Goal: Information Seeking & Learning: Learn about a topic

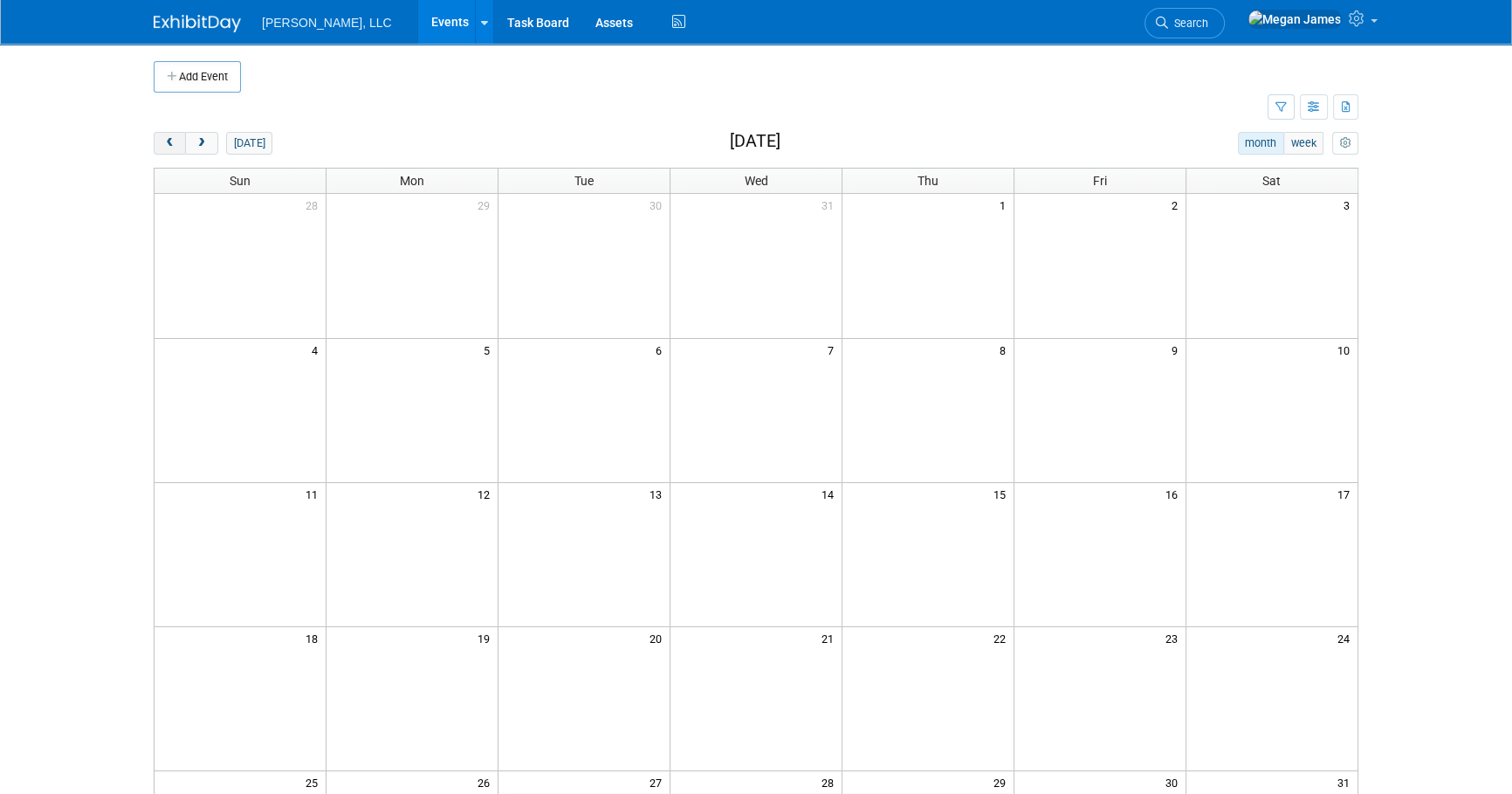
click at [175, 145] on span "prev" at bounding box center [169, 143] width 13 height 11
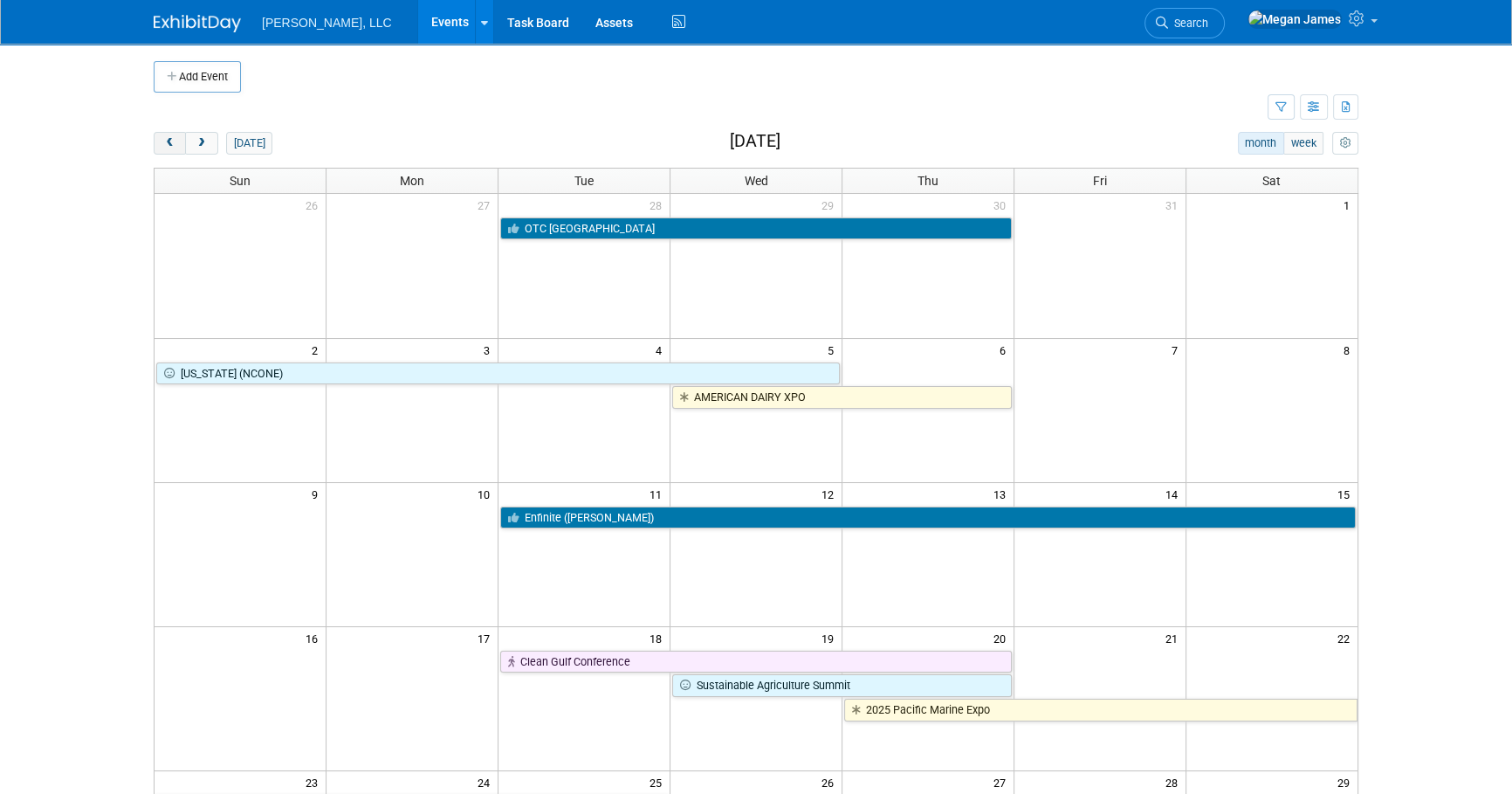
click at [175, 145] on span "prev" at bounding box center [169, 143] width 13 height 11
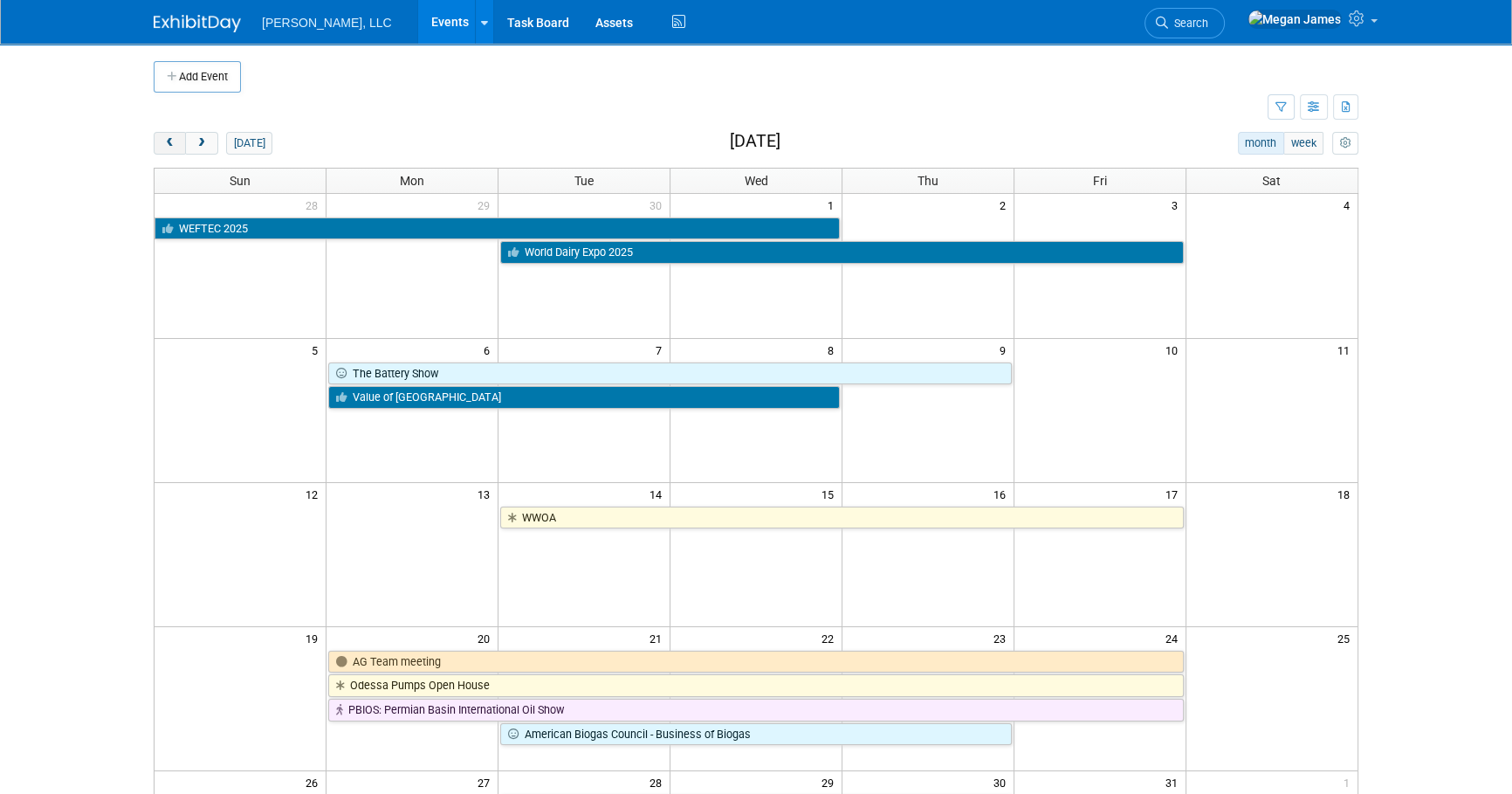
click at [175, 145] on span "prev" at bounding box center [169, 143] width 13 height 11
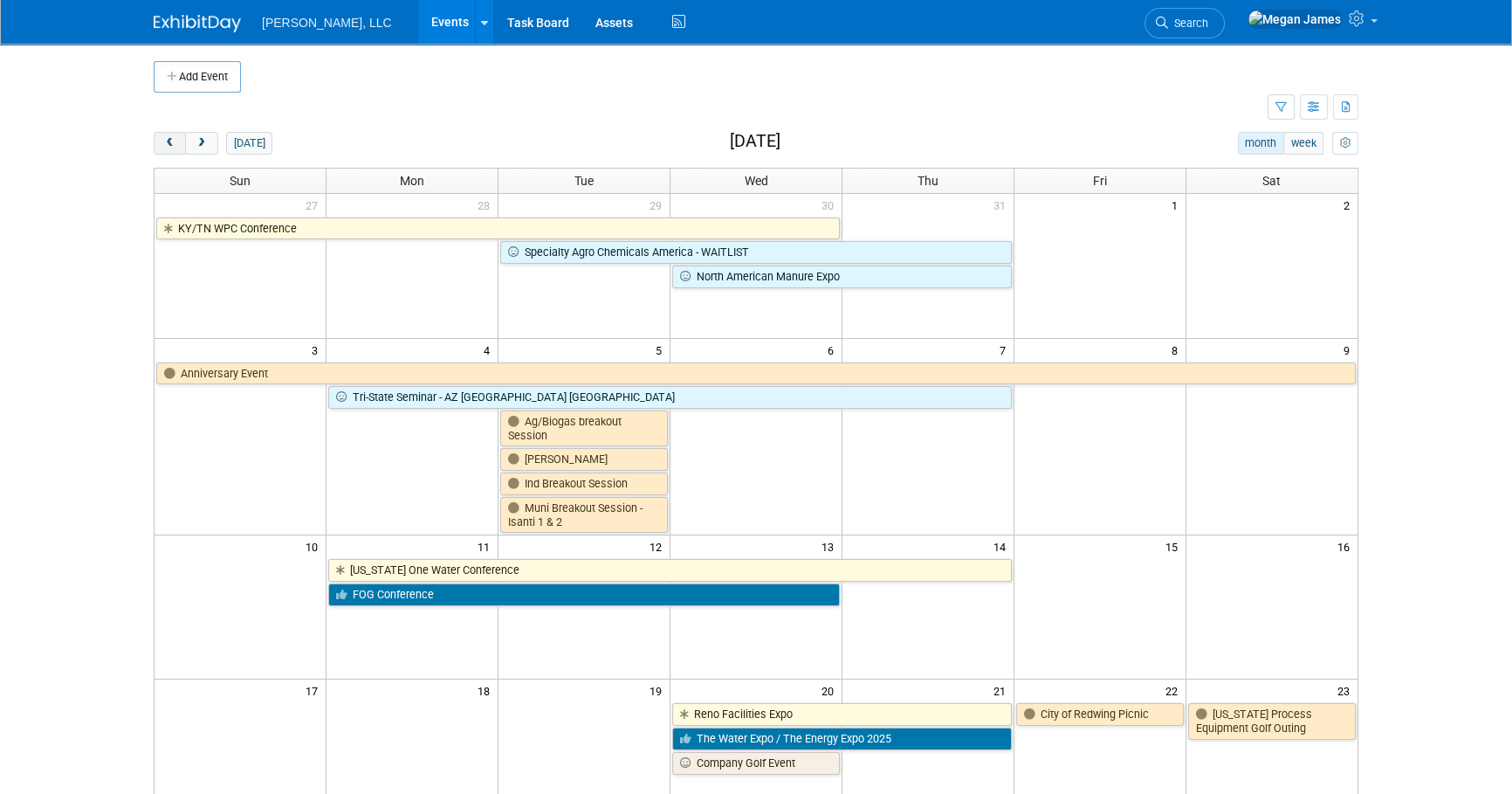
click at [175, 145] on span "prev" at bounding box center [169, 143] width 13 height 11
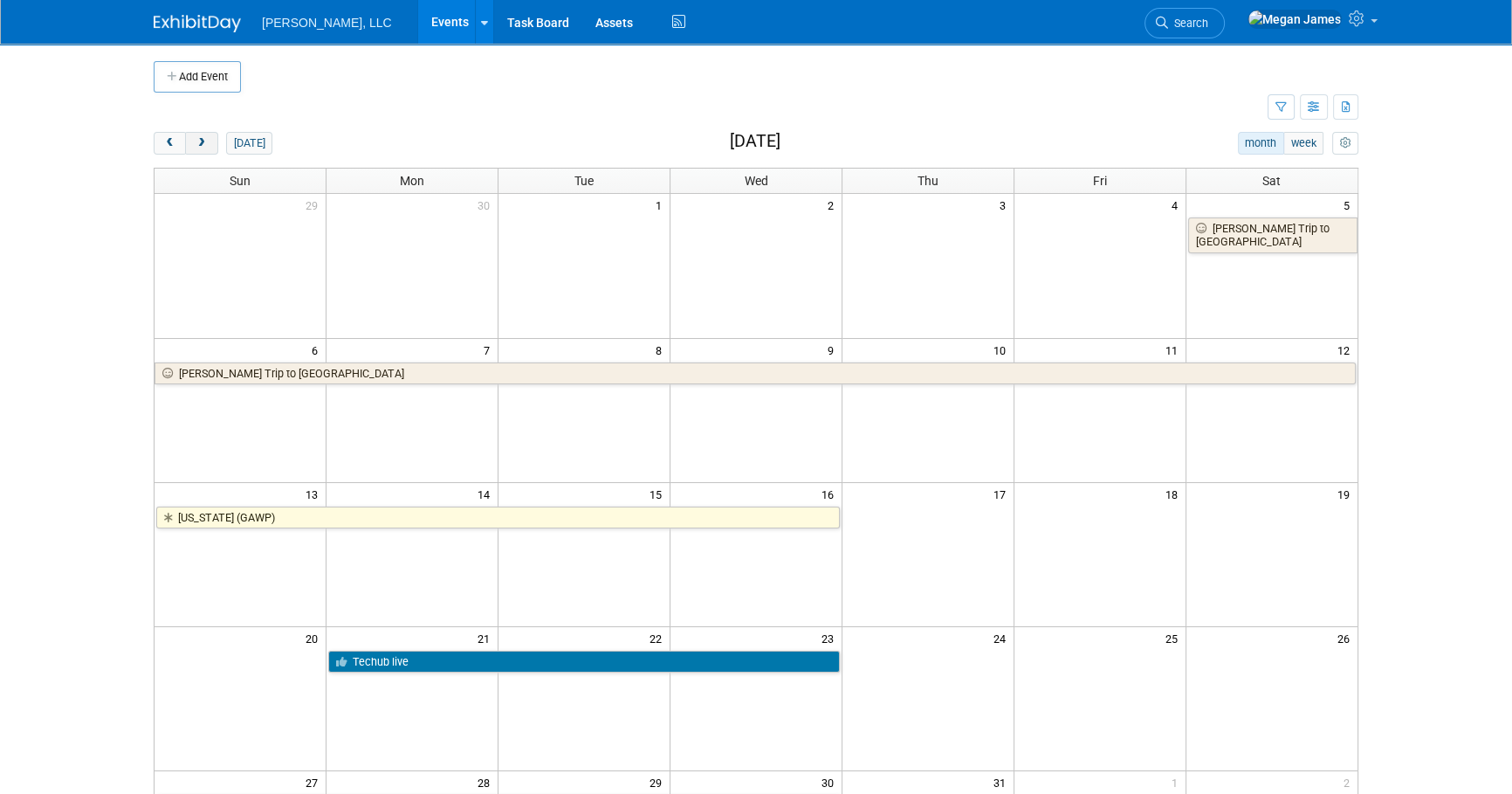
click at [192, 141] on button "next" at bounding box center [201, 143] width 33 height 23
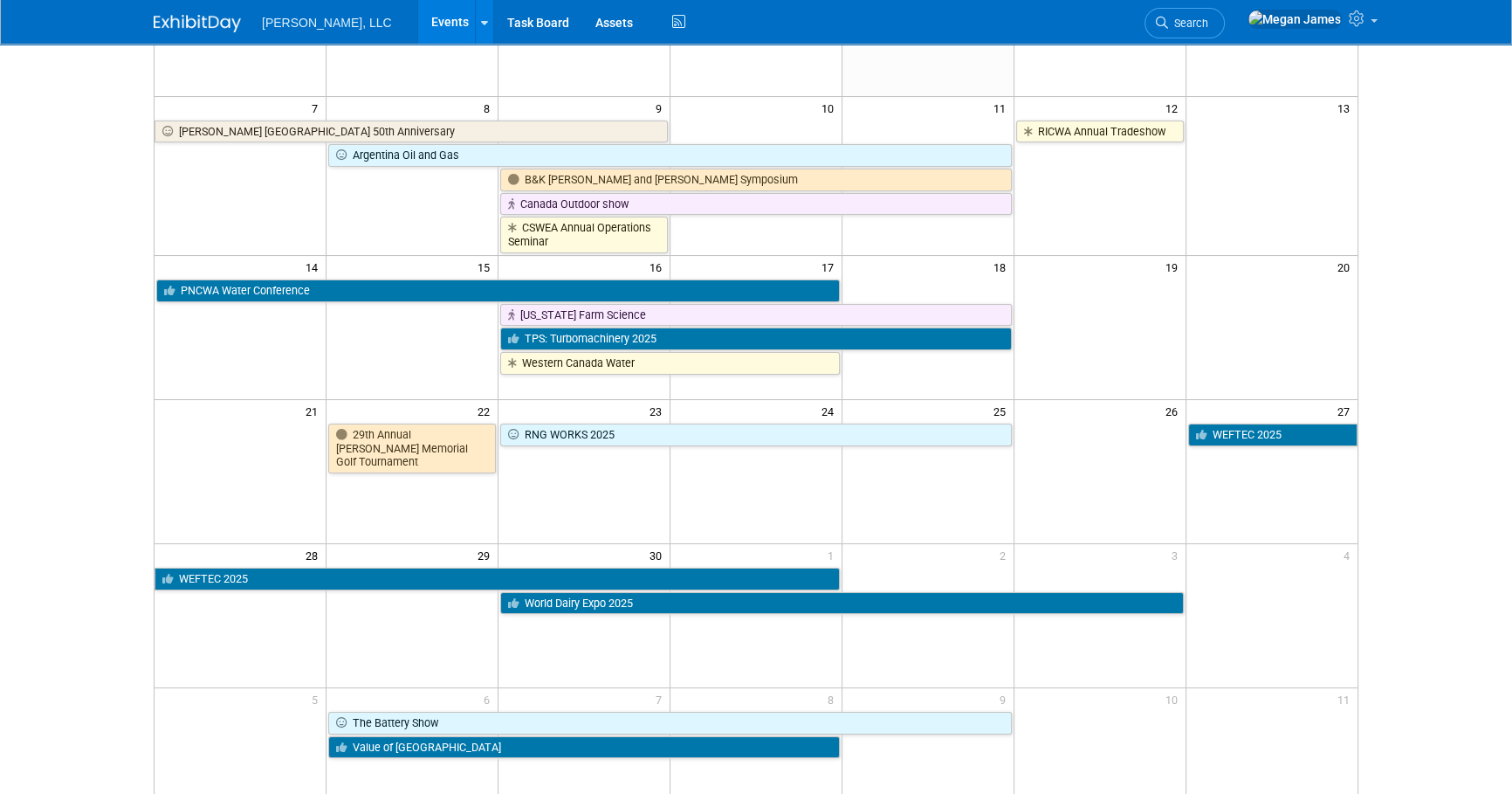
scroll to position [317, 0]
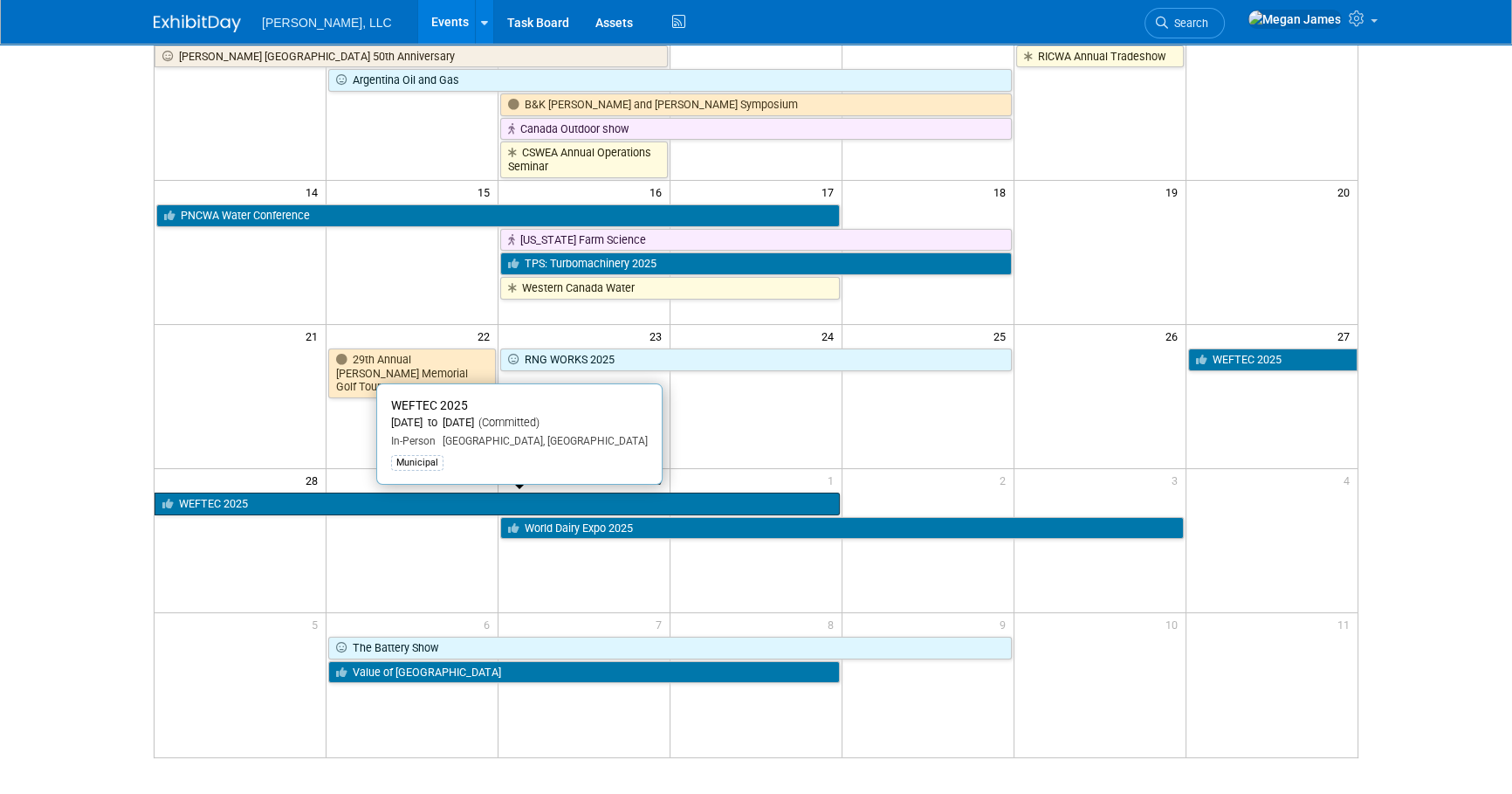
click at [349, 508] on link "WEFTEC 2025" at bounding box center [497, 504] width 685 height 23
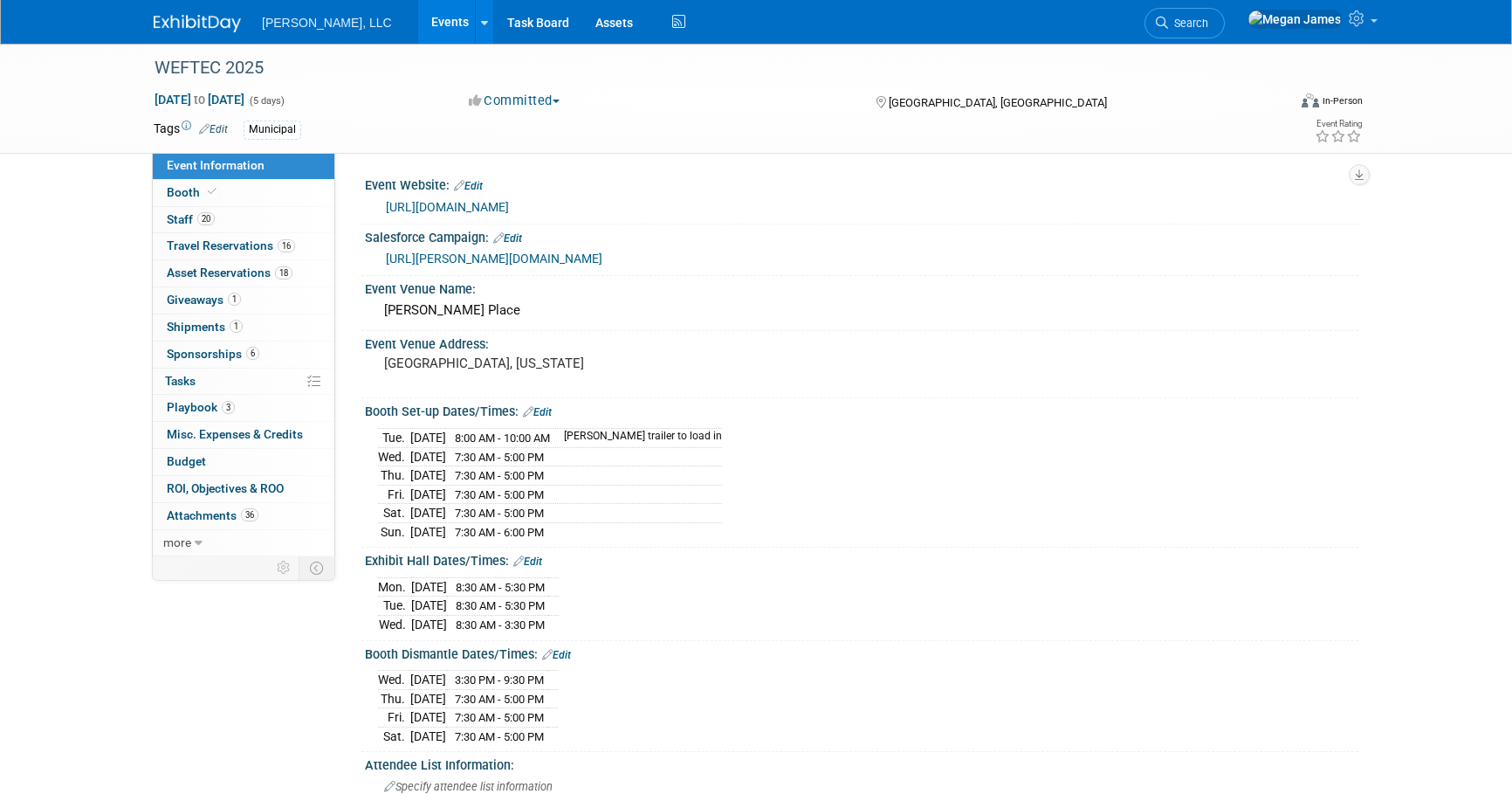
select select "Municipal"
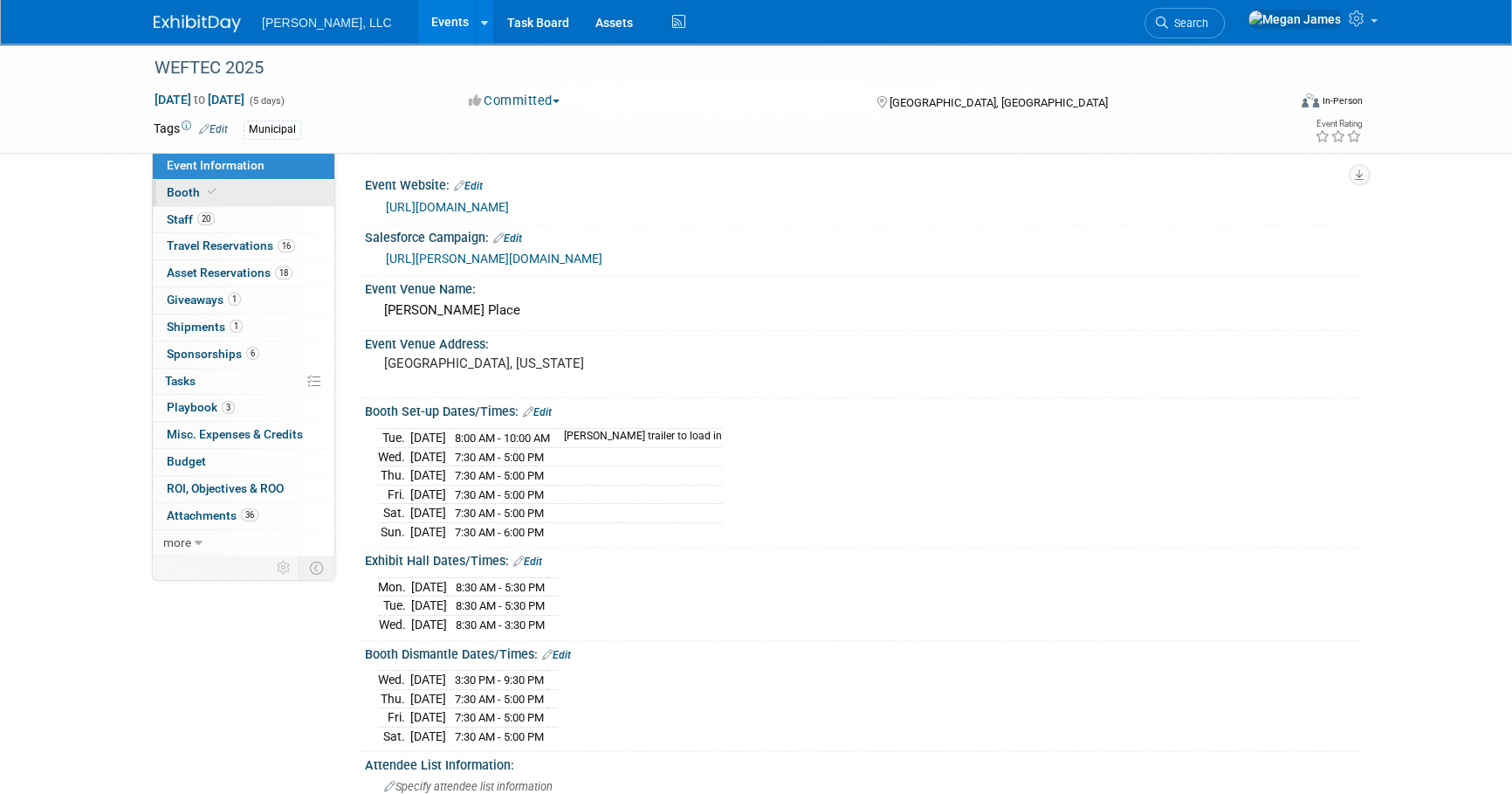
click at [233, 191] on link "Booth" at bounding box center [242, 193] width 181 height 26
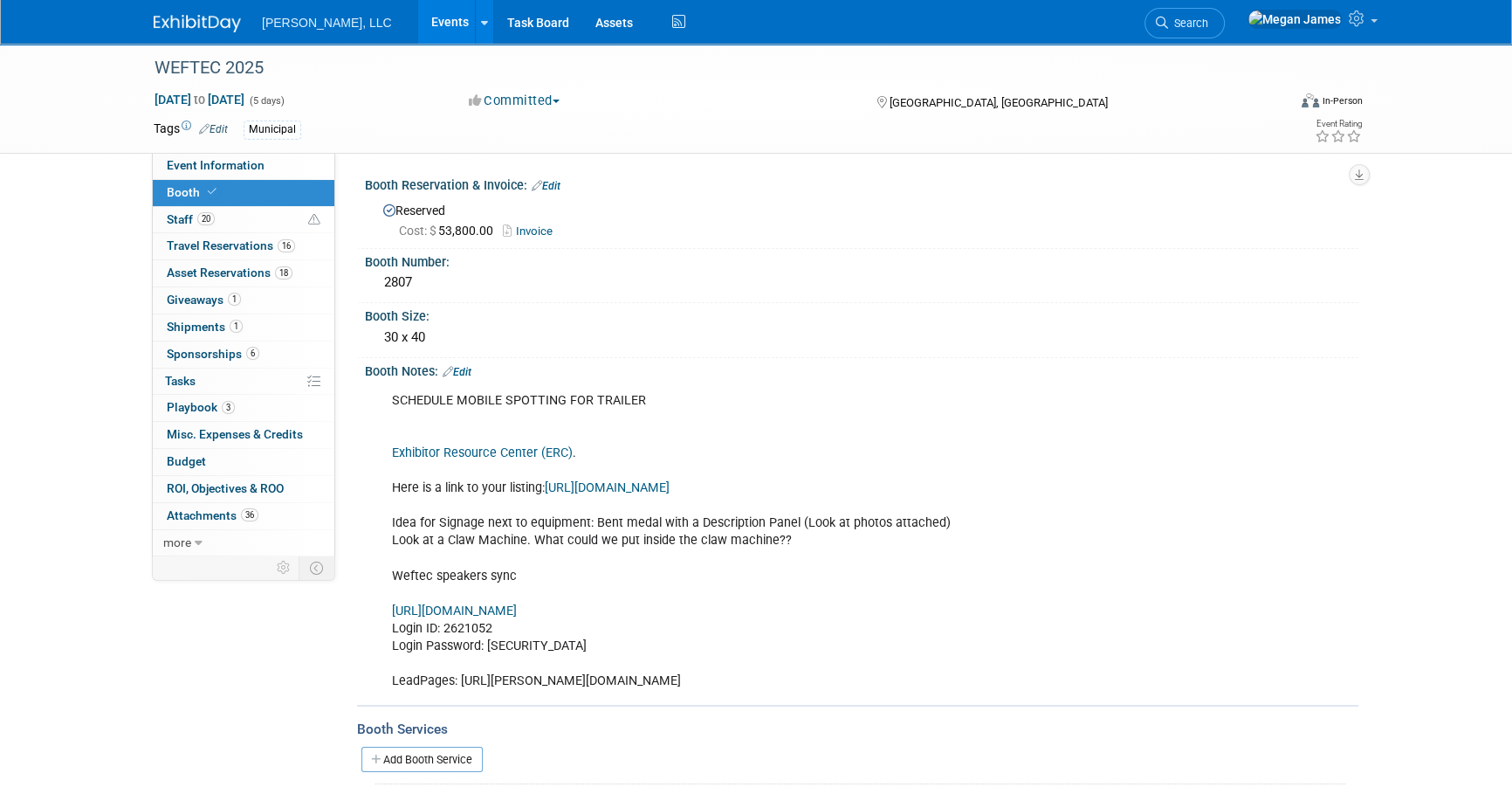
click at [517, 604] on link "https://weftec25.exh.mapyourshow.com/7_0/boothsales/customer_login.cfm" at bounding box center [454, 611] width 125 height 15
click at [606, 593] on div "SCHEDULE MOBILE SPOTTING FOR TRAILER Exhibitor Resource Center (ERC) . Here is …" at bounding box center [773, 541] width 787 height 315
drag, startPoint x: 514, startPoint y: 620, endPoint x: 442, endPoint y: 629, distance: 72.6
click at [442, 629] on div "SCHEDULE MOBILE SPOTTING FOR TRAILER Exhibitor Resource Center (ERC) . Here is …" at bounding box center [773, 541] width 787 height 315
copy div "2621052"
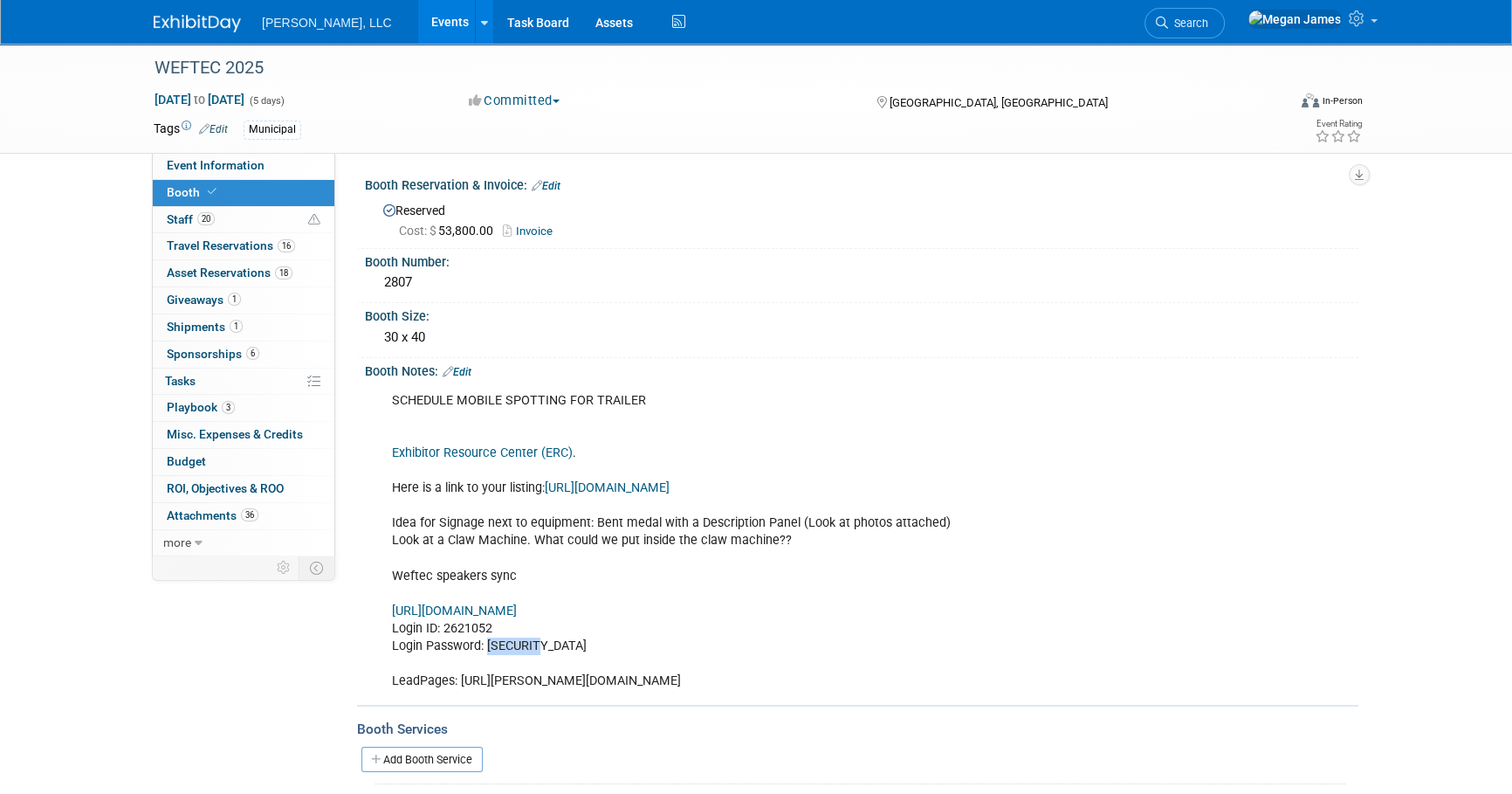
drag, startPoint x: 549, startPoint y: 647, endPoint x: 489, endPoint y: 650, distance: 60.1
click at [489, 650] on div "SCHEDULE MOBILE SPOTTING FOR TRAILER Exhibitor Resource Center (ERC) . Here is …" at bounding box center [773, 541] width 787 height 315
copy div "EUjkS8St"
click at [670, 488] on link "https://weftec25.mapyourshow.com/exhibitor/exhibitor-details.cfm?ExhID=600049167" at bounding box center [607, 487] width 125 height 15
click at [974, 563] on div "SCHEDULE MOBILE SPOTTING FOR TRAILER Exhibitor Resource Center (ERC) . Here is …" at bounding box center [773, 541] width 787 height 315
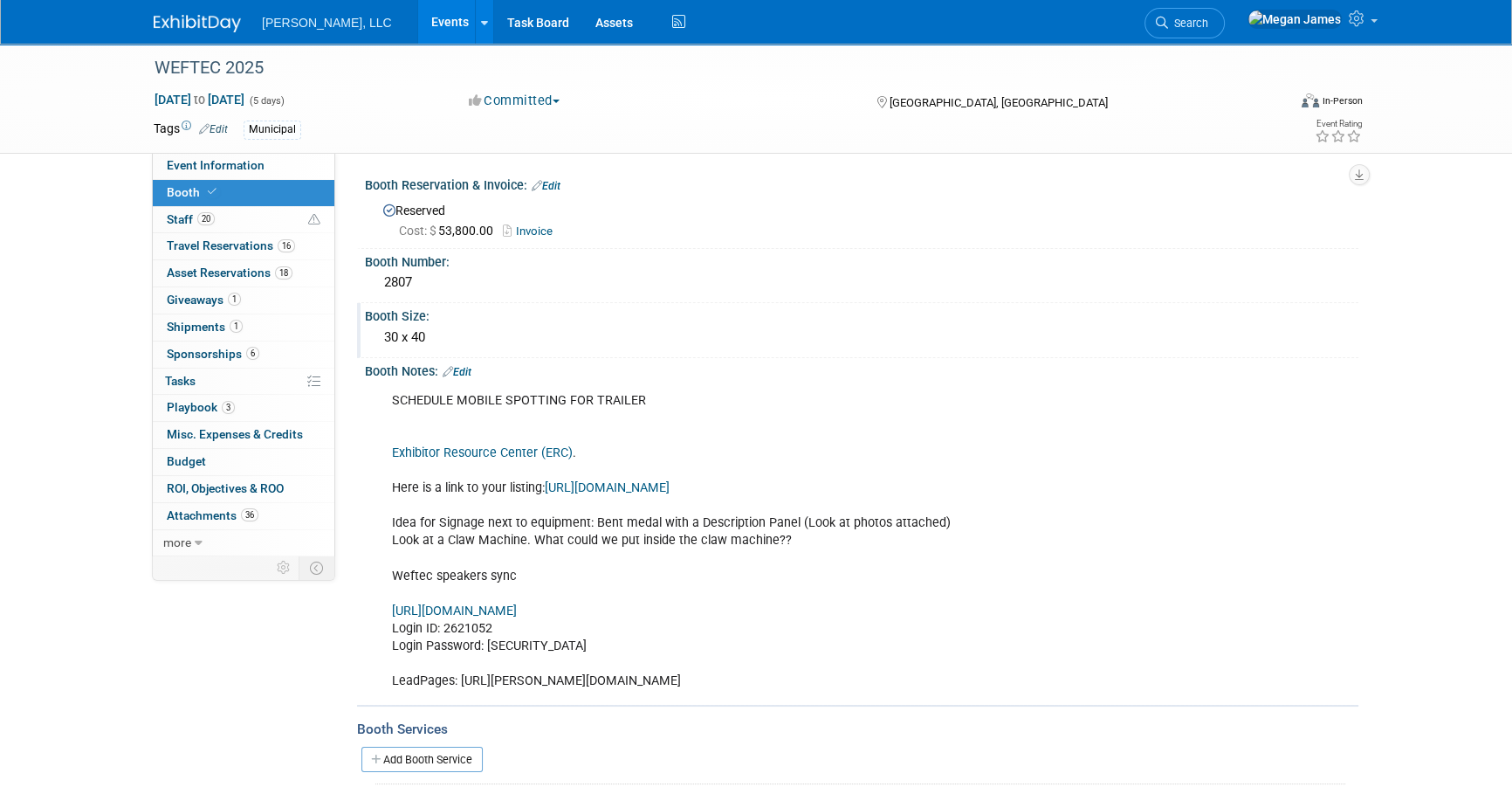
click at [717, 332] on div "30 x 40" at bounding box center [861, 337] width 967 height 27
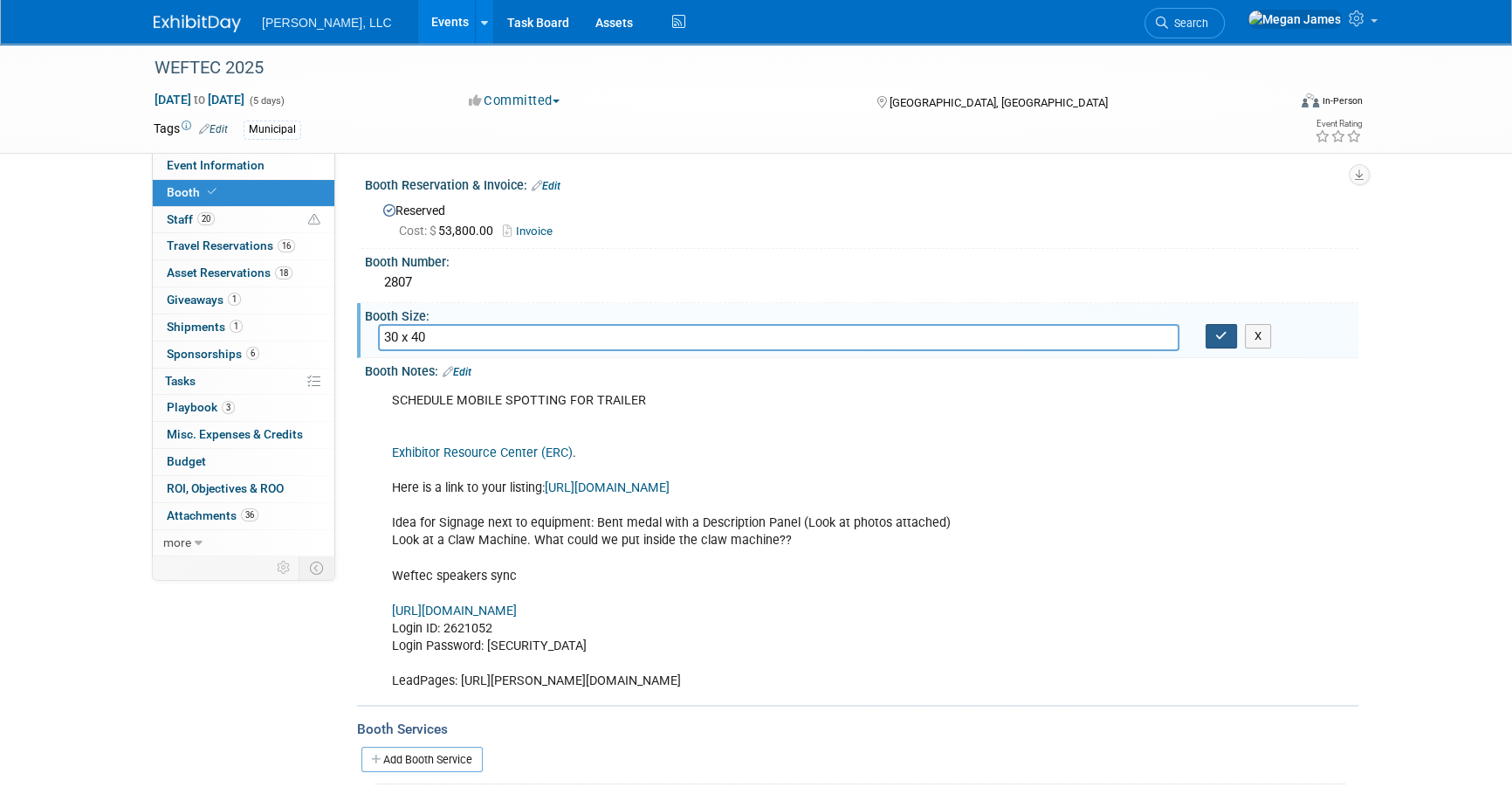
click at [1227, 332] on button "button" at bounding box center [1221, 336] width 32 height 25
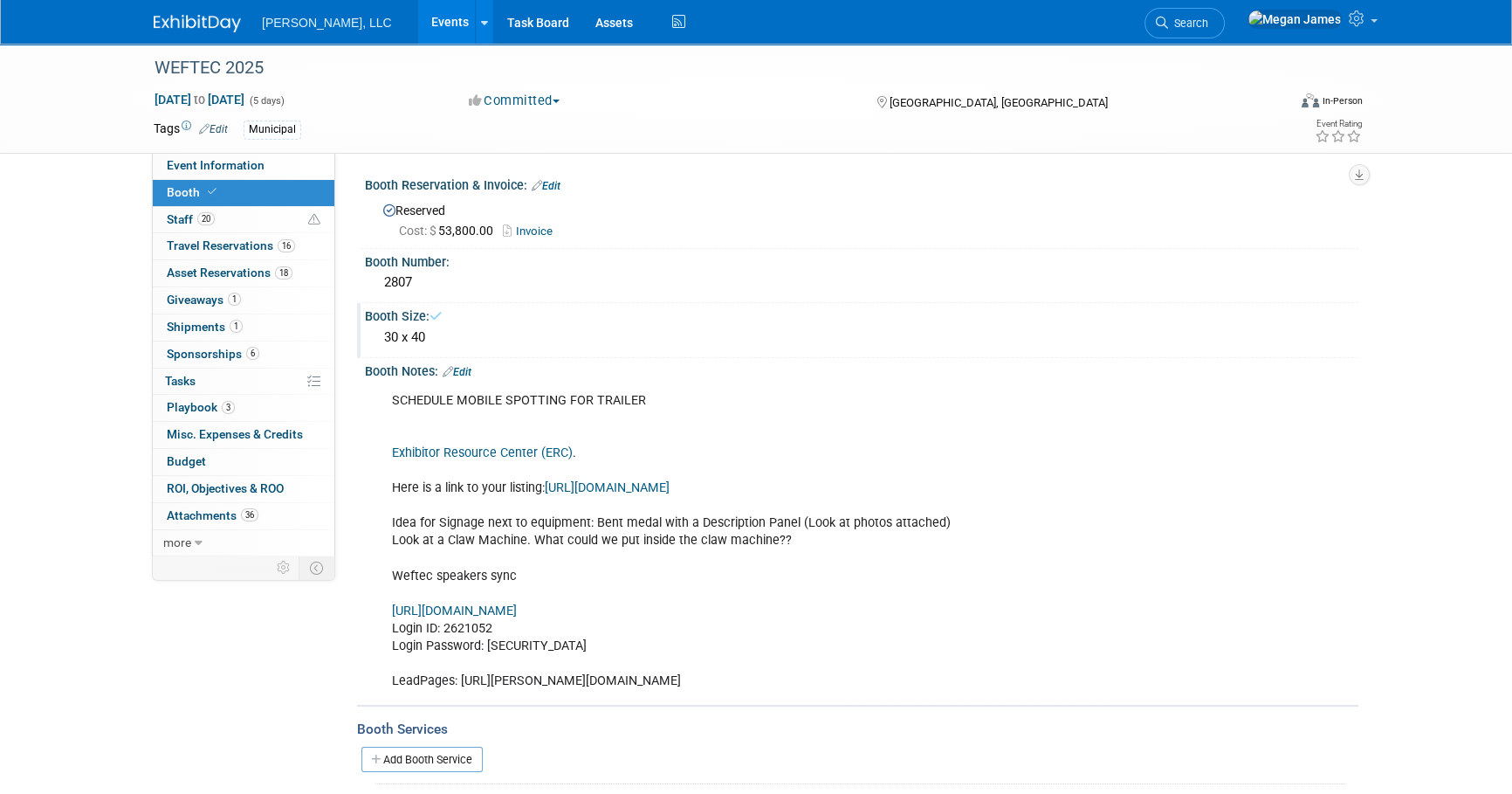
click at [419, 24] on link "Events" at bounding box center [450, 22] width 63 height 44
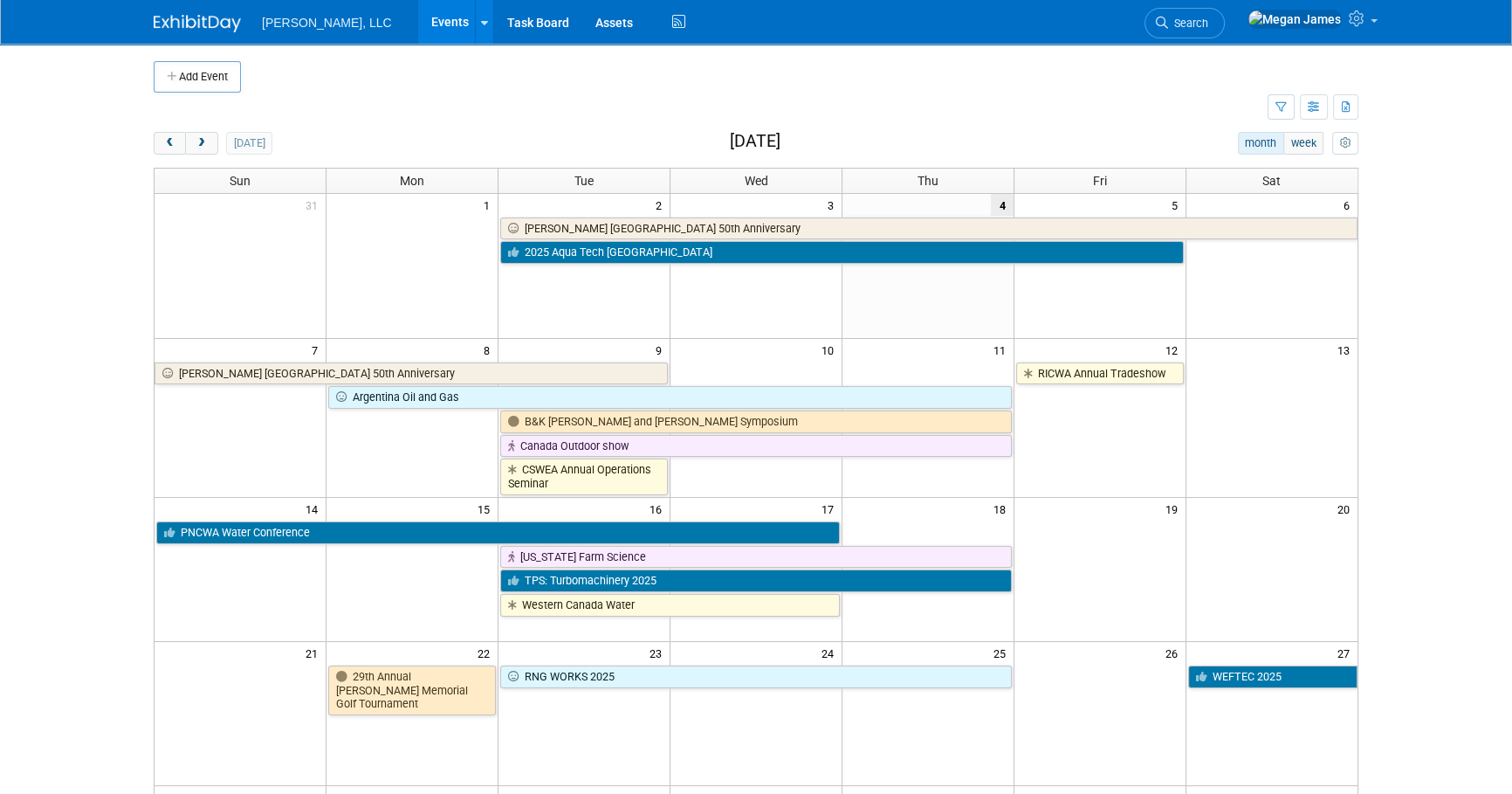
click at [1433, 345] on body "Boerger, LLC Events Add Event Bulk Upload Events Shareable Event Boards Recentl…" at bounding box center [756, 397] width 1512 height 794
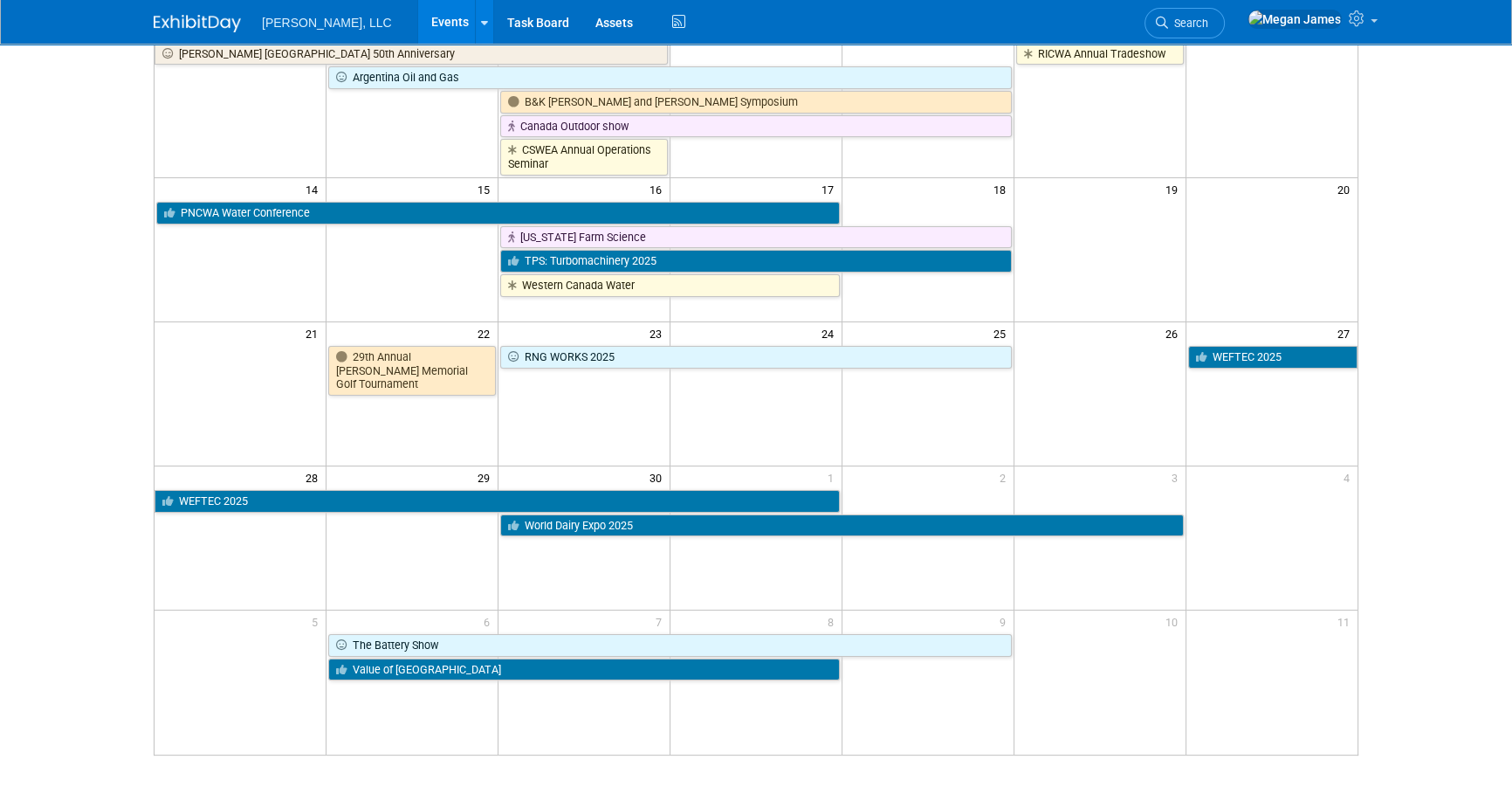
scroll to position [468, 0]
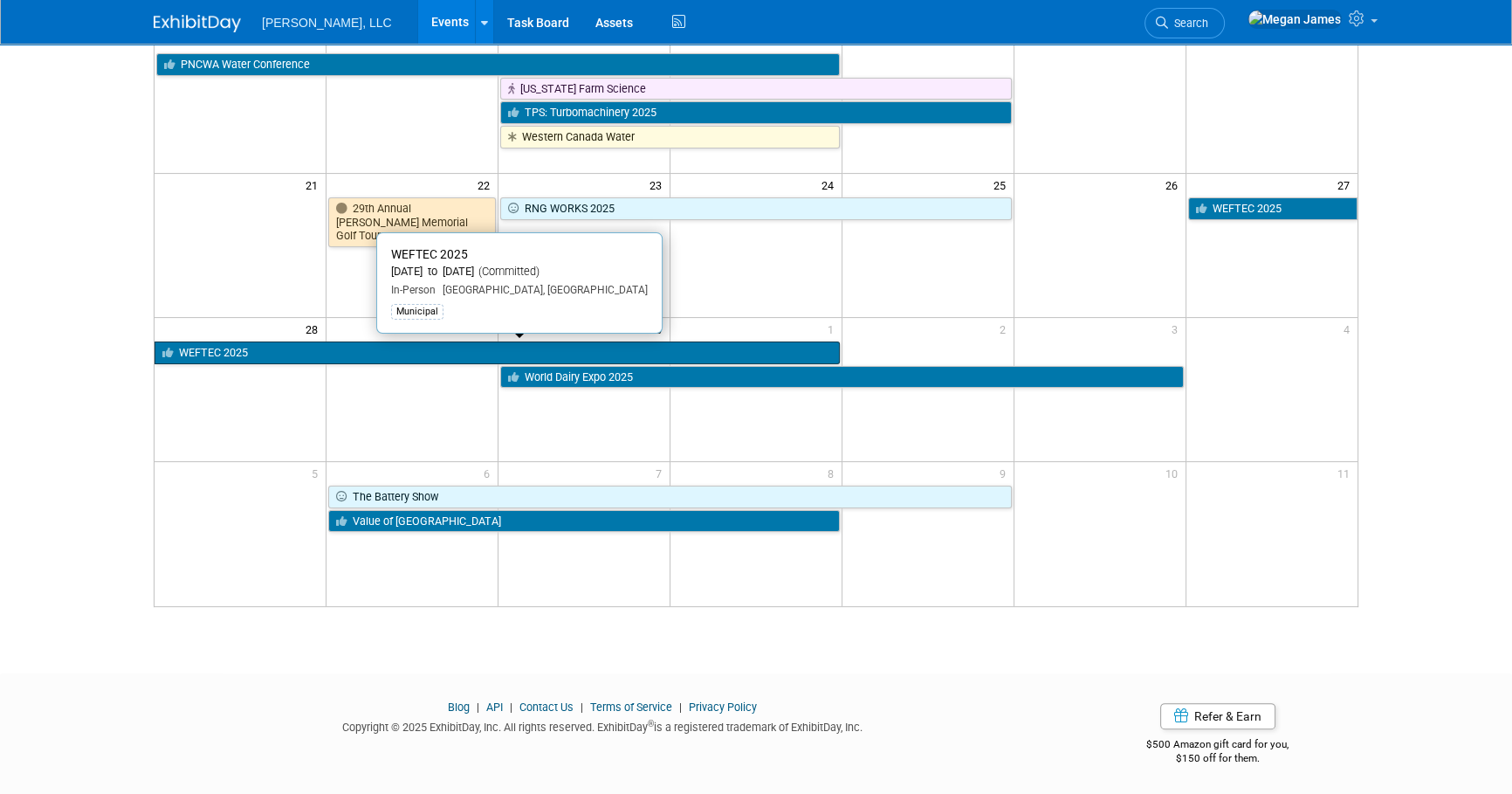
click at [266, 351] on link "WEFTEC 2025" at bounding box center [497, 352] width 685 height 23
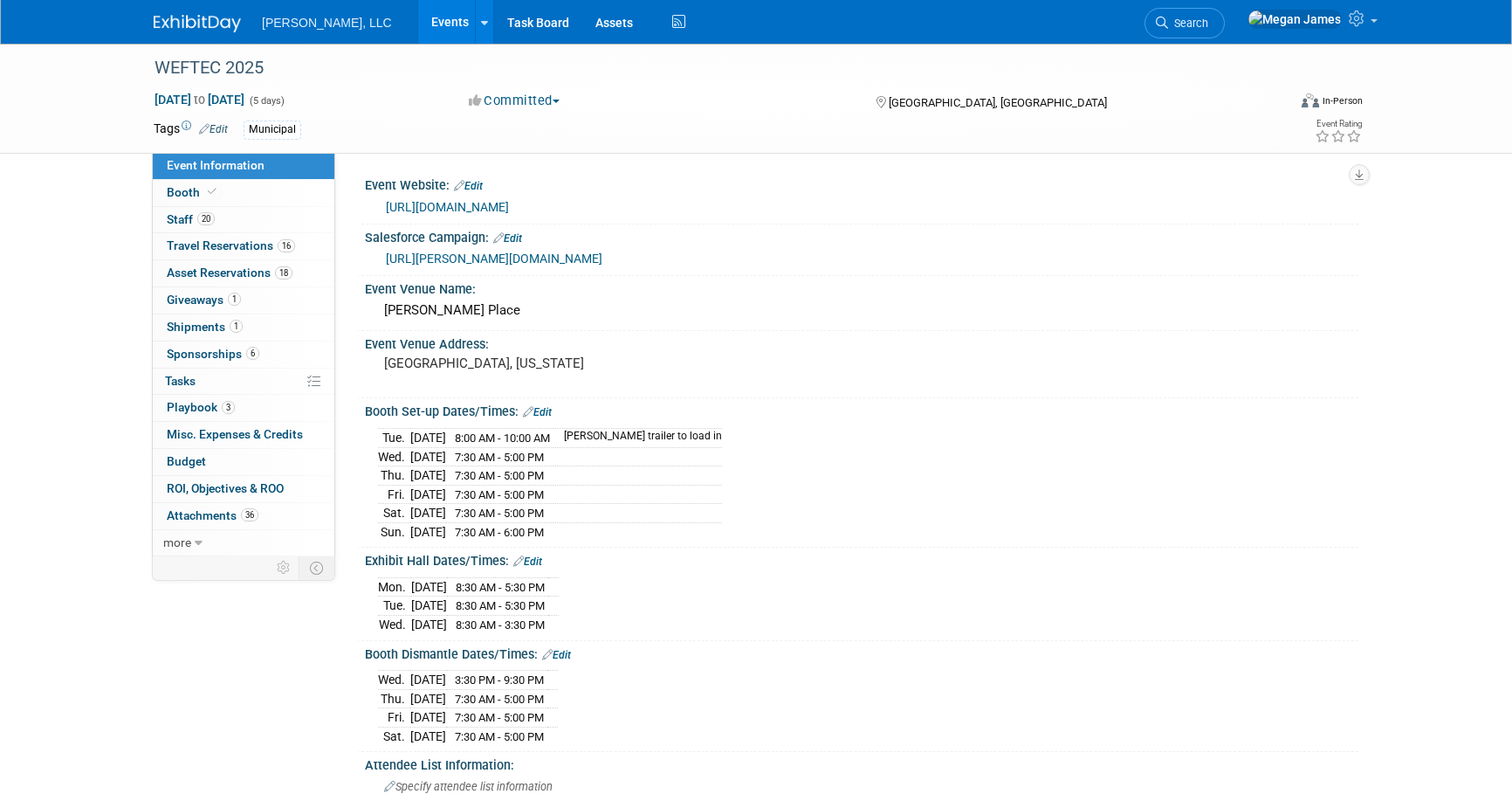
select select "Municipal"
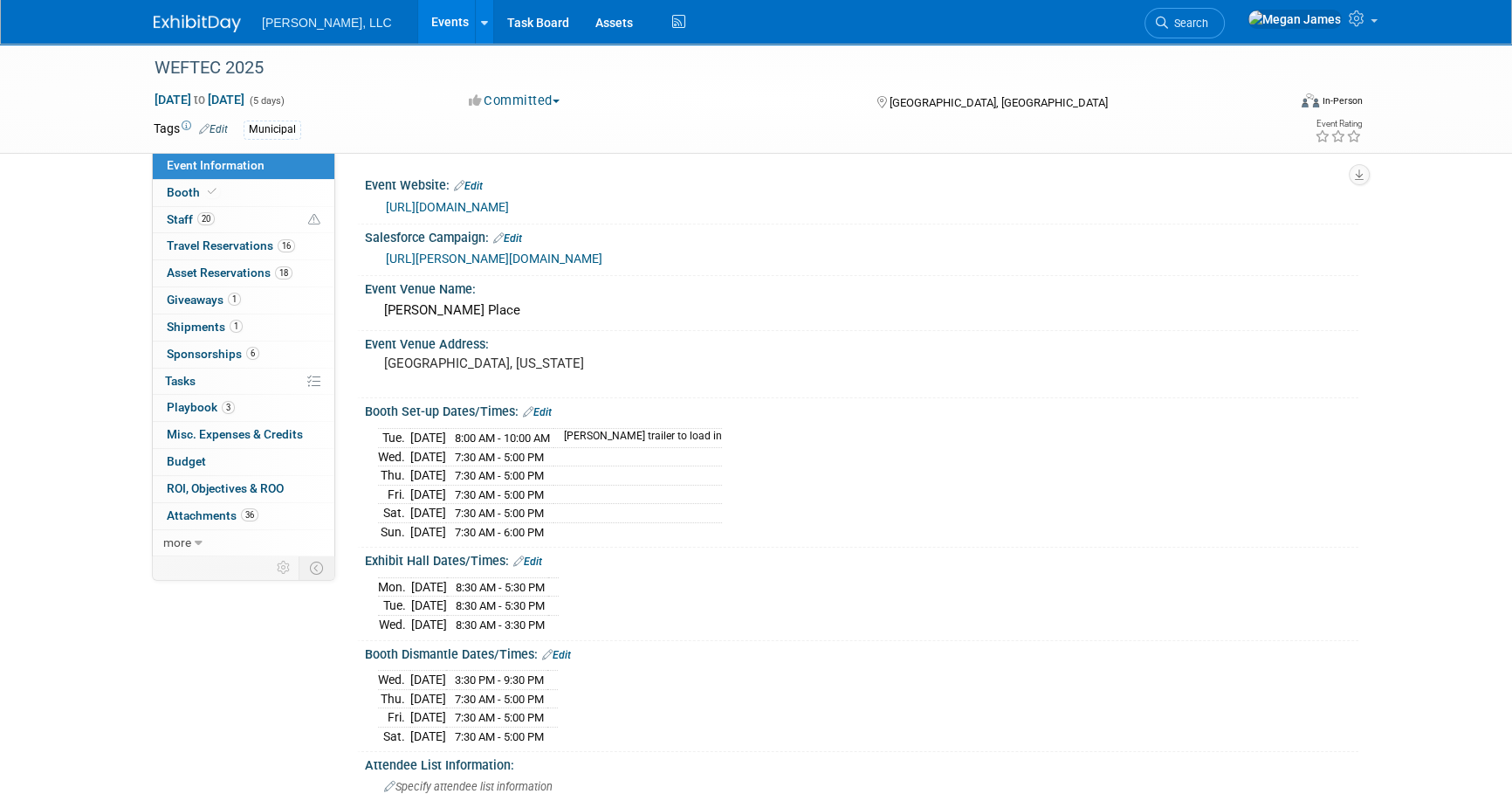
click at [419, 26] on link "Events" at bounding box center [450, 22] width 63 height 44
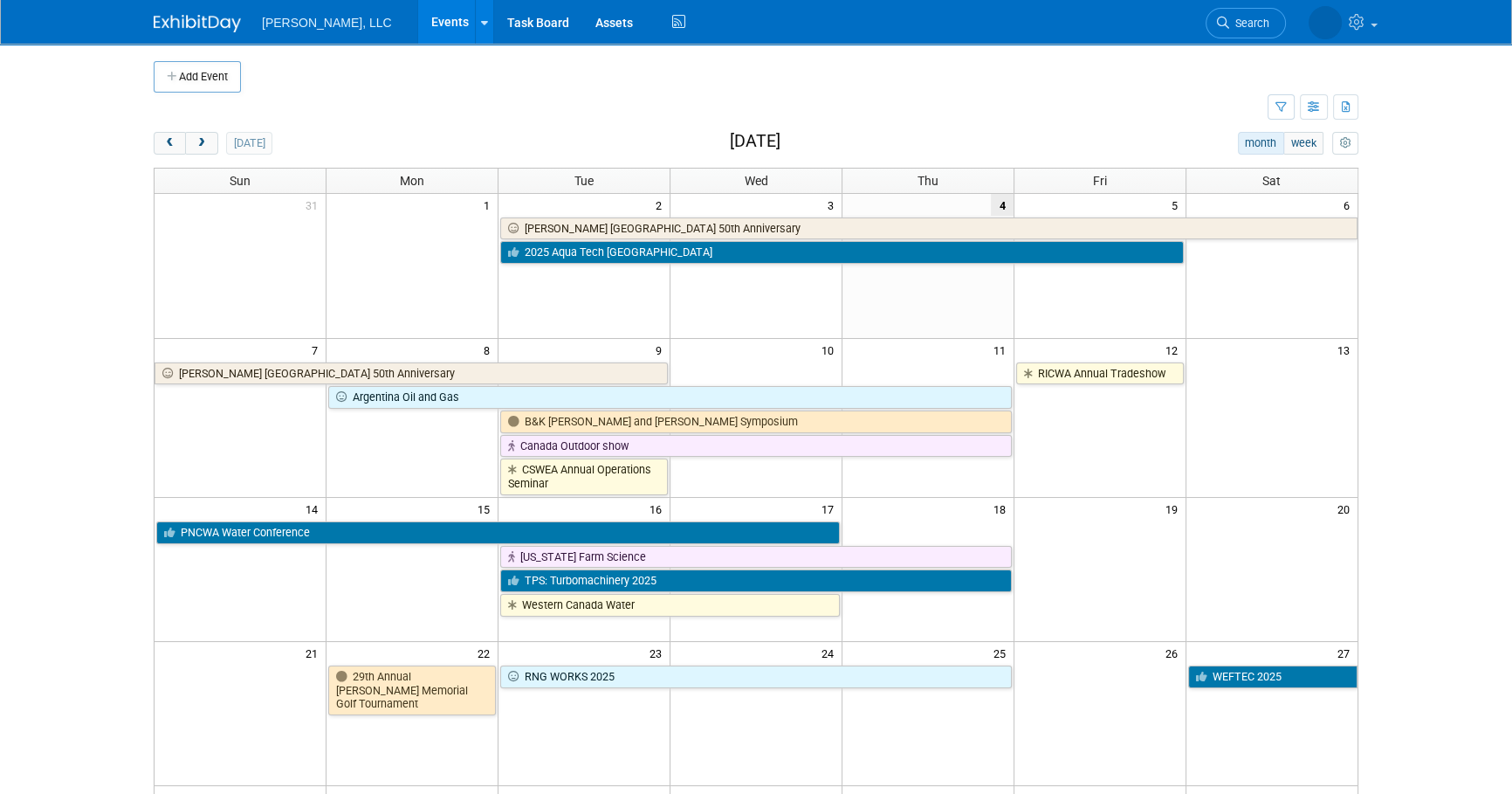
click at [1412, 422] on body "[PERSON_NAME], LLC Events Add Event Bulk Upload Events Shareable Event Boards R…" at bounding box center [756, 397] width 1512 height 794
click at [1396, 448] on body "[PERSON_NAME], LLC Events Add Event Bulk Upload Events Shareable Event Boards R…" at bounding box center [756, 397] width 1512 height 794
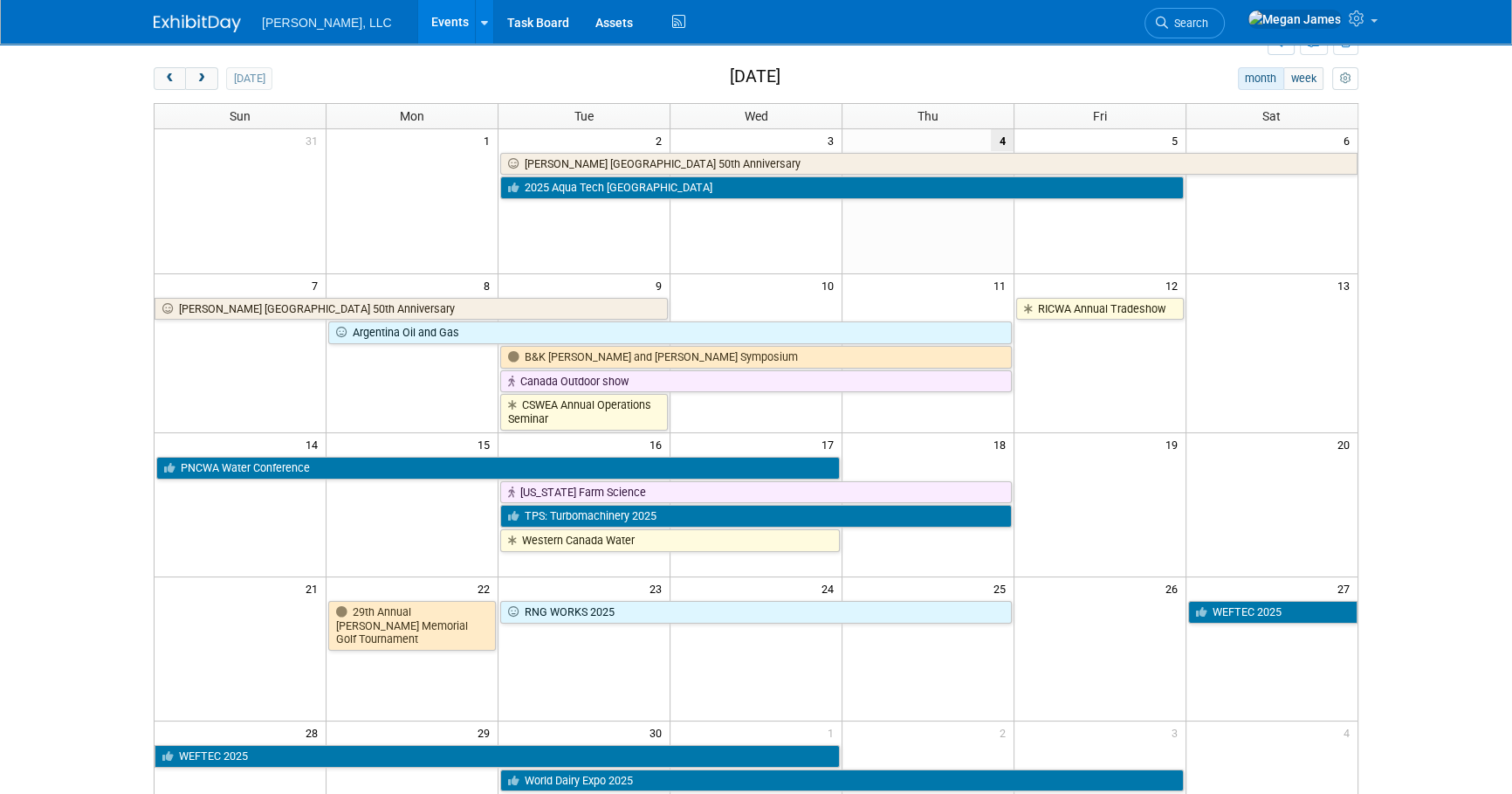
scroll to position [66, 0]
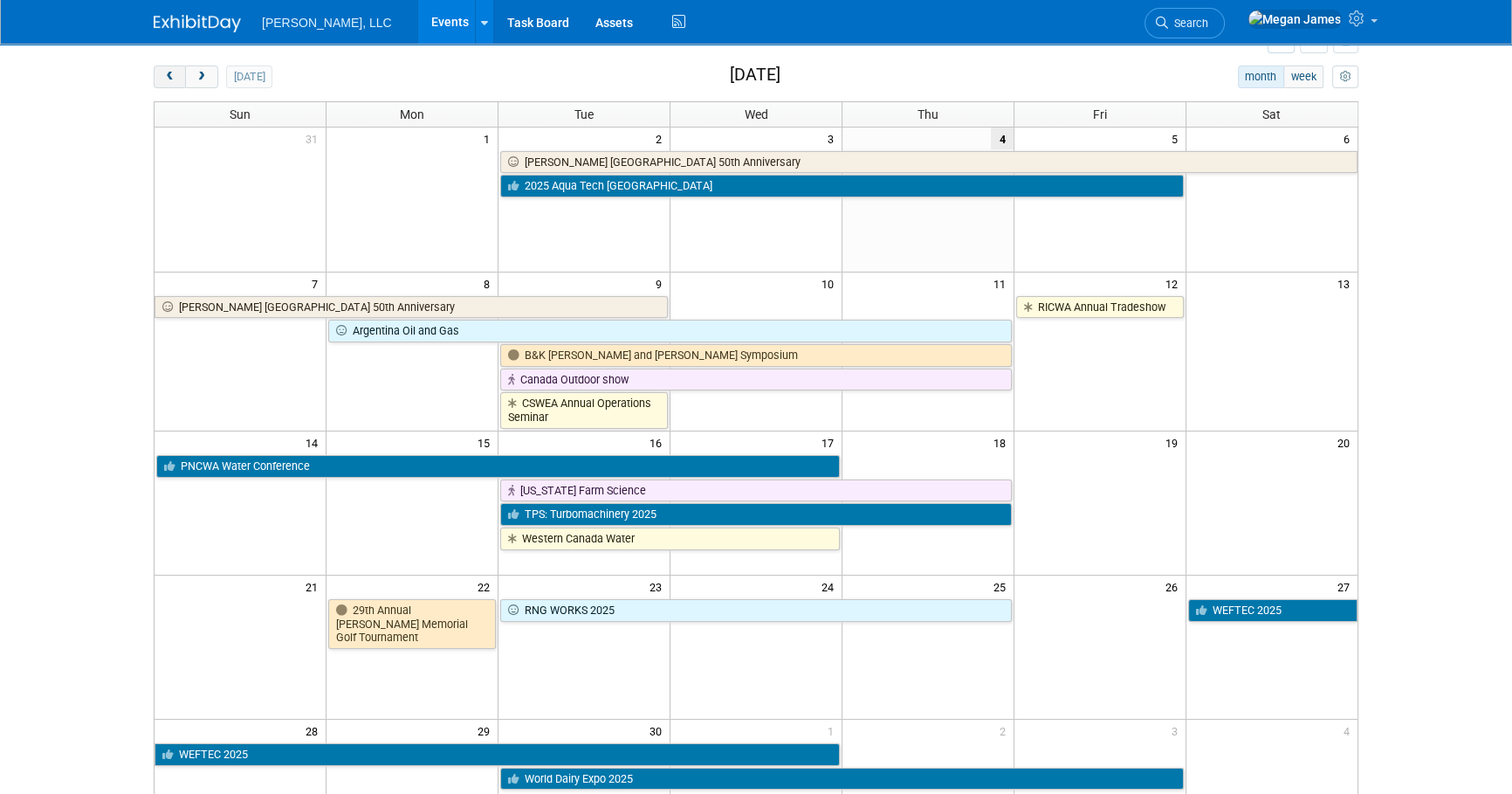
click at [173, 73] on span "prev" at bounding box center [169, 76] width 13 height 11
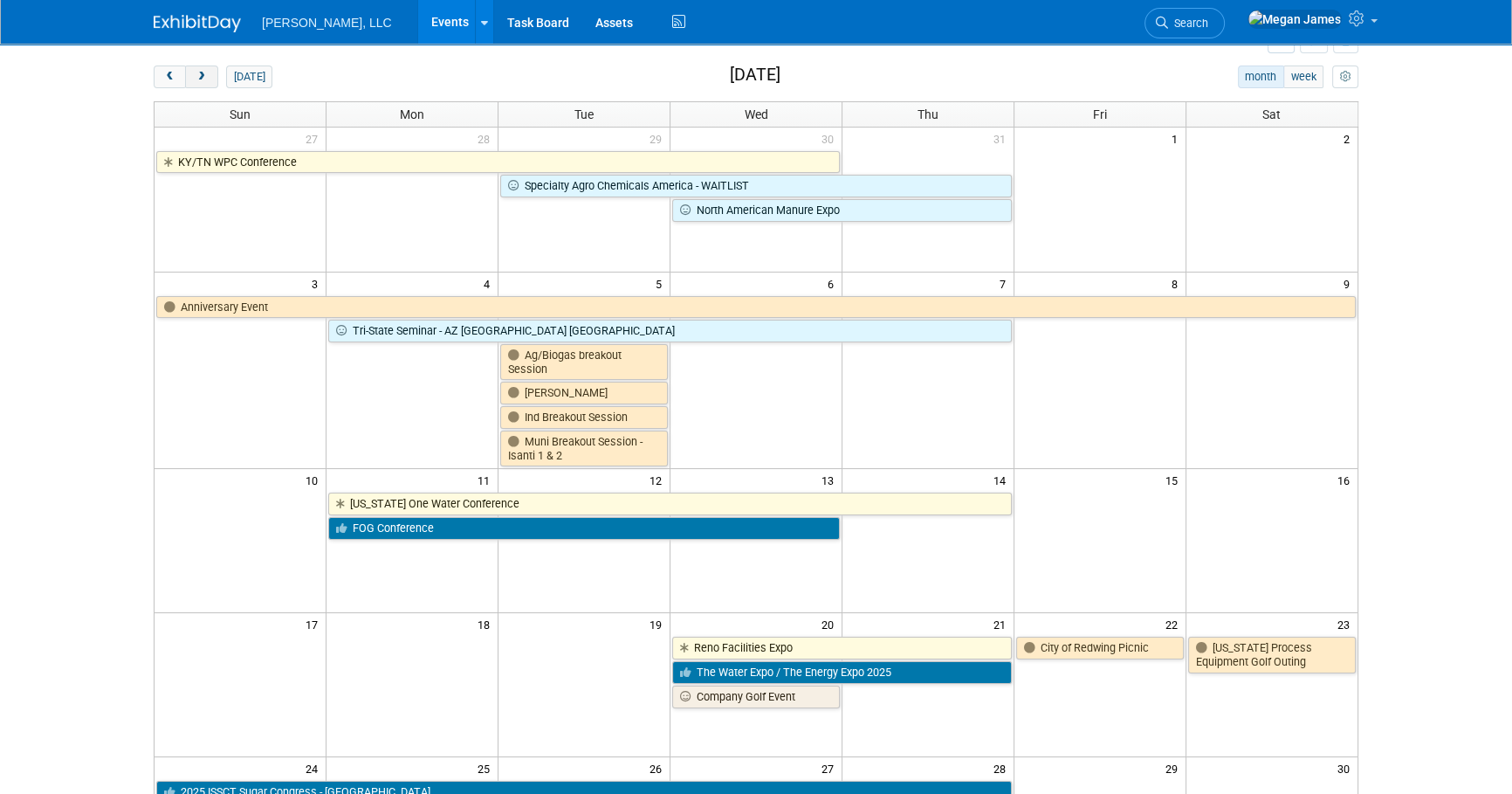
click at [210, 80] on button "next" at bounding box center [201, 76] width 33 height 23
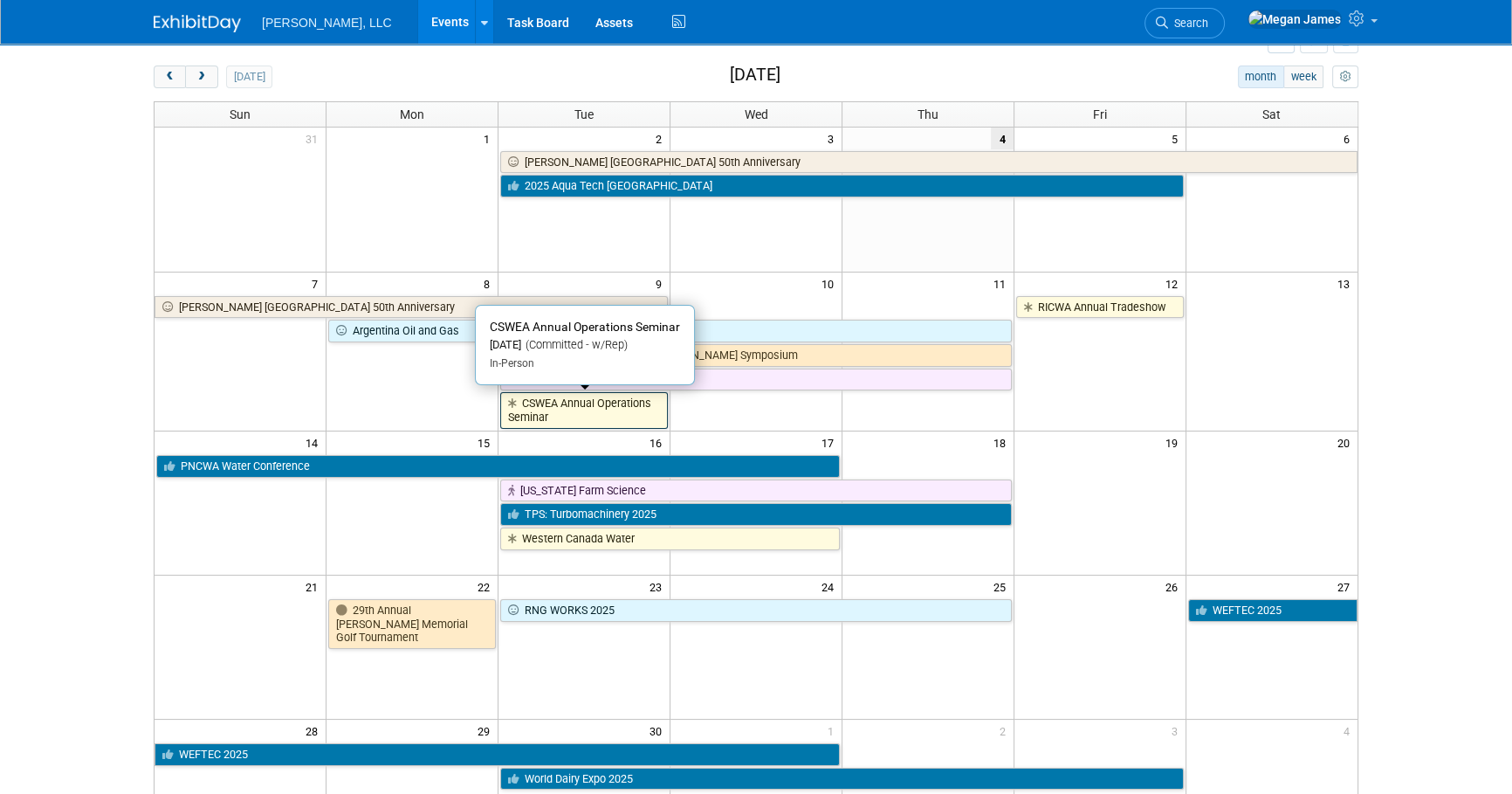
click at [567, 409] on link "CSWEA Annual Operations Seminar" at bounding box center [583, 410] width 167 height 36
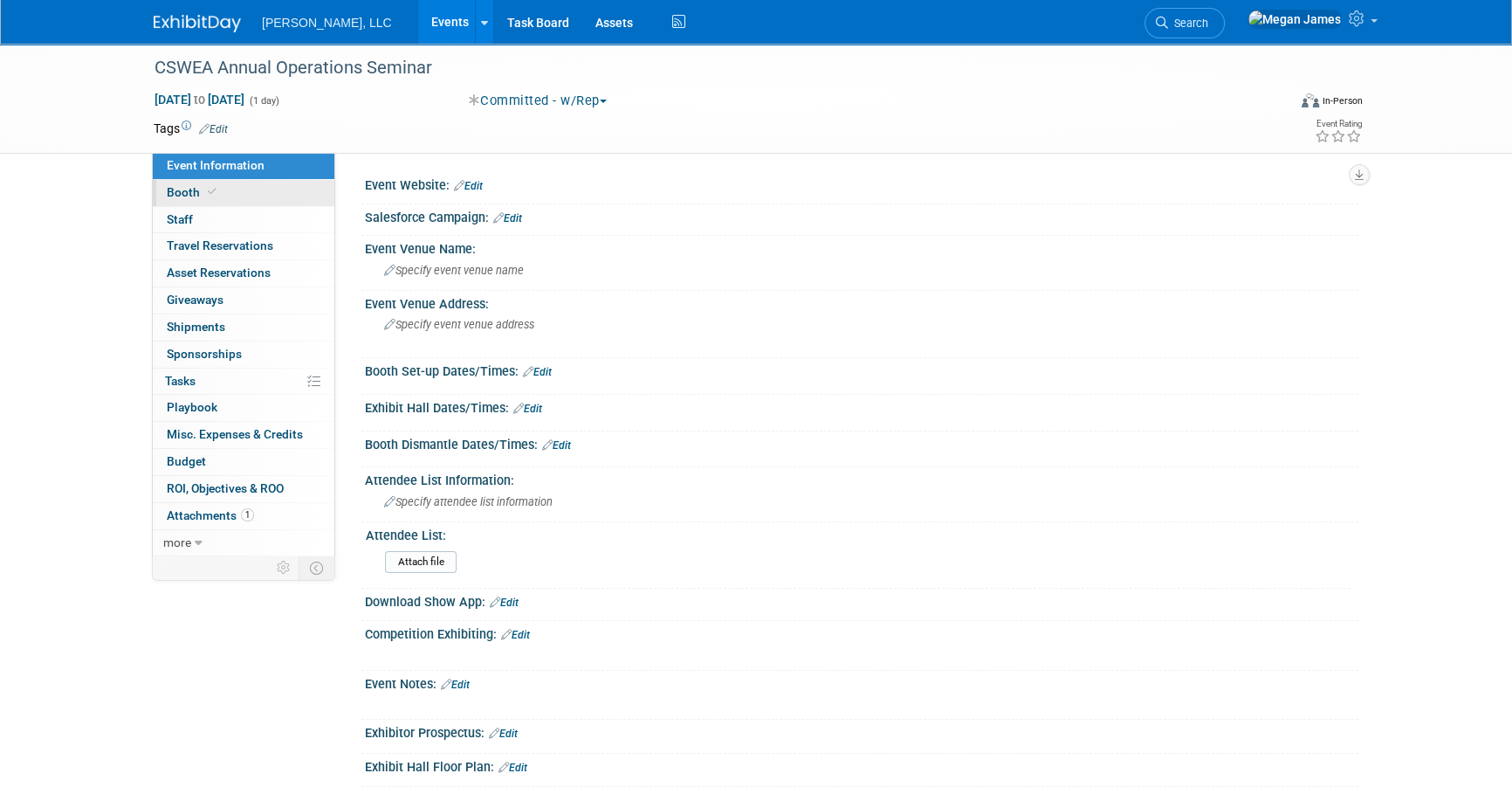
click at [294, 190] on link "Booth" at bounding box center [242, 193] width 181 height 26
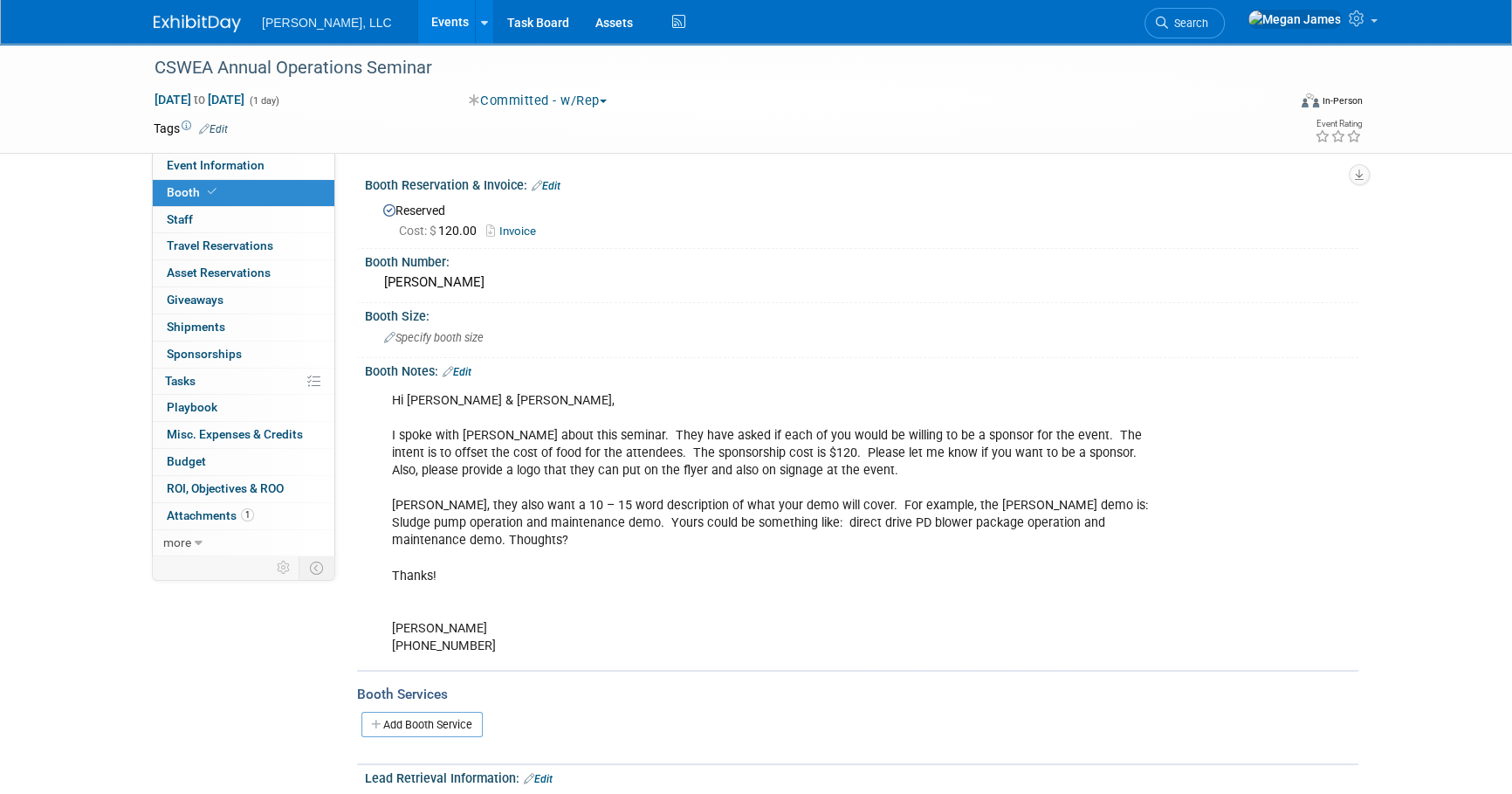
drag, startPoint x: 424, startPoint y: 553, endPoint x: 372, endPoint y: 358, distance: 201.8
click at [372, 358] on div "Booth Notes: Edit Hi Jim & Bryan, I spoke with Jason about this seminar. They h…" at bounding box center [858, 515] width 1001 height 313
drag, startPoint x: 372, startPoint y: 358, endPoint x: 642, endPoint y: 419, distance: 276.8
click at [629, 448] on div "Hi Jim & Bryan, I spoke with Jason about this seminar. They have asked if each …" at bounding box center [773, 523] width 787 height 280
click at [507, 229] on link "Invoice" at bounding box center [515, 231] width 58 height 13
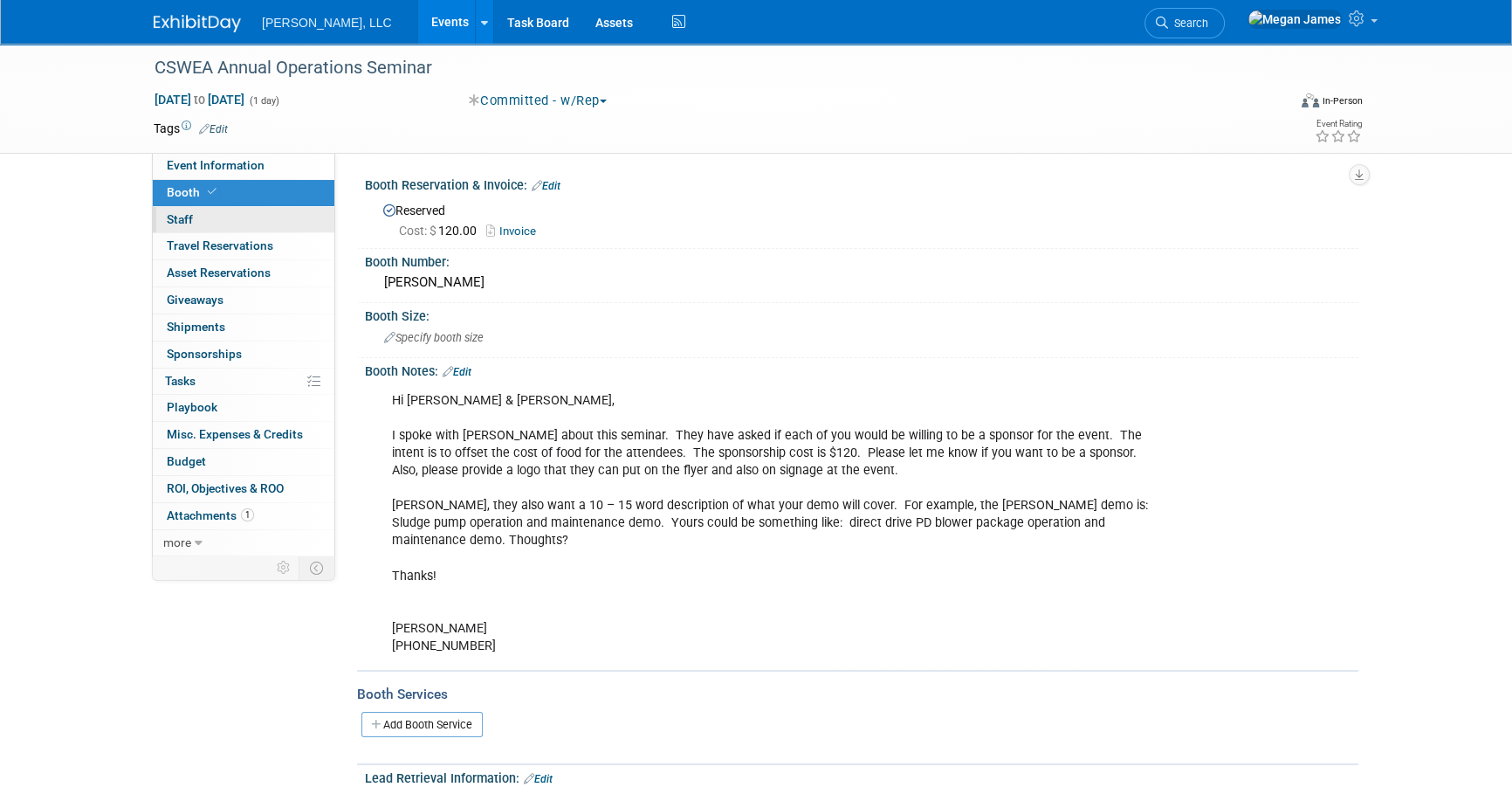
click at [255, 223] on link "0 Staff 0" at bounding box center [242, 220] width 181 height 26
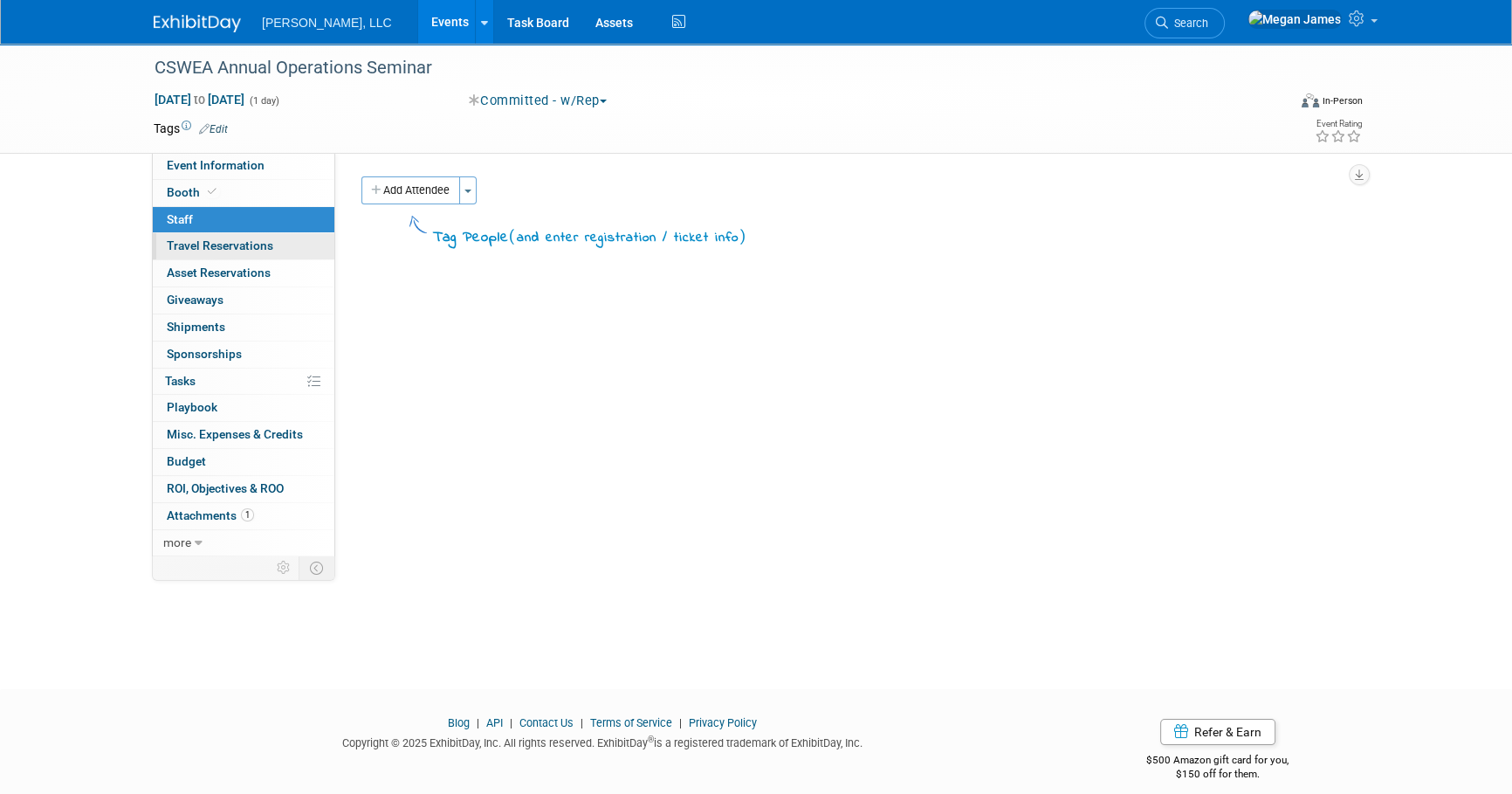
click at [260, 245] on span "Travel Reservations 0" at bounding box center [220, 246] width 107 height 14
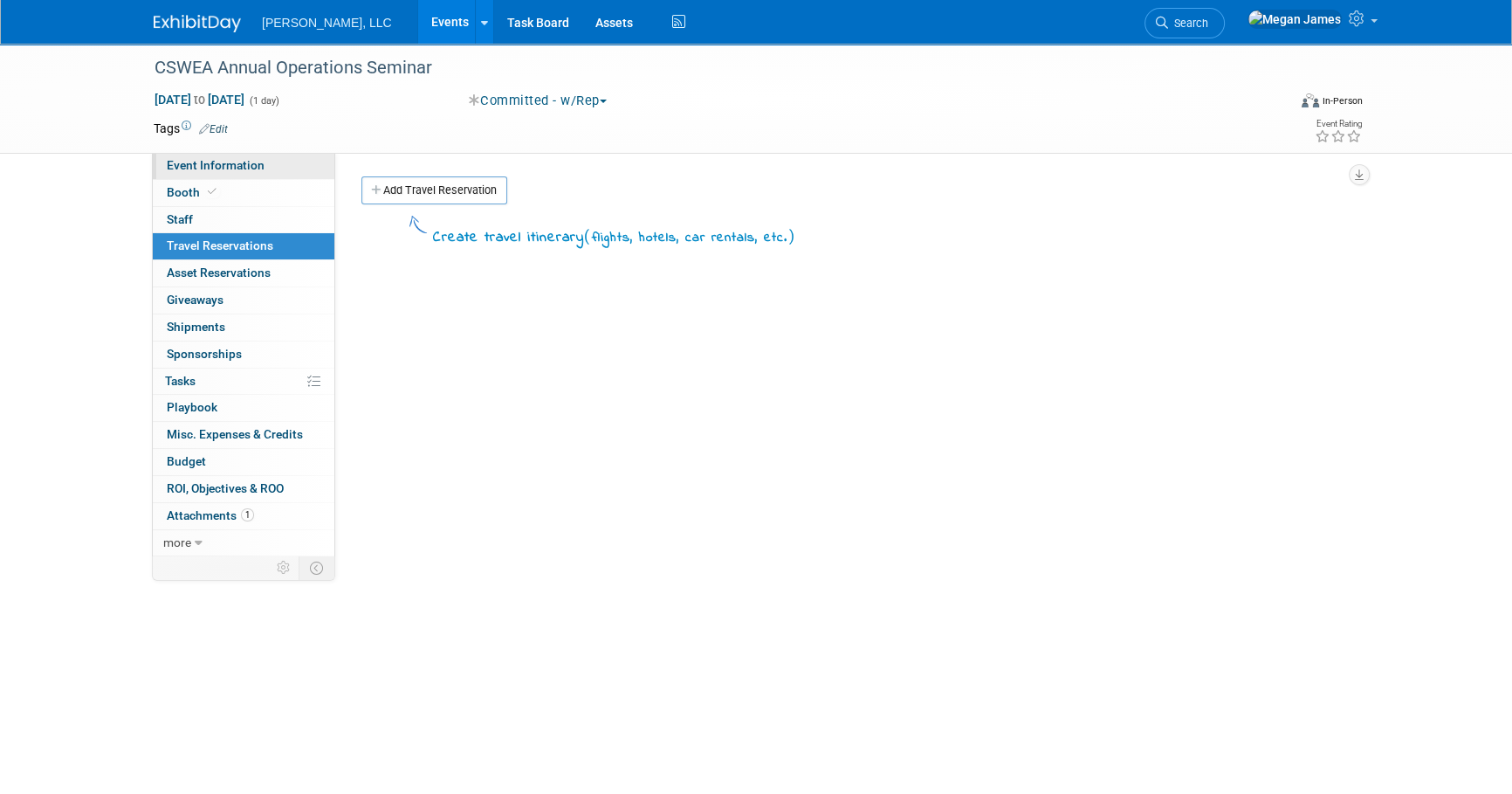
click at [288, 169] on link "Event Information" at bounding box center [242, 165] width 181 height 26
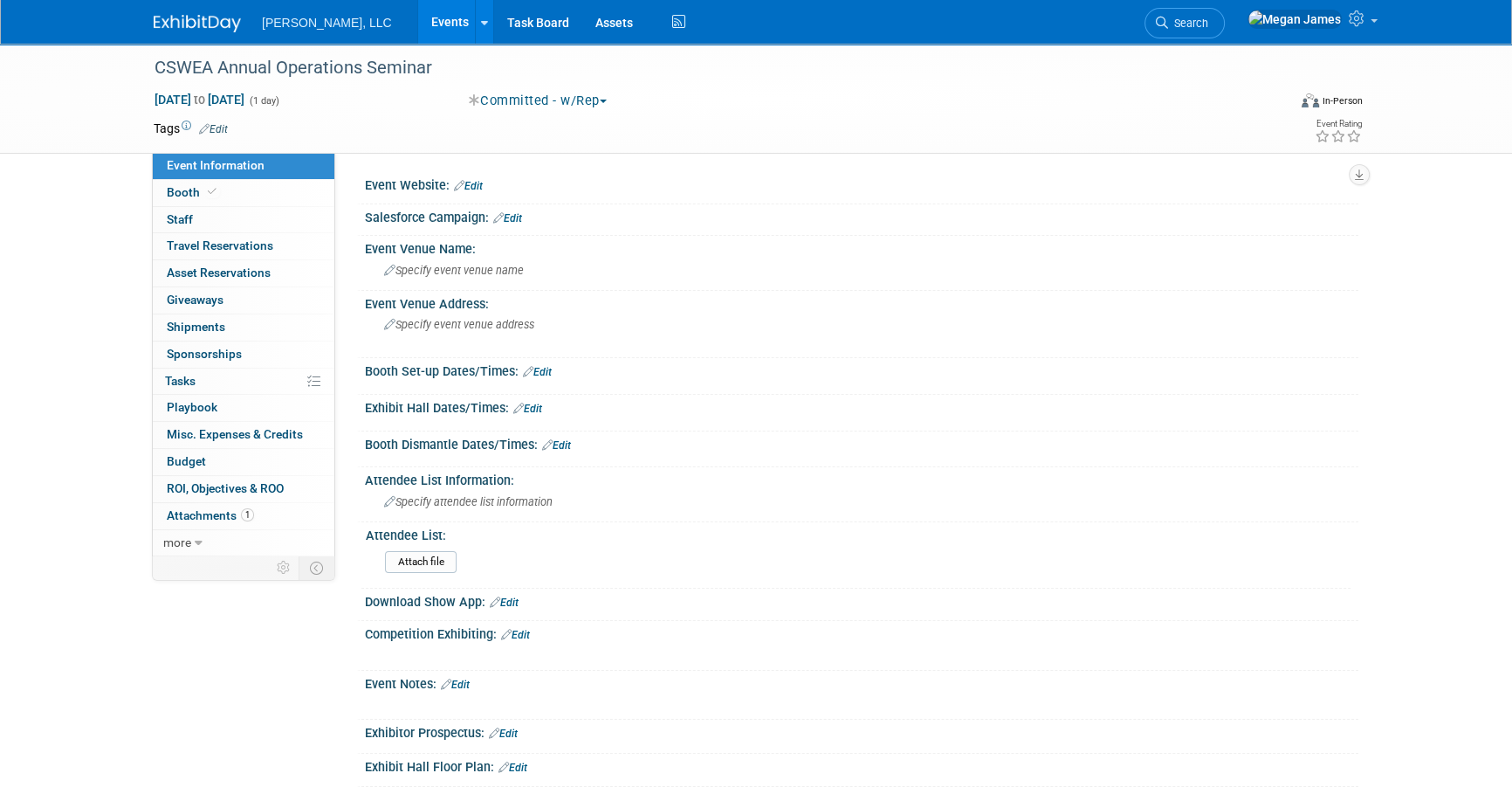
click at [419, 22] on link "Events" at bounding box center [450, 22] width 63 height 44
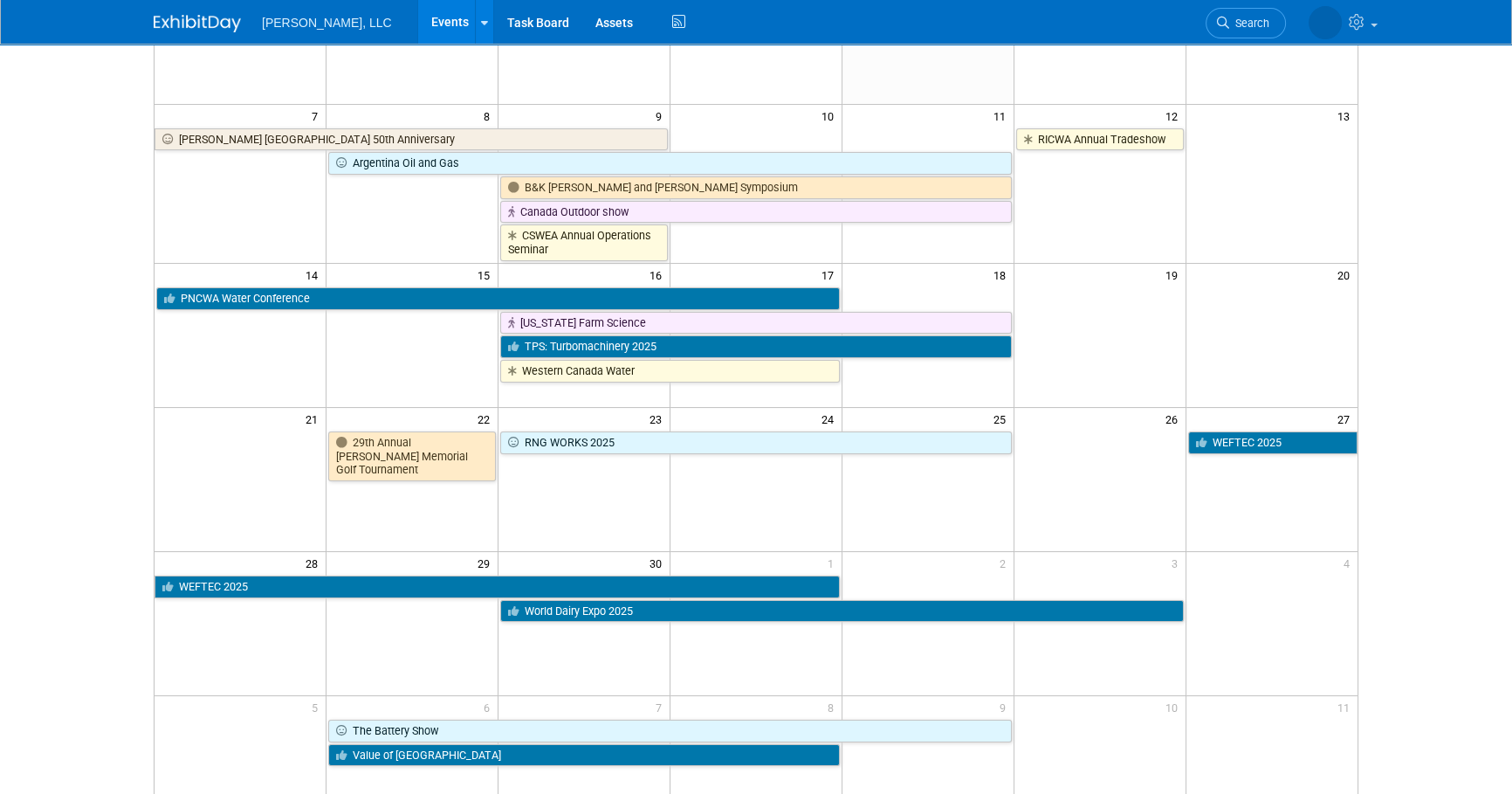
scroll to position [238, 0]
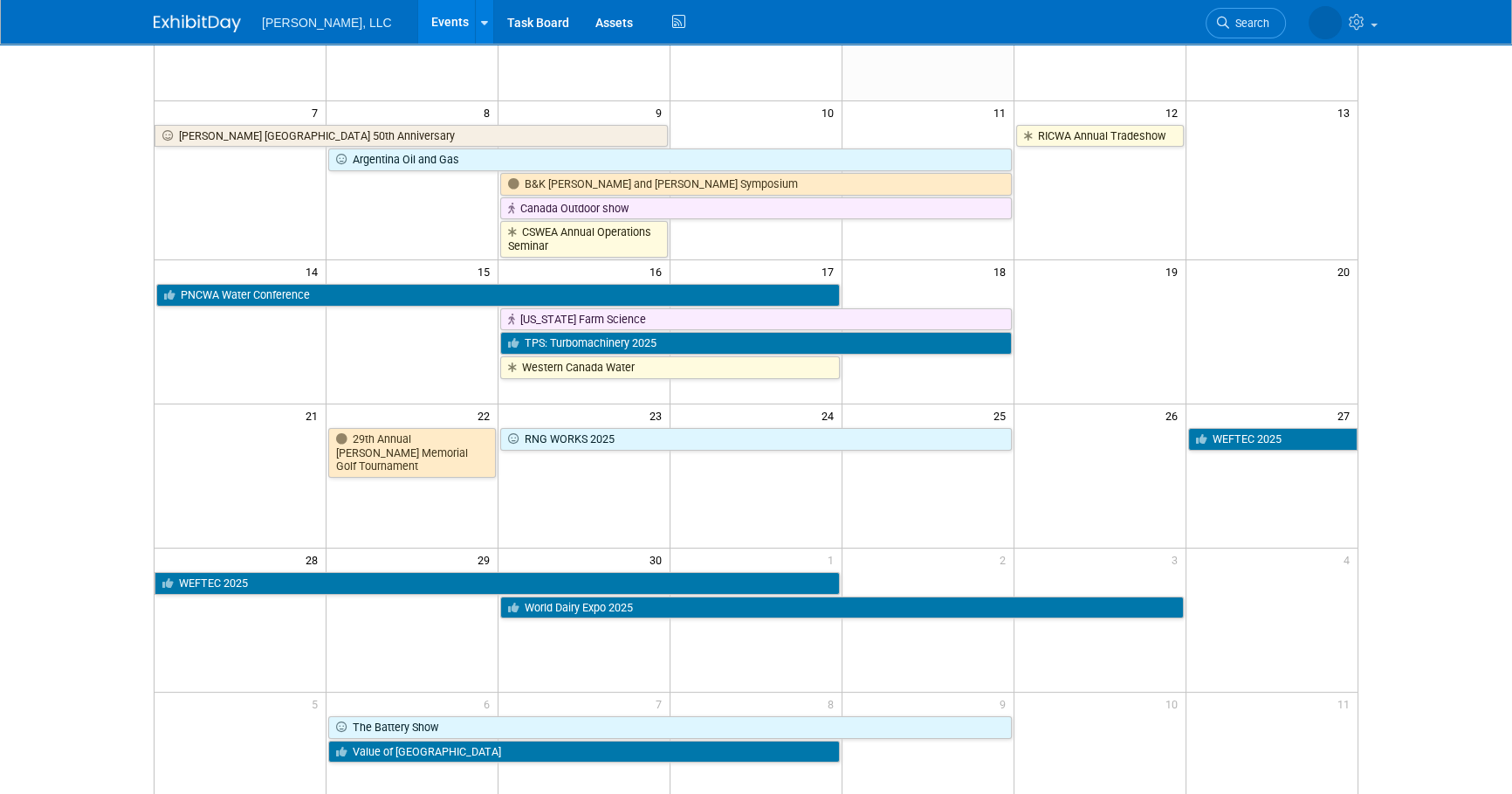
click at [107, 370] on body "Boerger, LLC Events Add Event Bulk Upload Events Shareable Event Boards Recentl…" at bounding box center [756, 159] width 1512 height 794
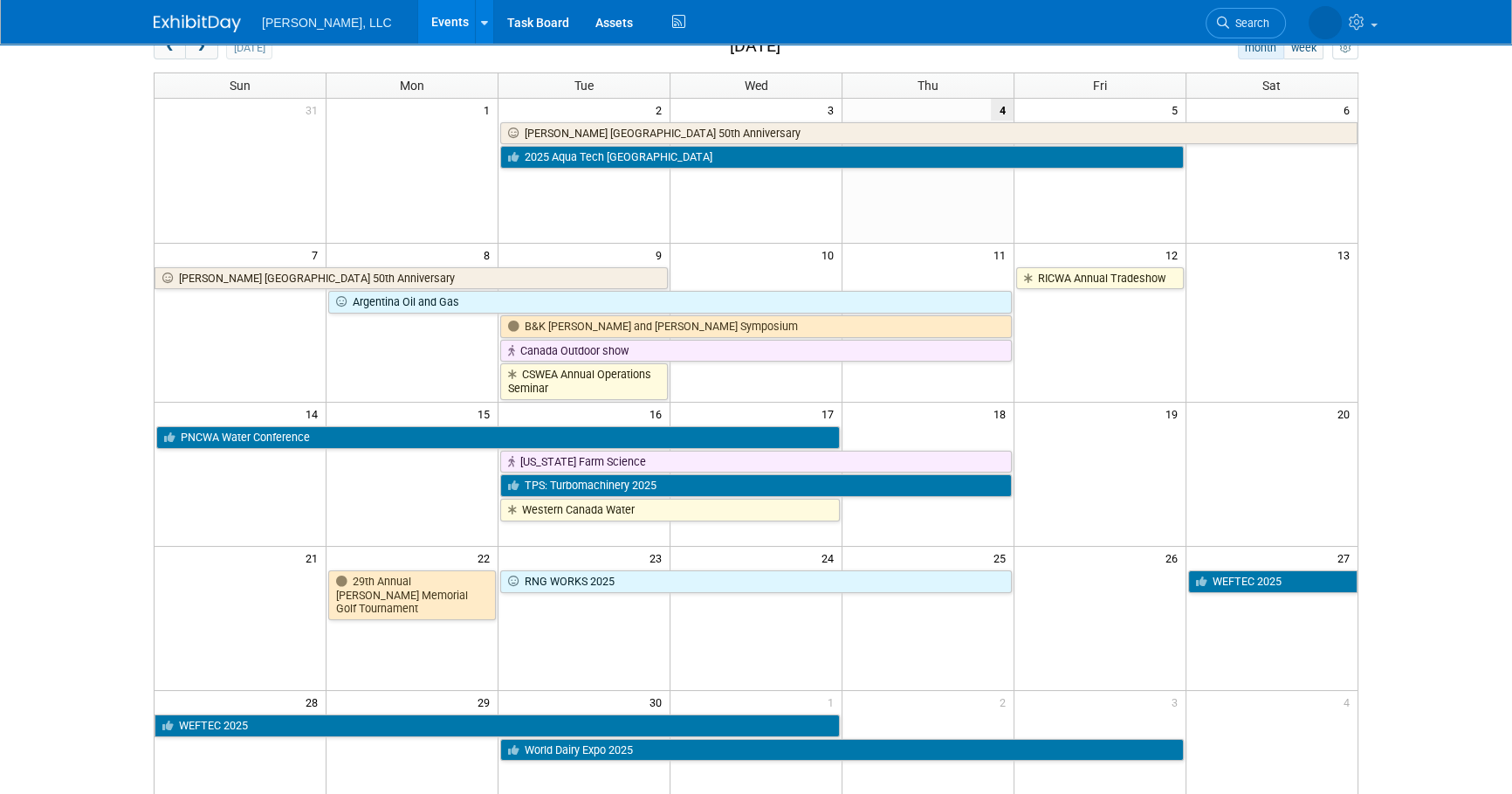
scroll to position [0, 0]
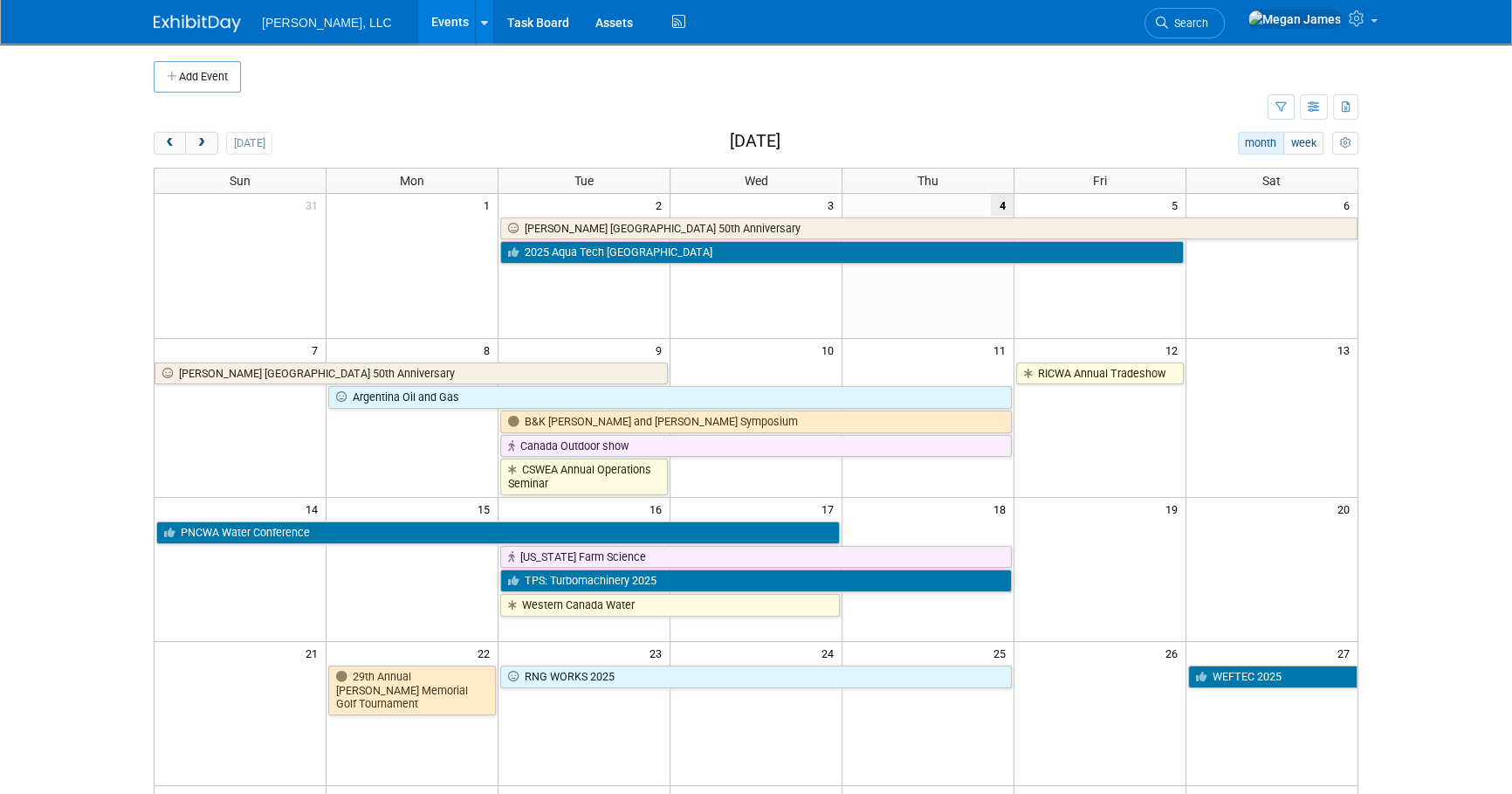
click at [107, 366] on body "Boerger, LLC Events Add Event Bulk Upload Events Shareable Event Boards Recentl…" at bounding box center [756, 397] width 1512 height 794
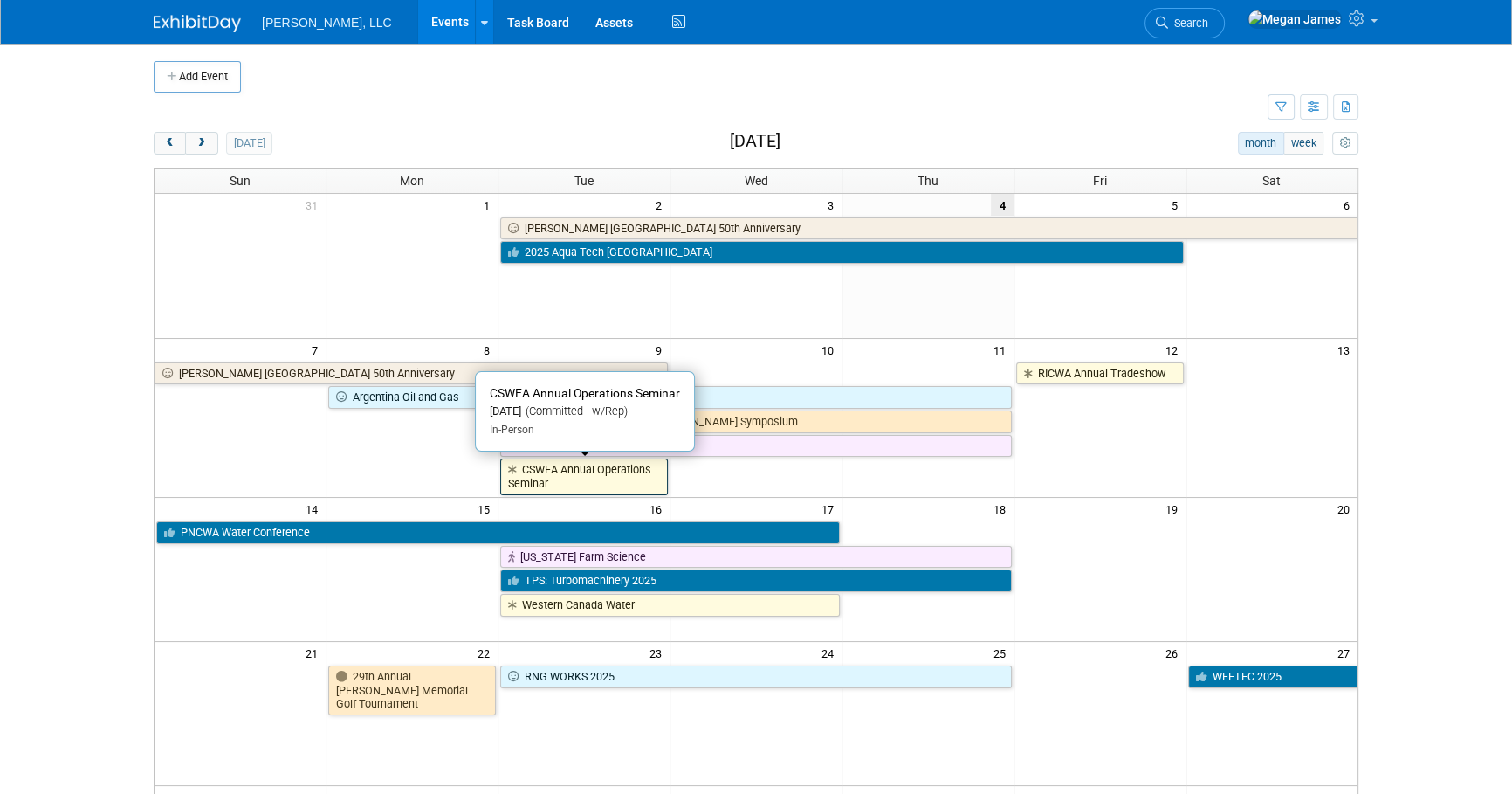
click at [642, 471] on link "CSWEA Annual Operations Seminar" at bounding box center [583, 476] width 167 height 36
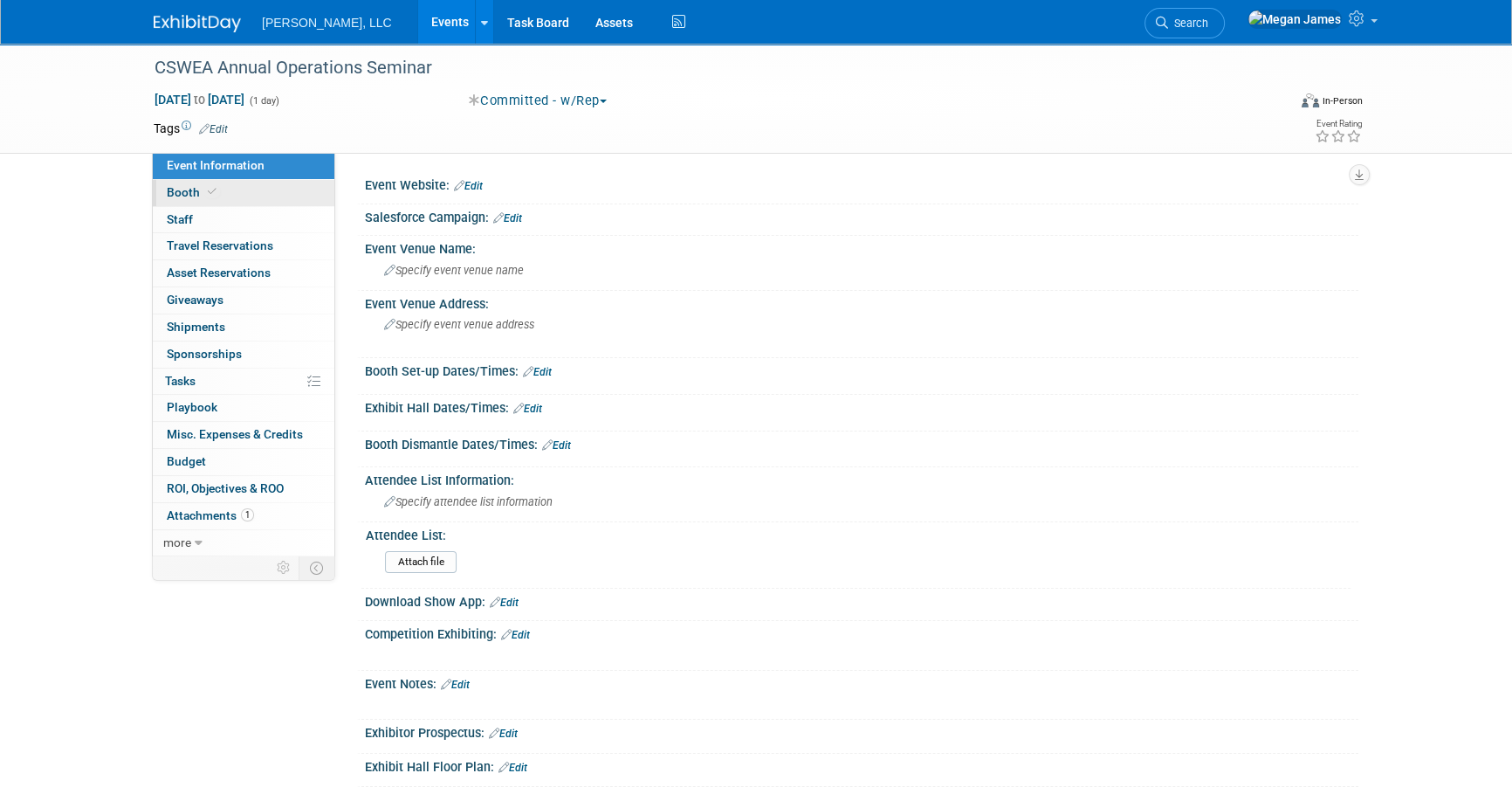
click at [242, 191] on link "Booth" at bounding box center [242, 193] width 181 height 26
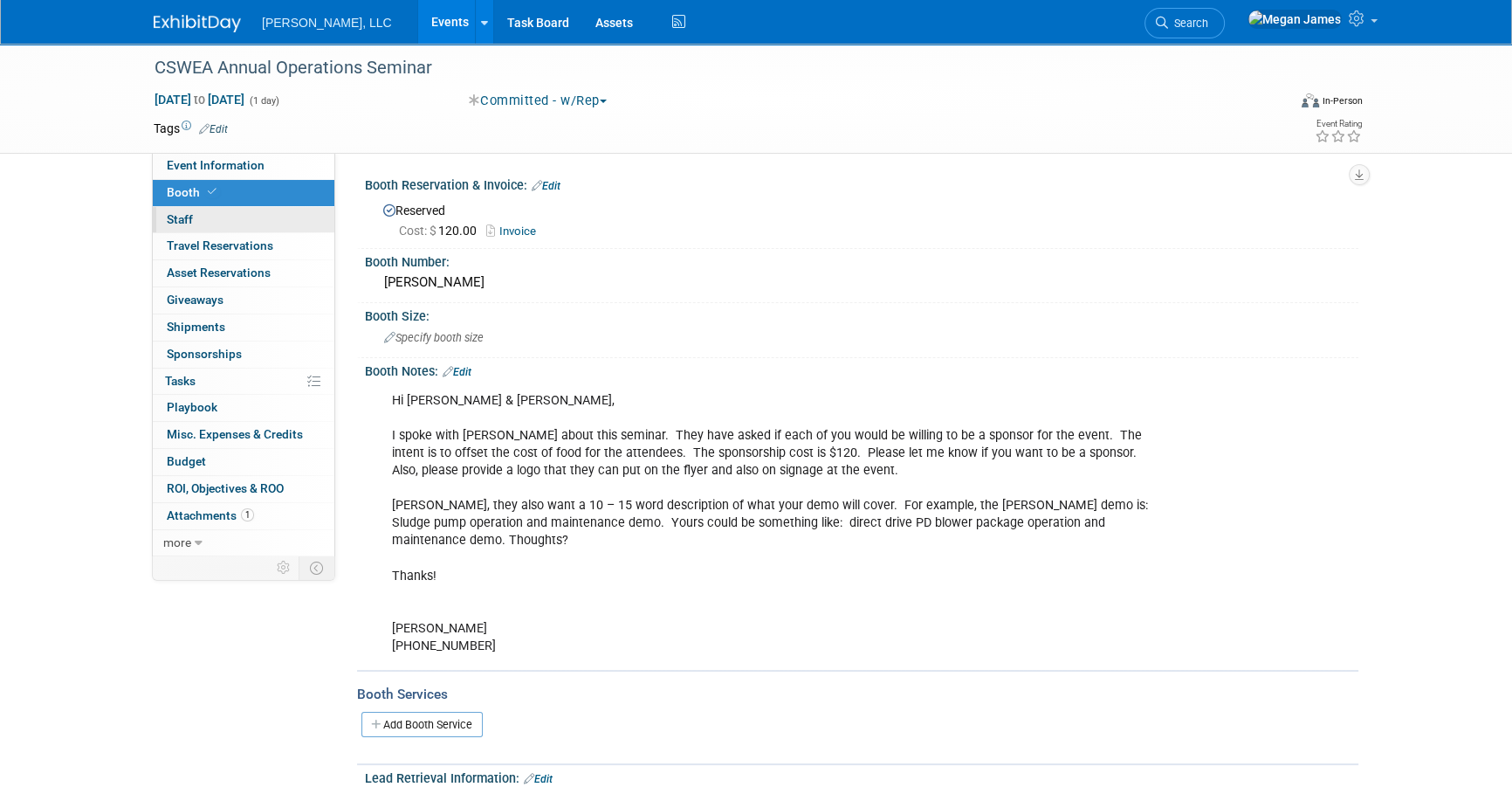
click at [248, 220] on link "0 Staff 0" at bounding box center [242, 220] width 181 height 26
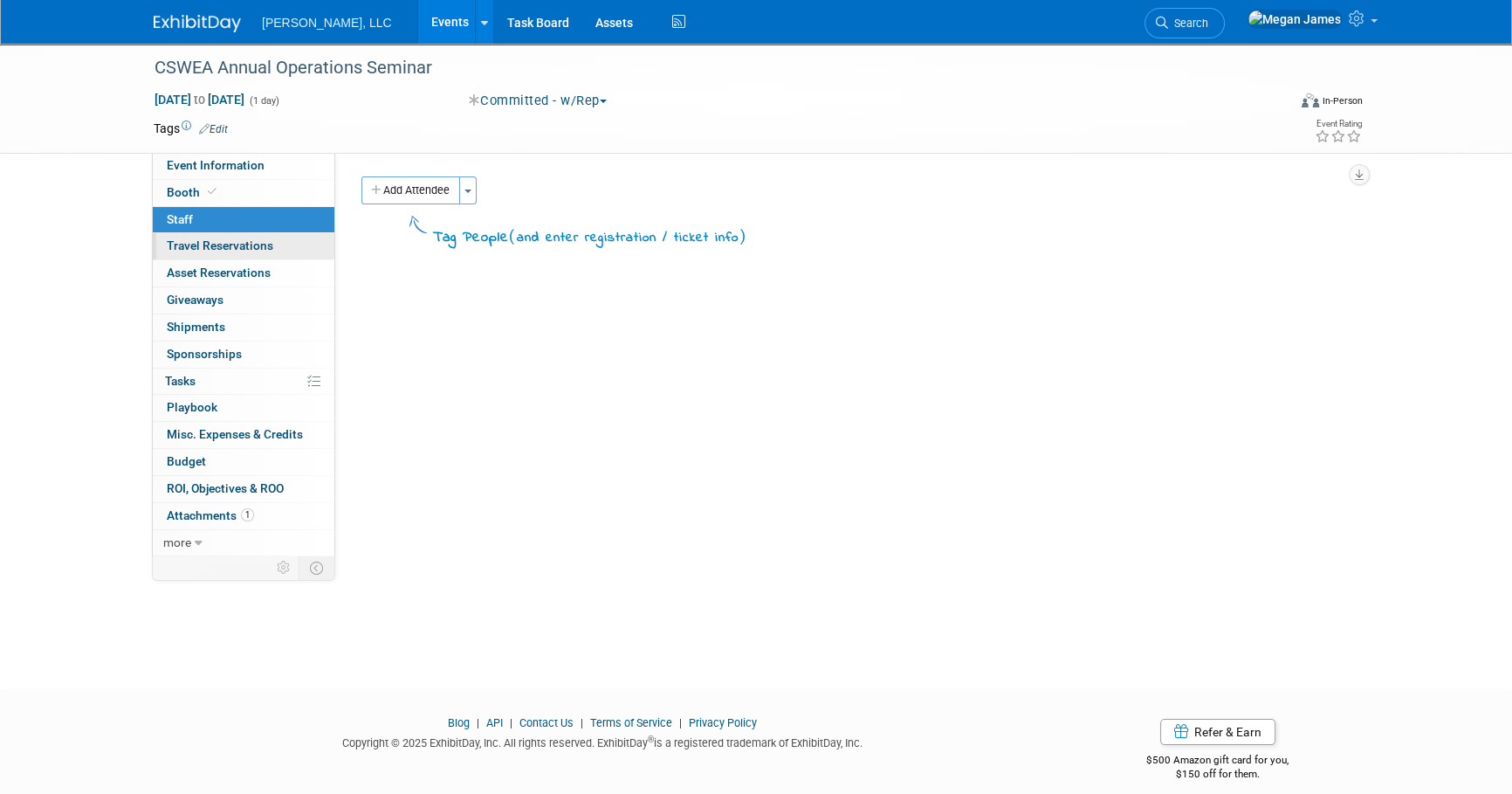
click at [252, 248] on span "Travel Reservations 0" at bounding box center [220, 246] width 107 height 14
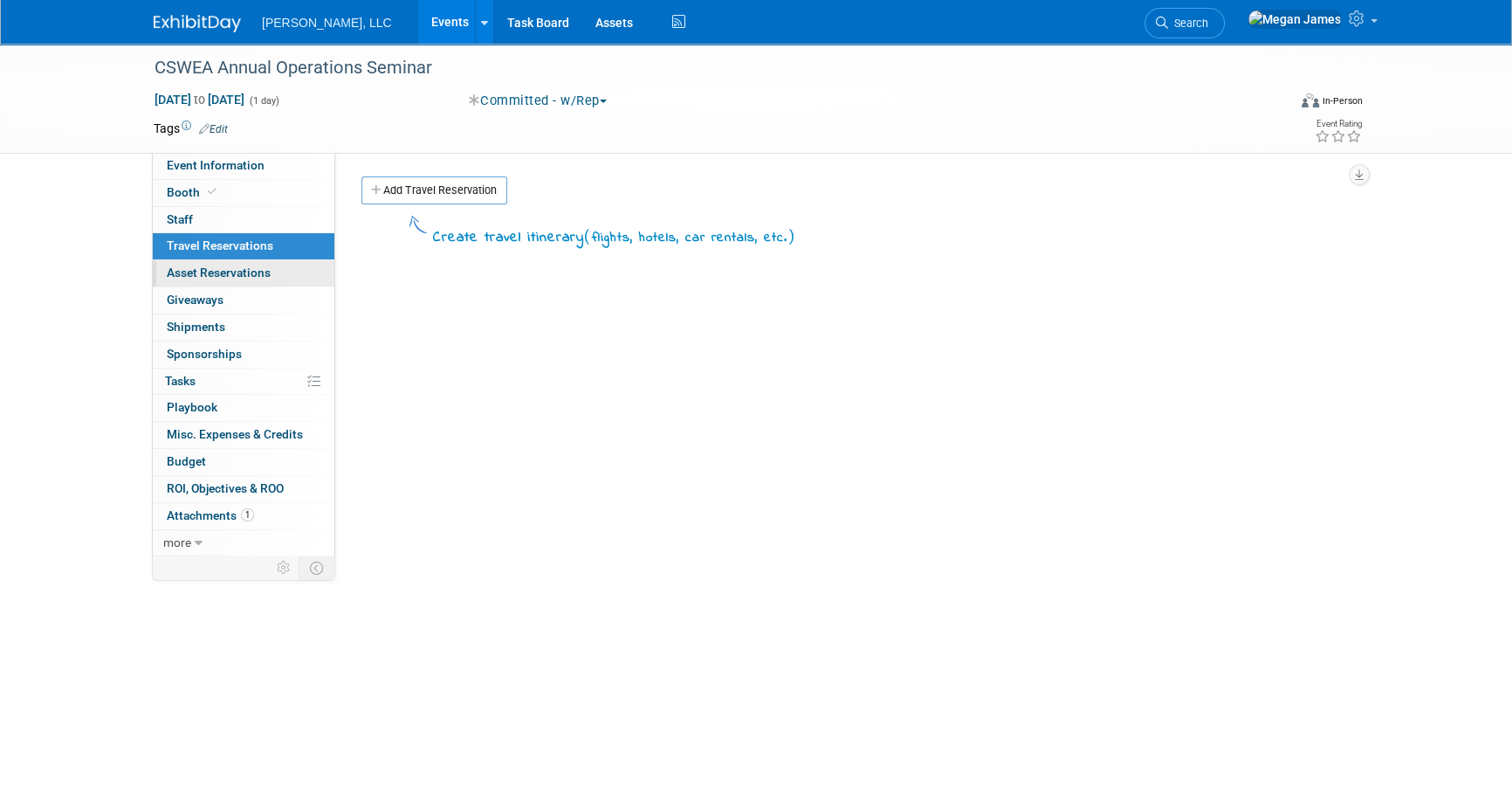
click at [261, 270] on span "Asset Reservations 0" at bounding box center [218, 272] width 104 height 14
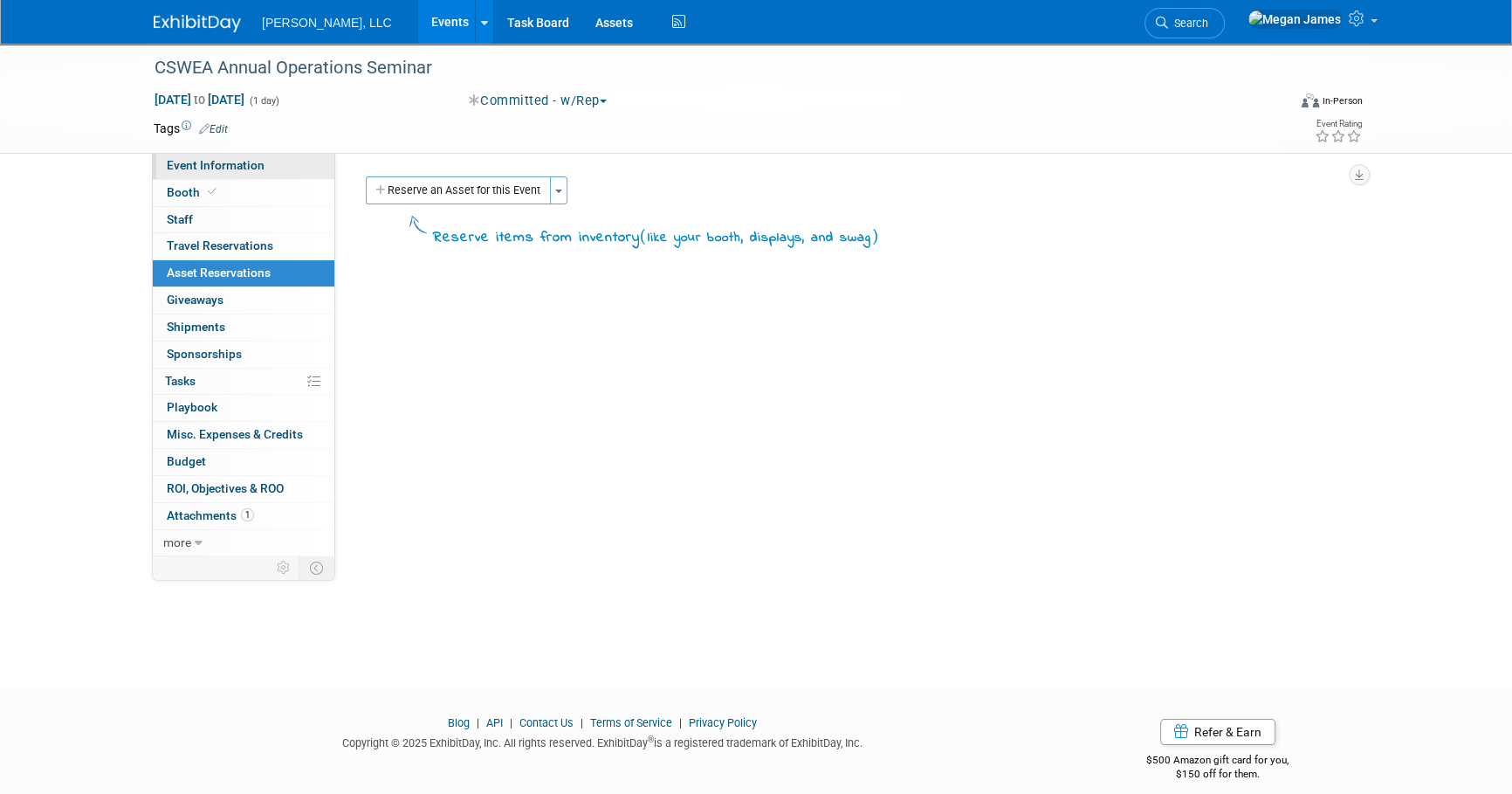
click at [279, 169] on link "Event Information" at bounding box center [242, 165] width 181 height 26
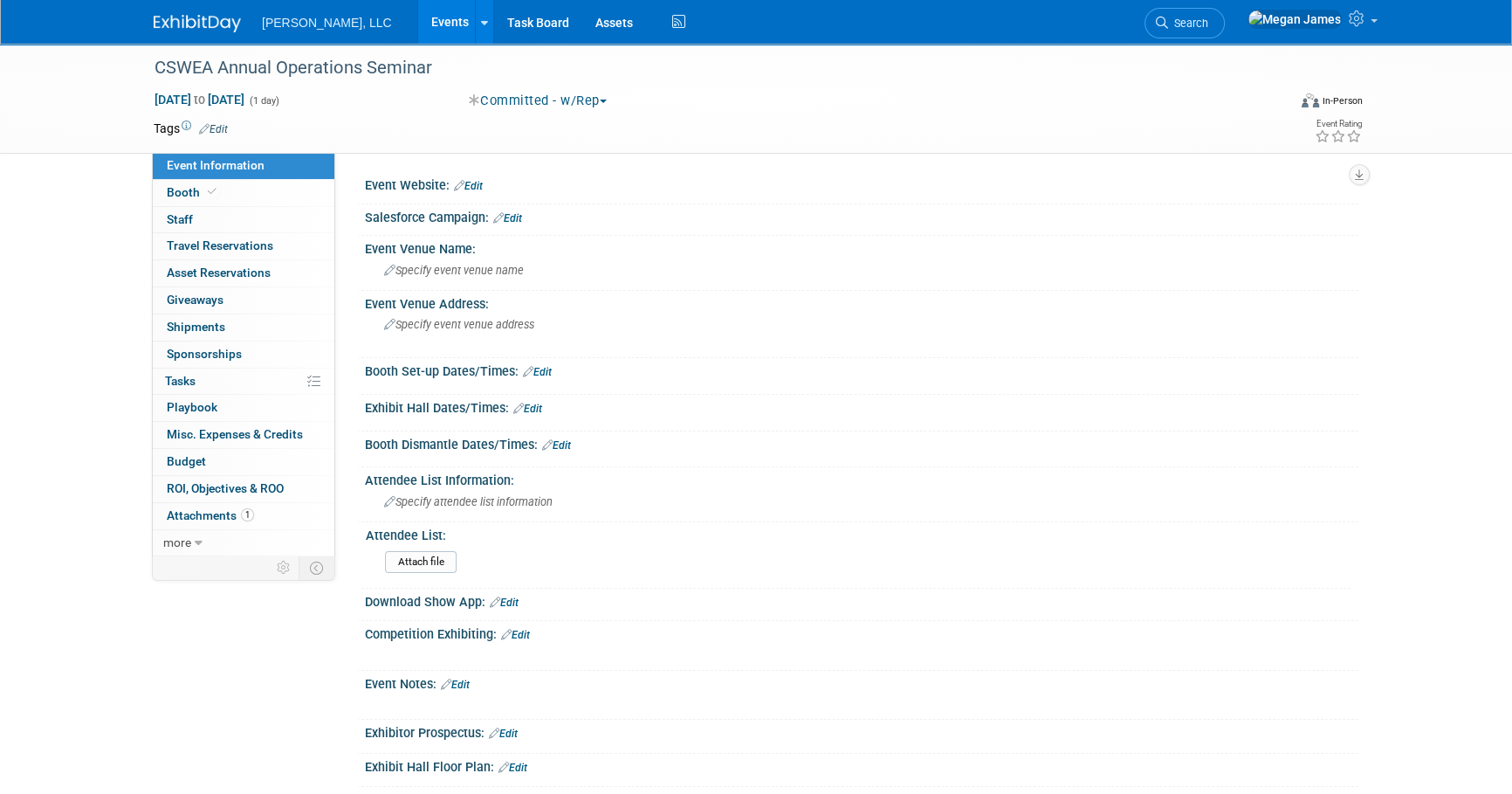
click at [419, 23] on link "Events" at bounding box center [450, 22] width 63 height 44
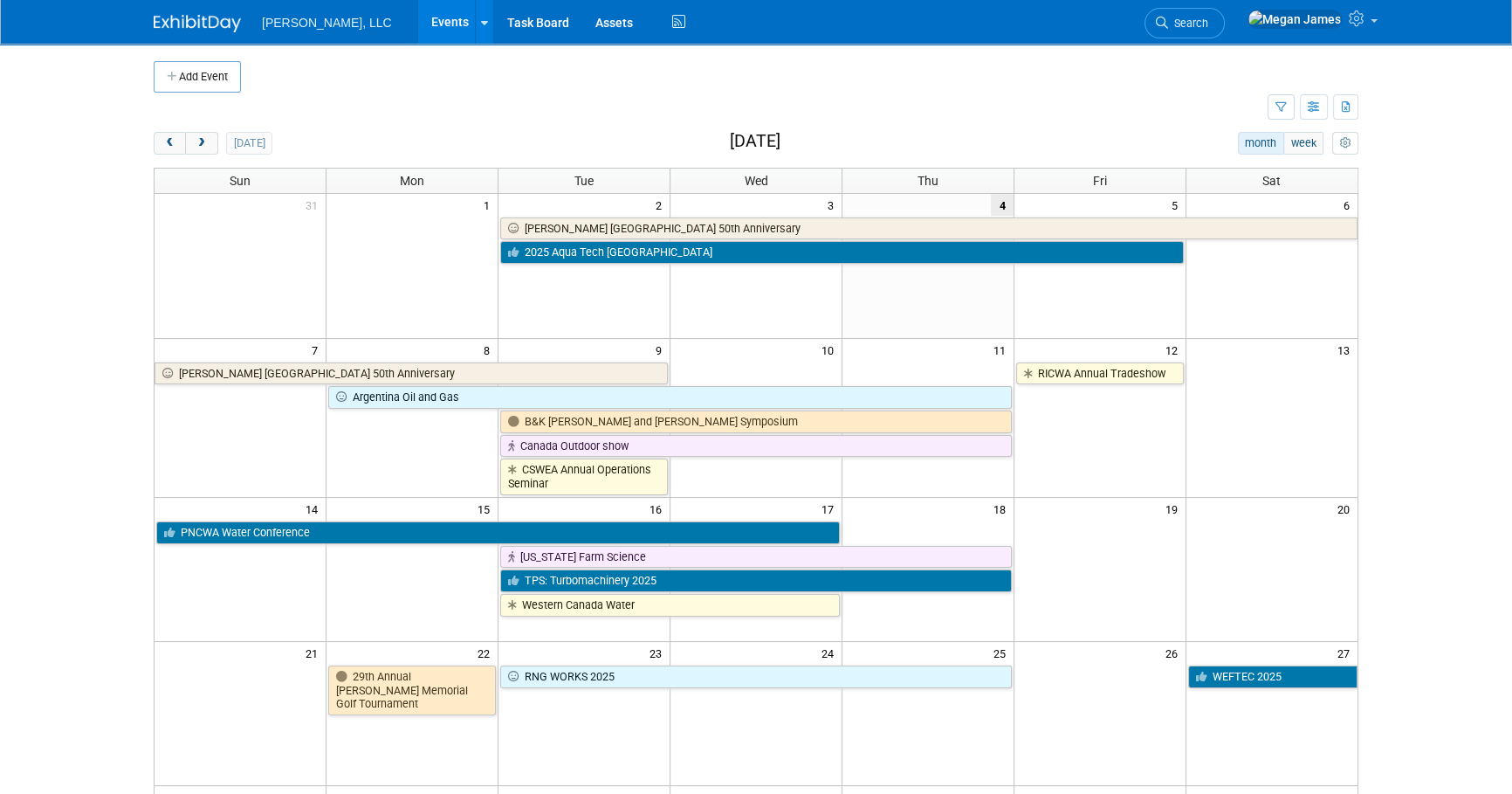
click at [1449, 642] on body "[PERSON_NAME], LLC Events Add Event Bulk Upload Events Shareable Event Boards R…" at bounding box center [756, 397] width 1512 height 794
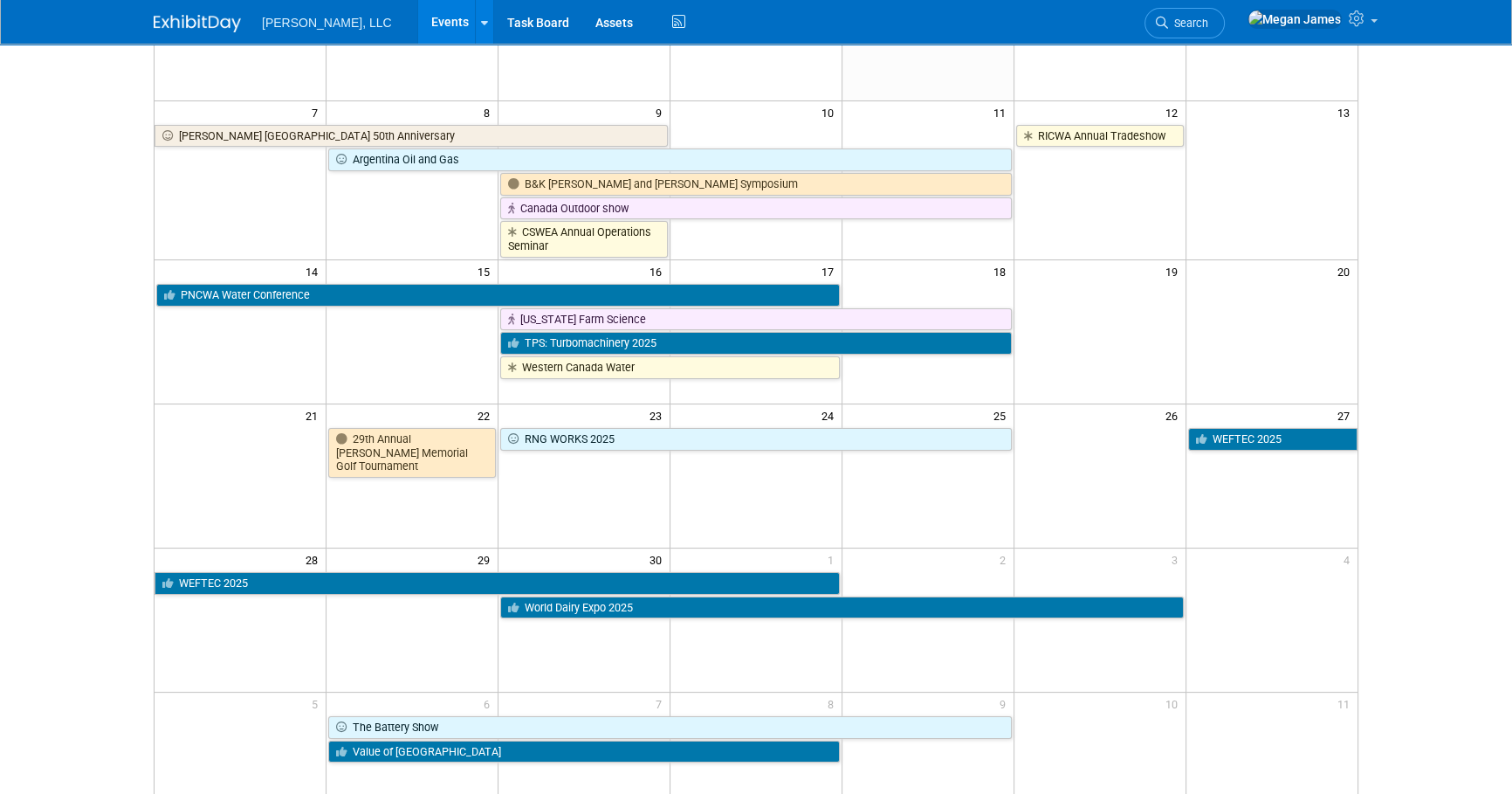
click at [1446, 556] on html "[PERSON_NAME], LLC Events Add Event Bulk Upload Events Shareable Event Boards R…" at bounding box center [756, 159] width 1512 height 794
click at [1441, 556] on html "[PERSON_NAME], LLC Events Add Event Bulk Upload Events Shareable Event Boards R…" at bounding box center [756, 159] width 1512 height 794
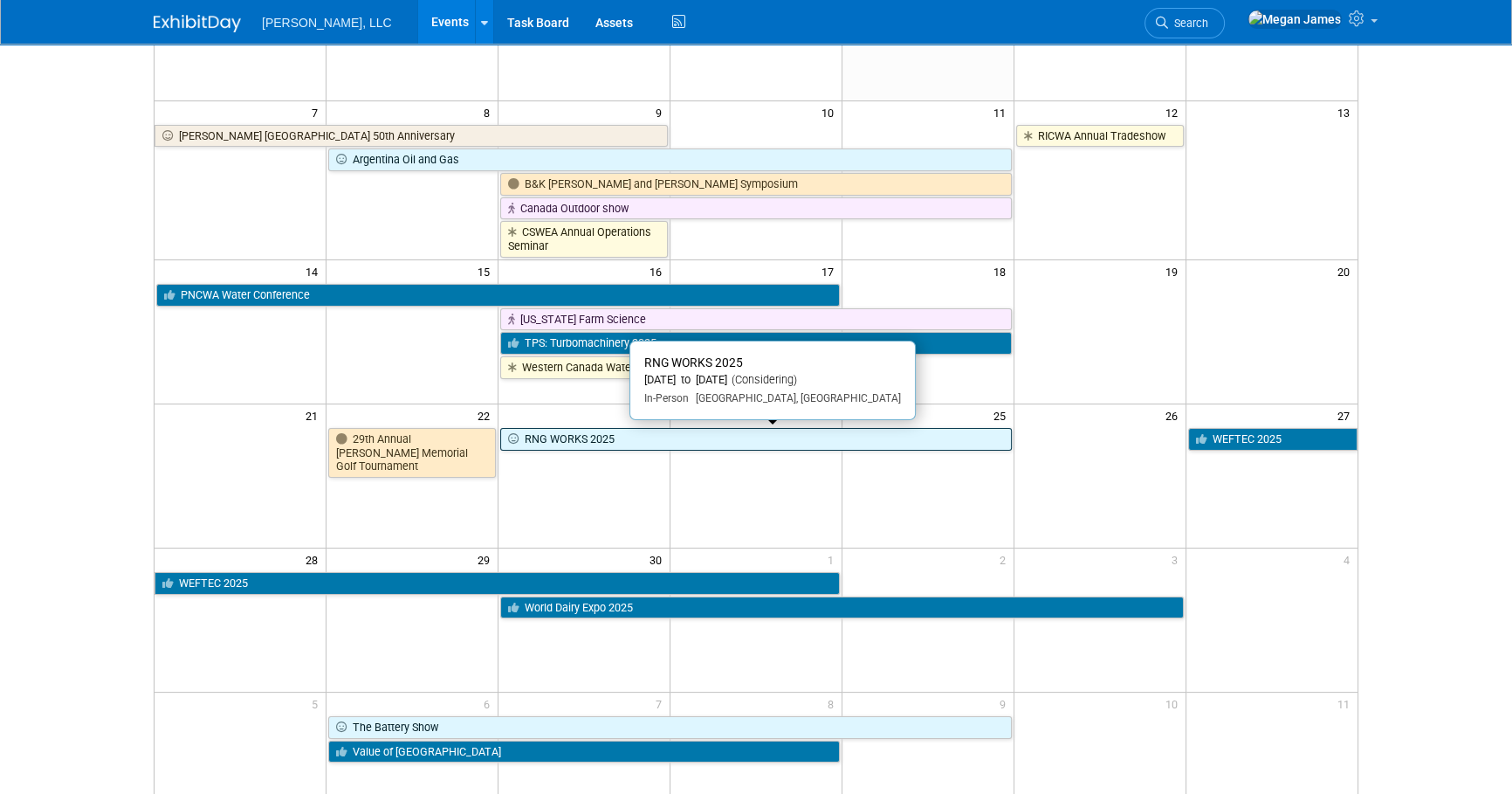
click at [572, 441] on link "RNG WORKS 2025" at bounding box center [755, 439] width 512 height 23
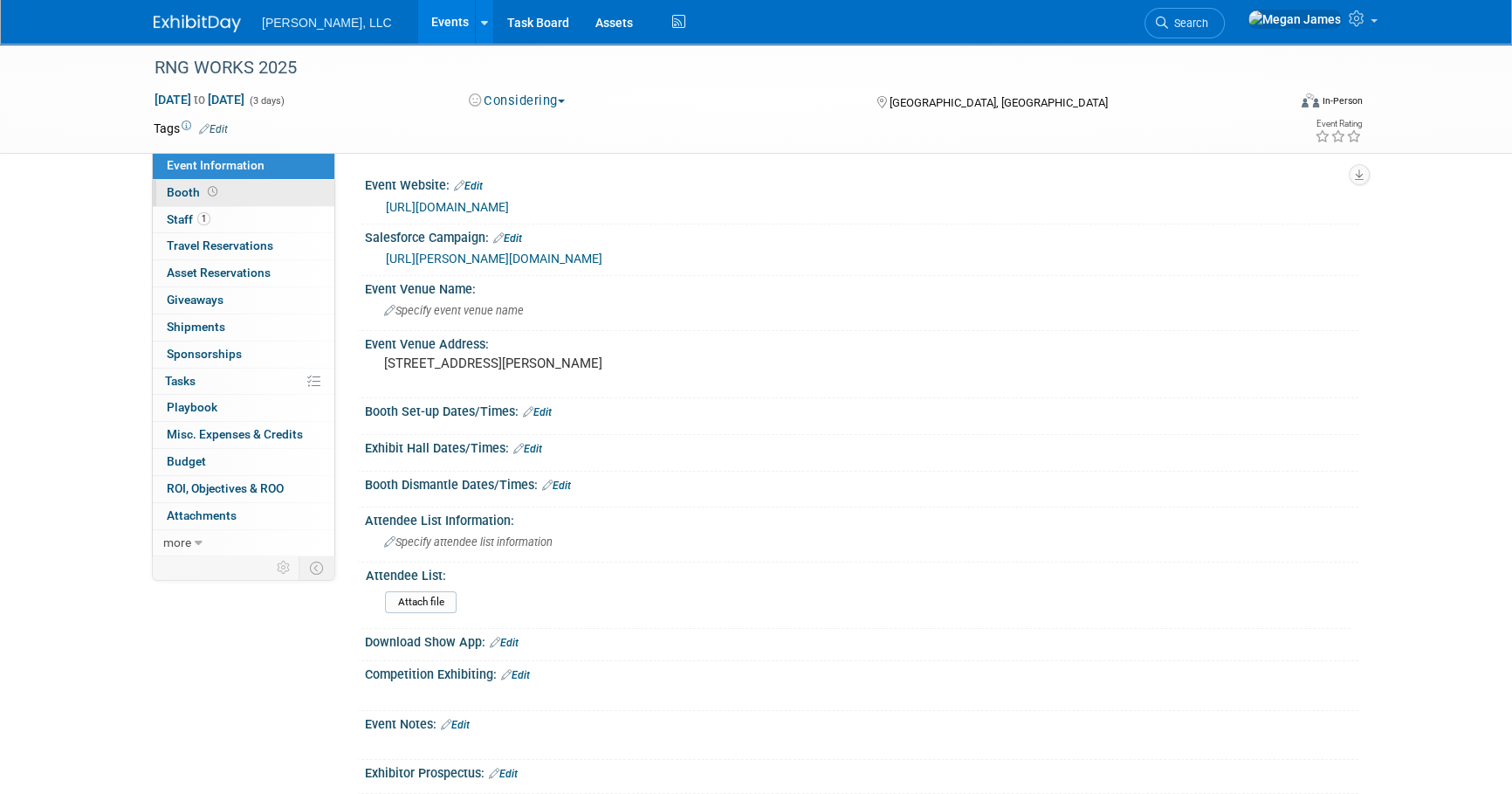
click at [298, 196] on link "Booth" at bounding box center [242, 193] width 181 height 26
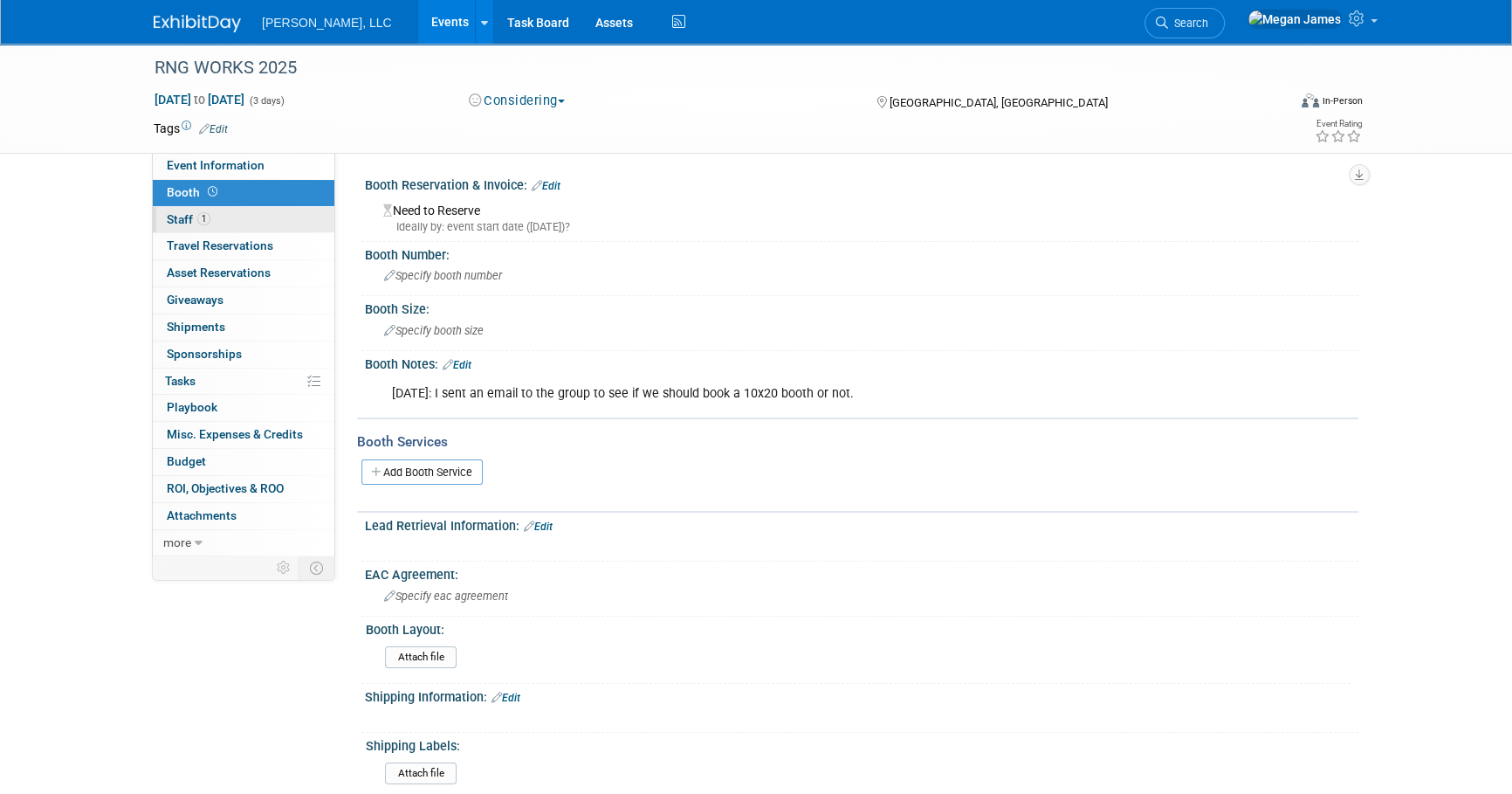
click at [296, 227] on link "1 Staff 1" at bounding box center [242, 220] width 181 height 26
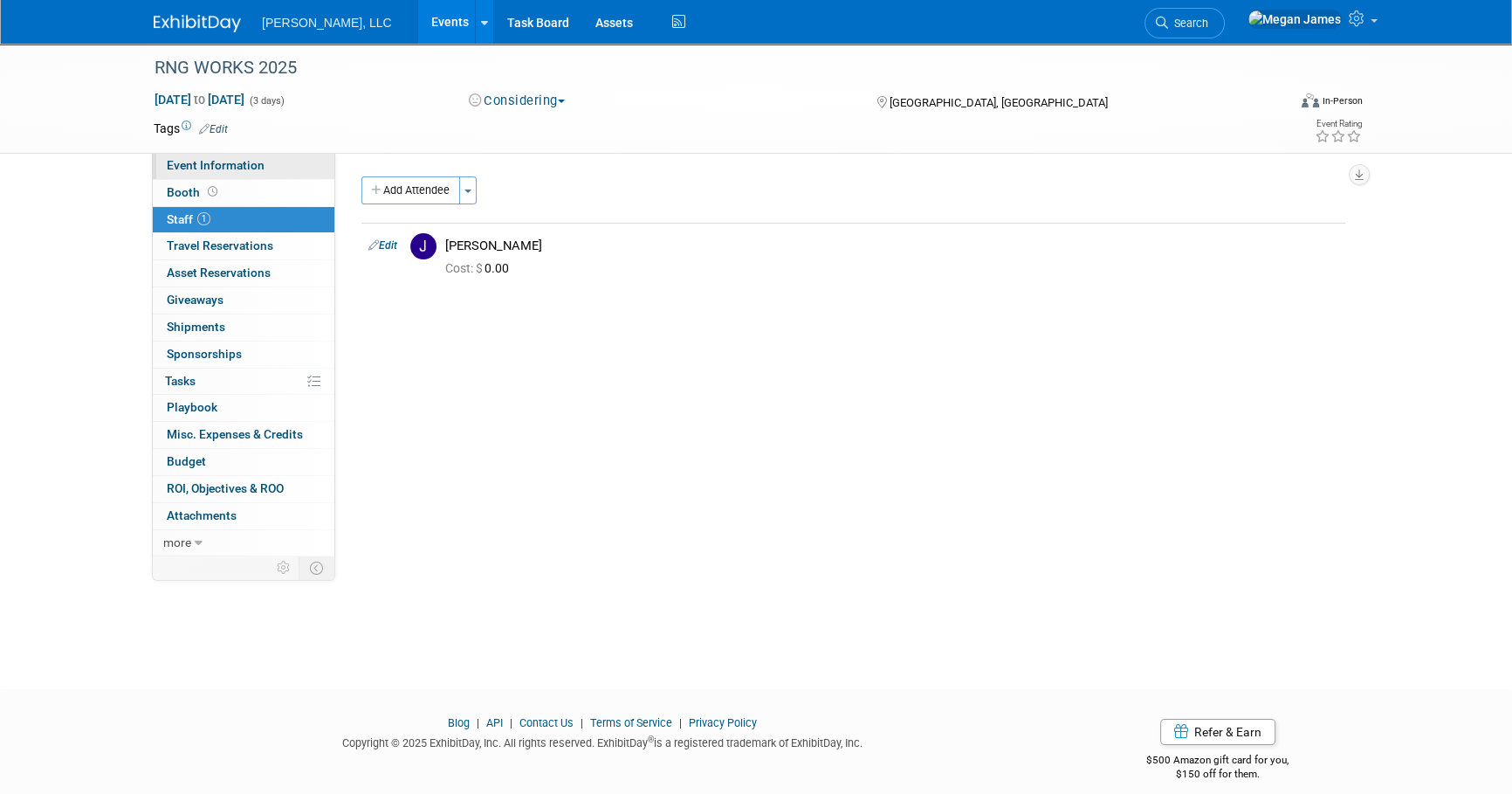
click at [274, 171] on link "Event Information" at bounding box center [242, 165] width 181 height 26
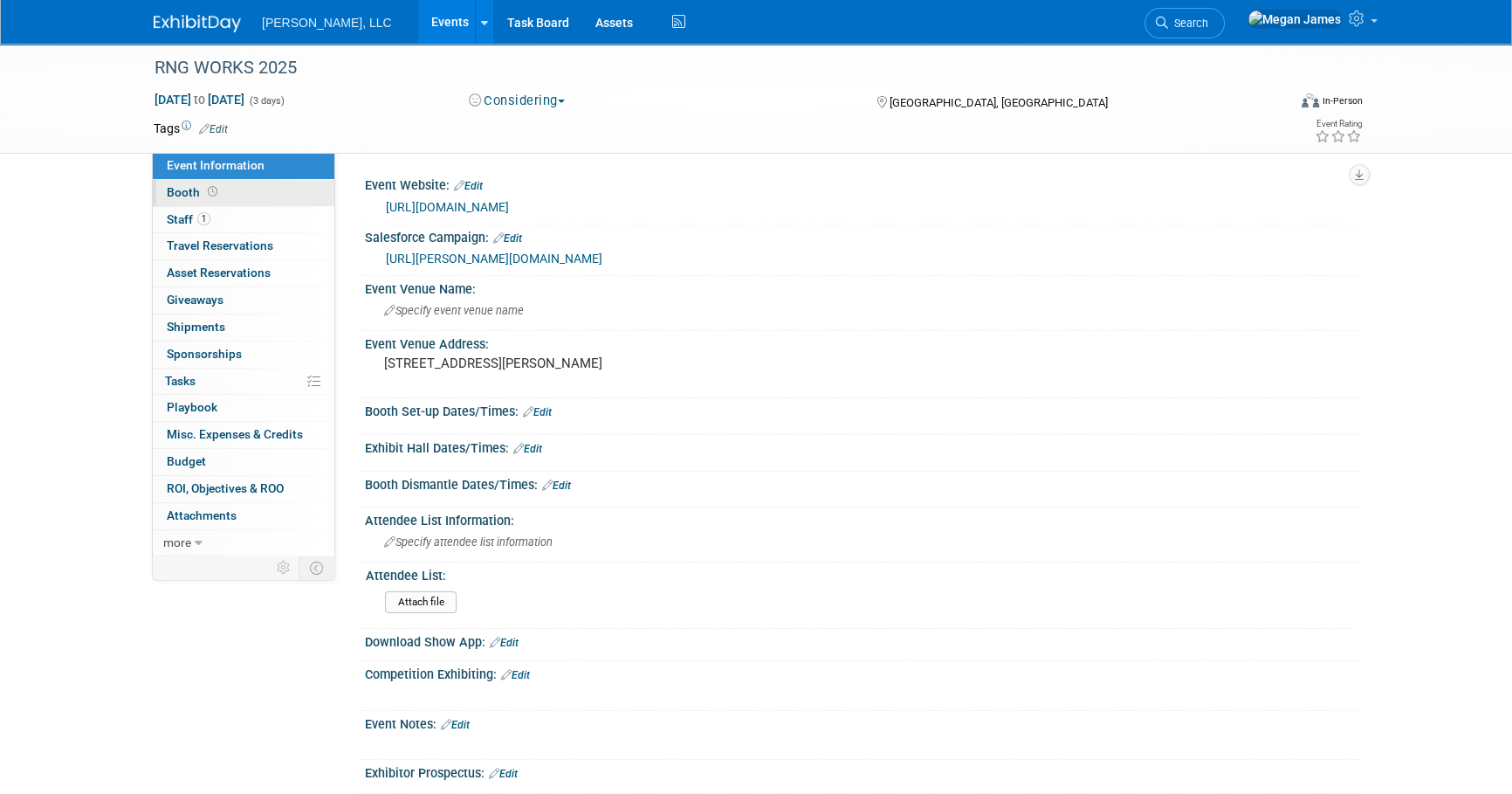
click at [295, 188] on link "Booth" at bounding box center [242, 193] width 181 height 26
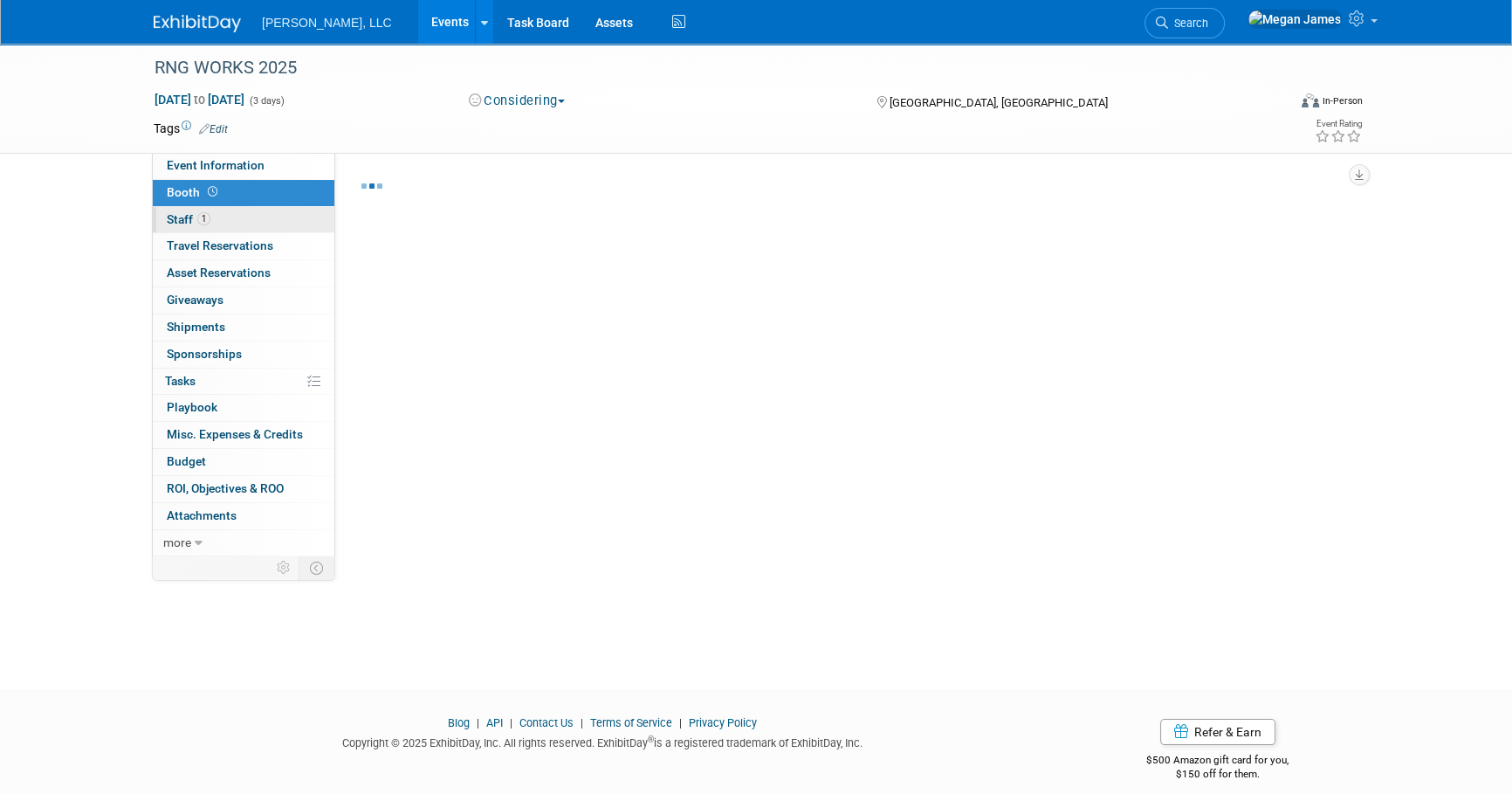
click at [302, 222] on link "1 Staff 1" at bounding box center [242, 220] width 181 height 26
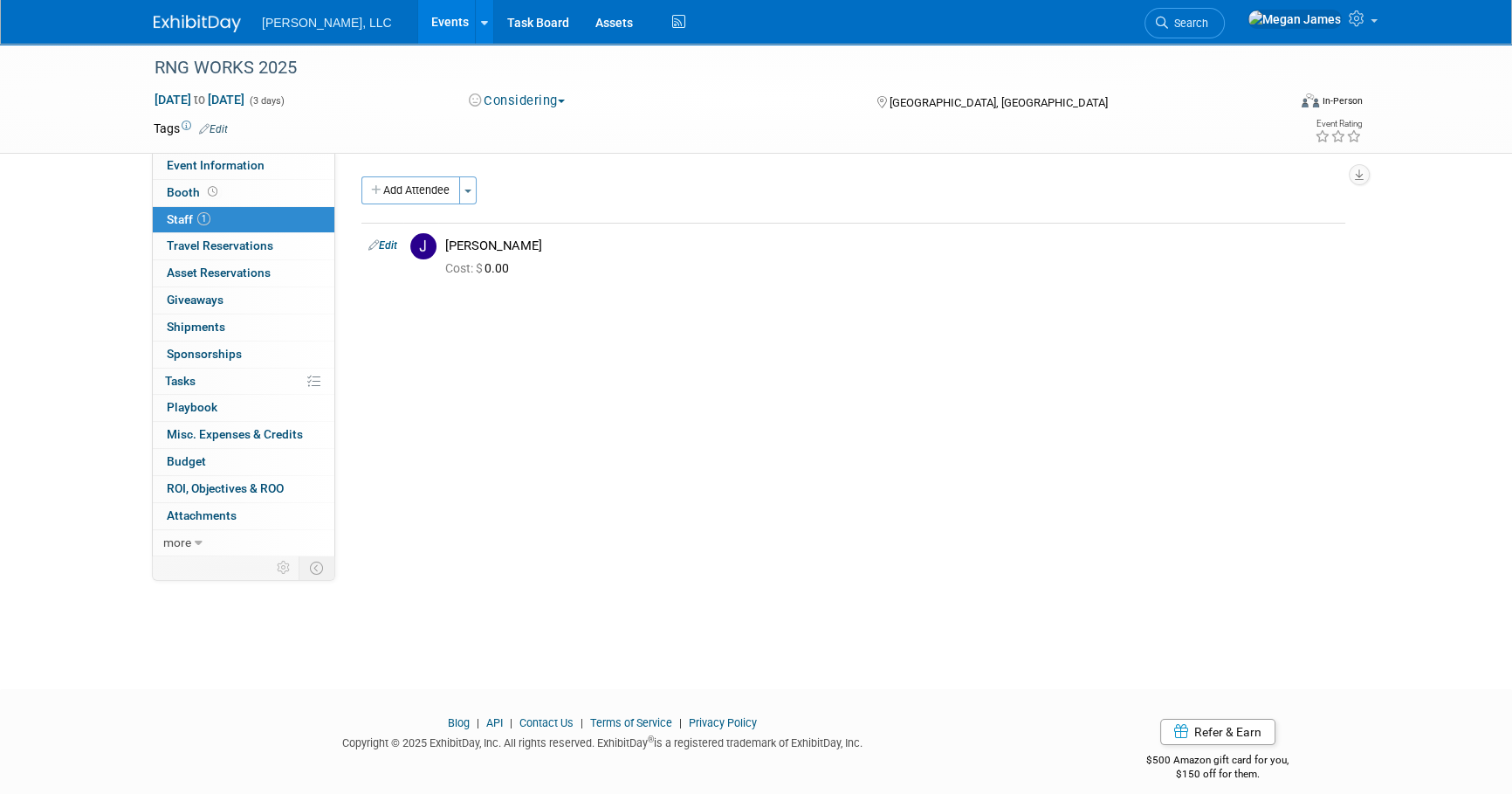
click at [378, 44] on div "Boerger, LLC Events Add Event Bulk Upload Events Shareable Event Boards Recentl…" at bounding box center [756, 22] width 1512 height 45
click at [419, 16] on link "Events" at bounding box center [450, 22] width 63 height 44
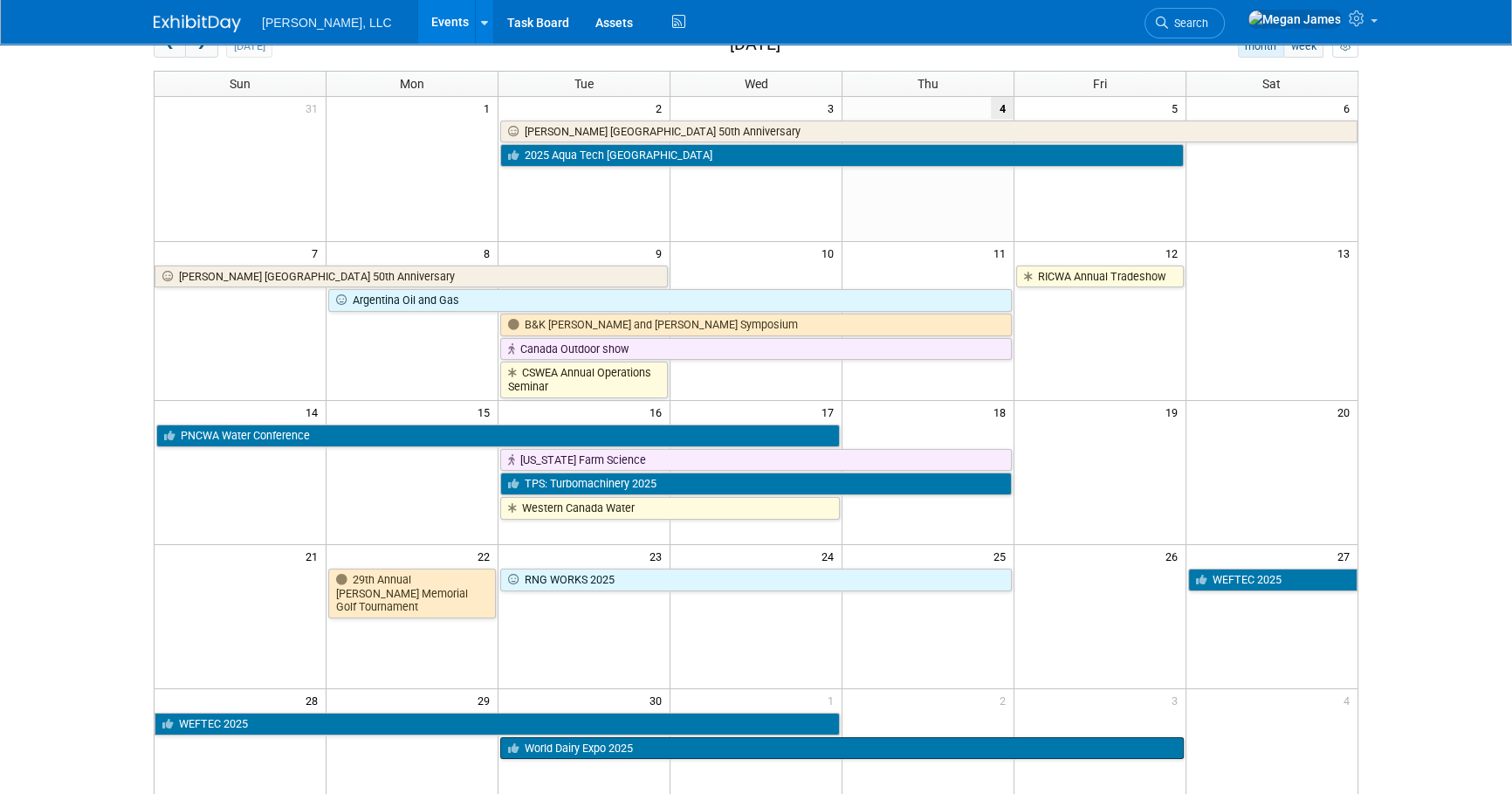
scroll to position [317, 0]
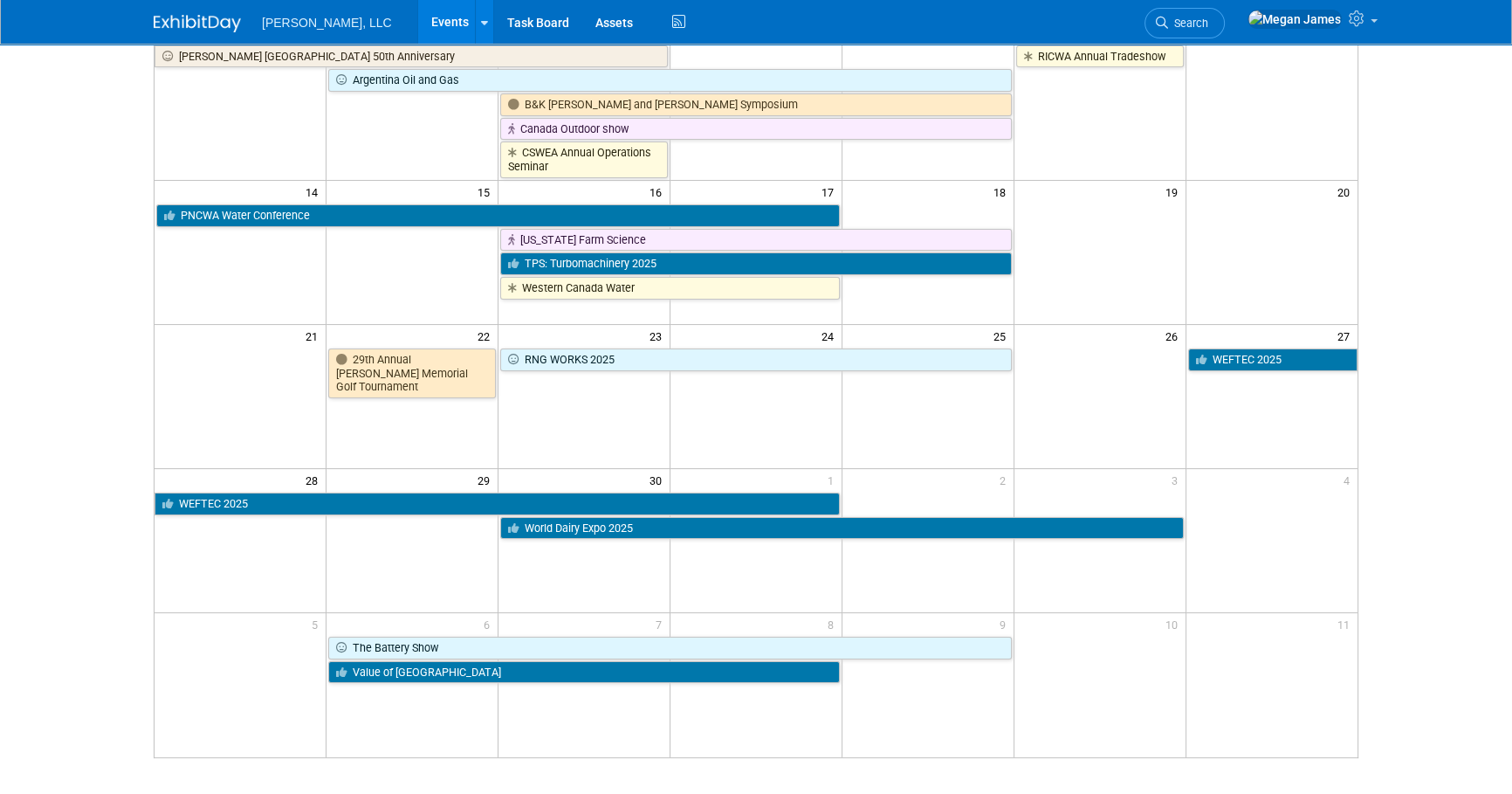
click at [1447, 477] on html "Boerger, LLC Events Add Event Bulk Upload Events Shareable Event Boards Recentl…" at bounding box center [756, 80] width 1512 height 794
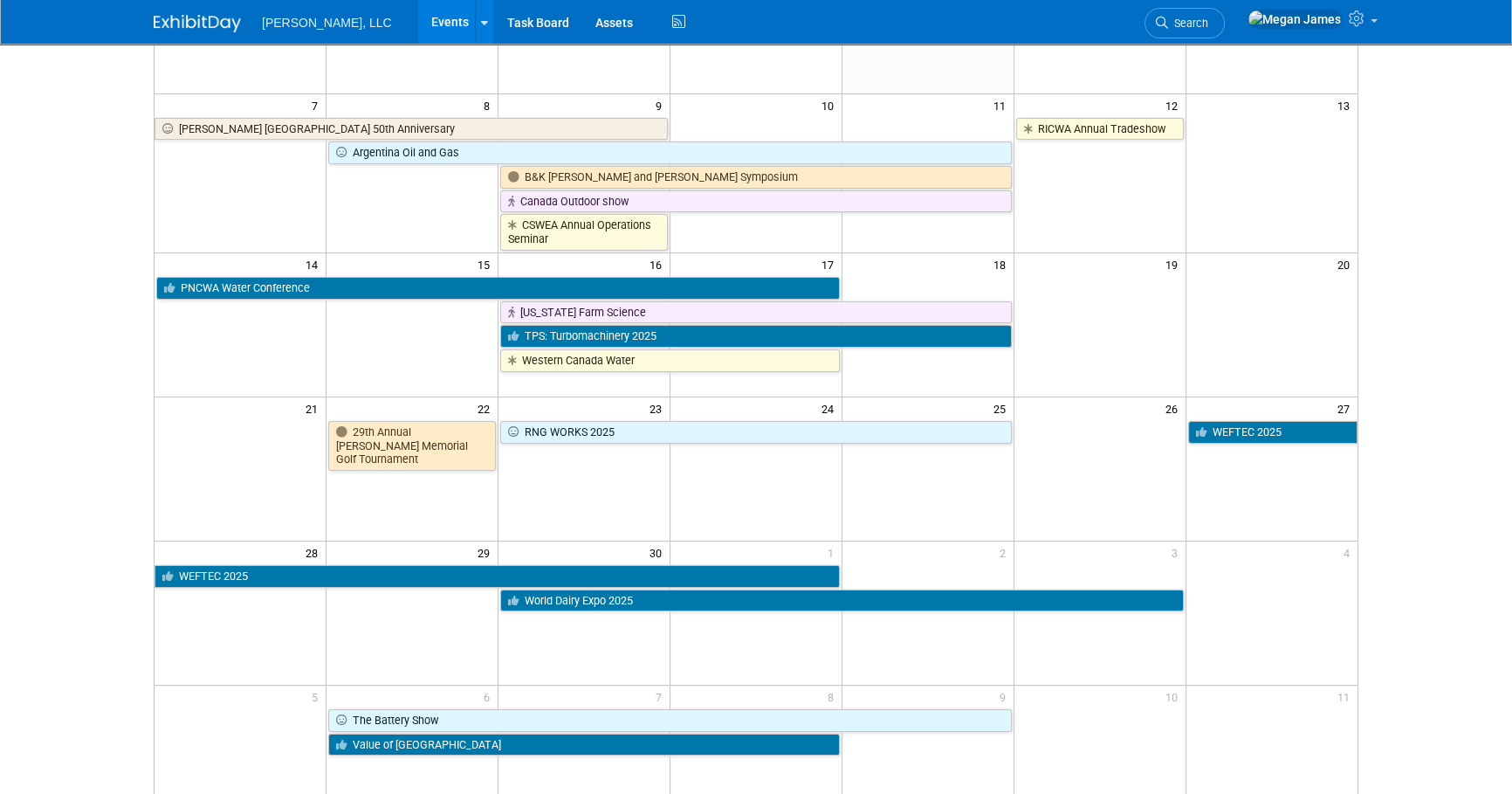
scroll to position [309, 0]
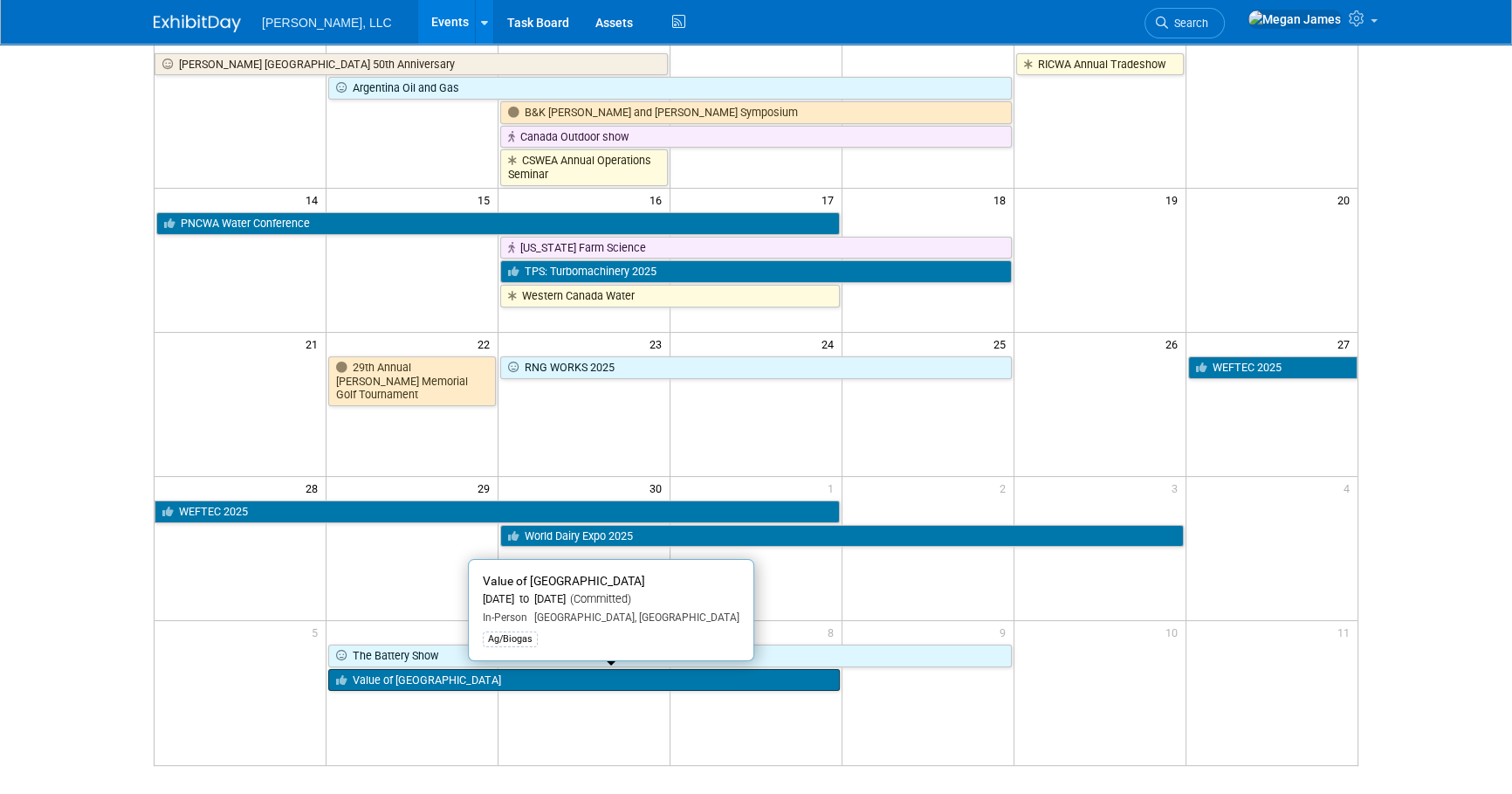
click at [434, 678] on link "Value of Biogas West" at bounding box center [584, 680] width 512 height 23
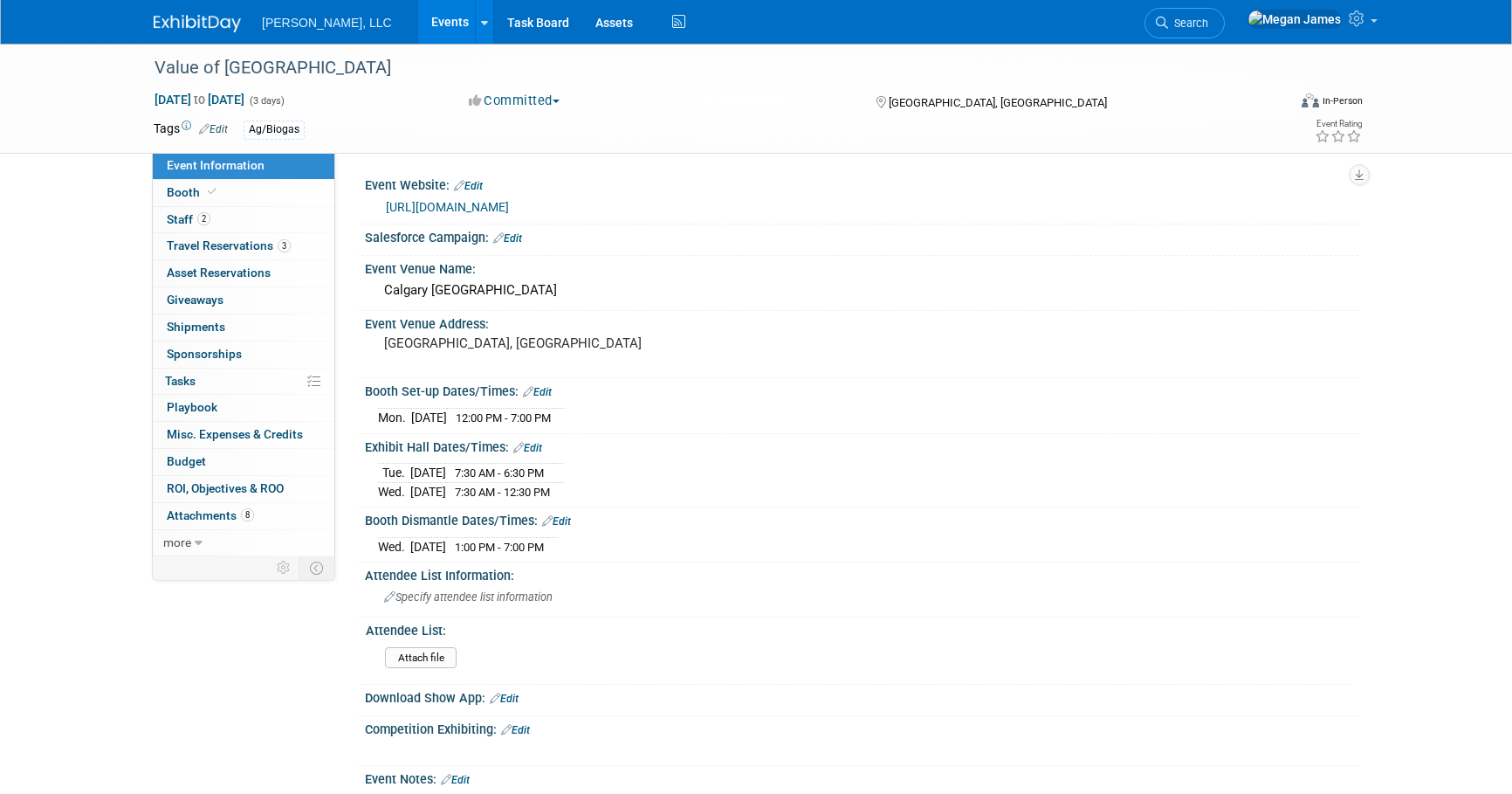
select select "Ag/Biogas"
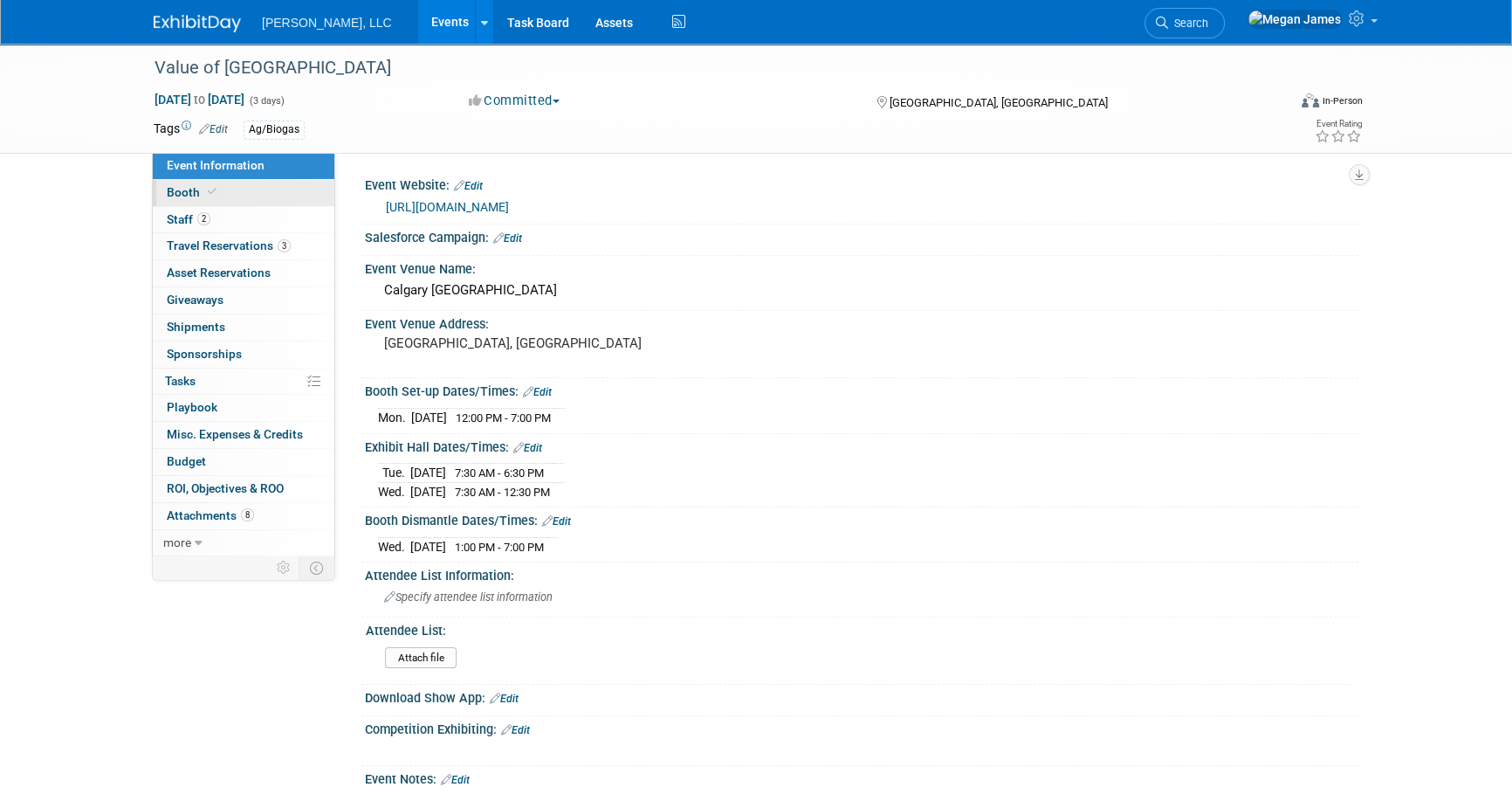
click at [279, 201] on link "Booth" at bounding box center [242, 193] width 181 height 26
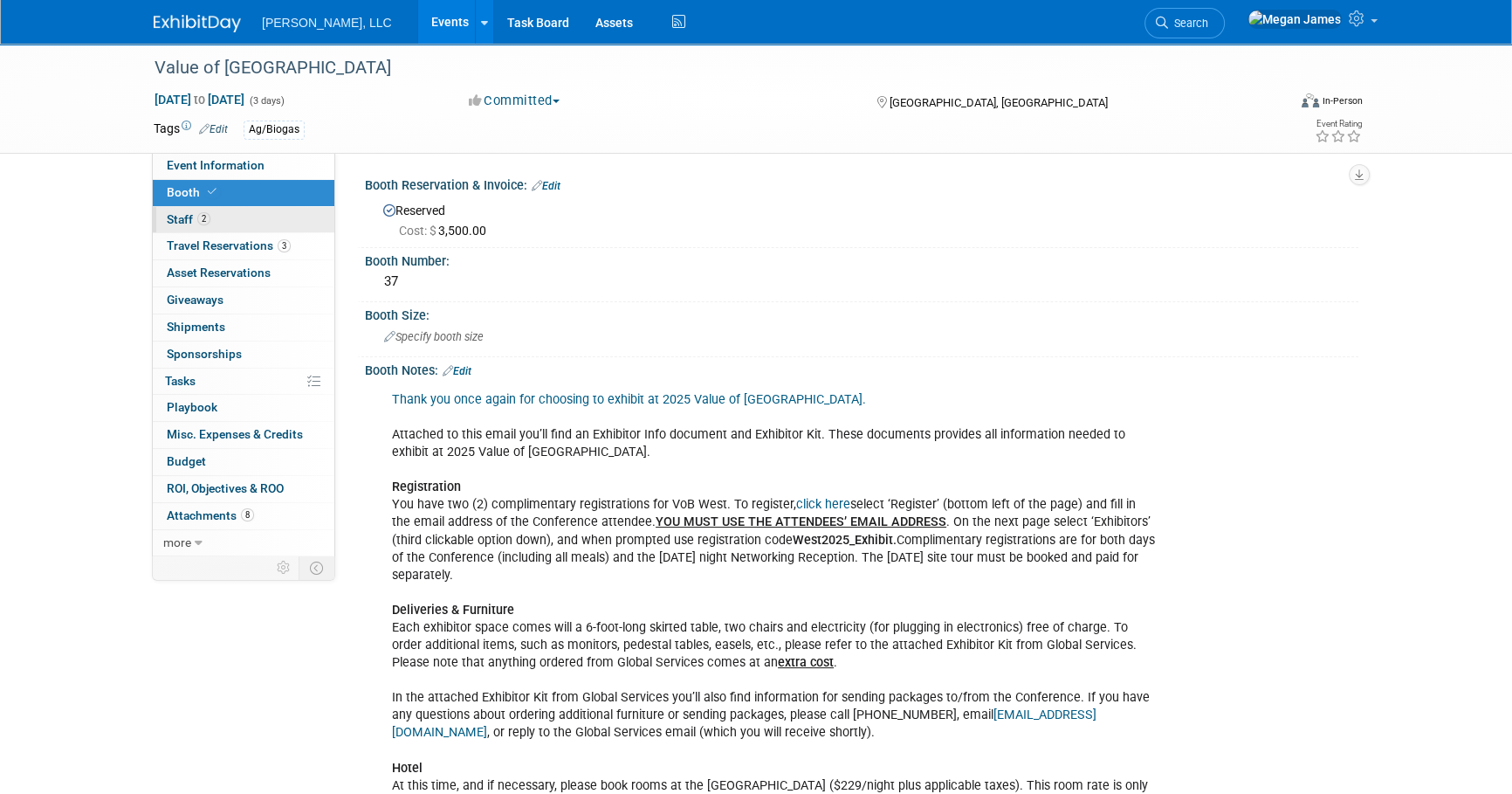
click at [267, 218] on link "2 Staff 2" at bounding box center [242, 220] width 181 height 26
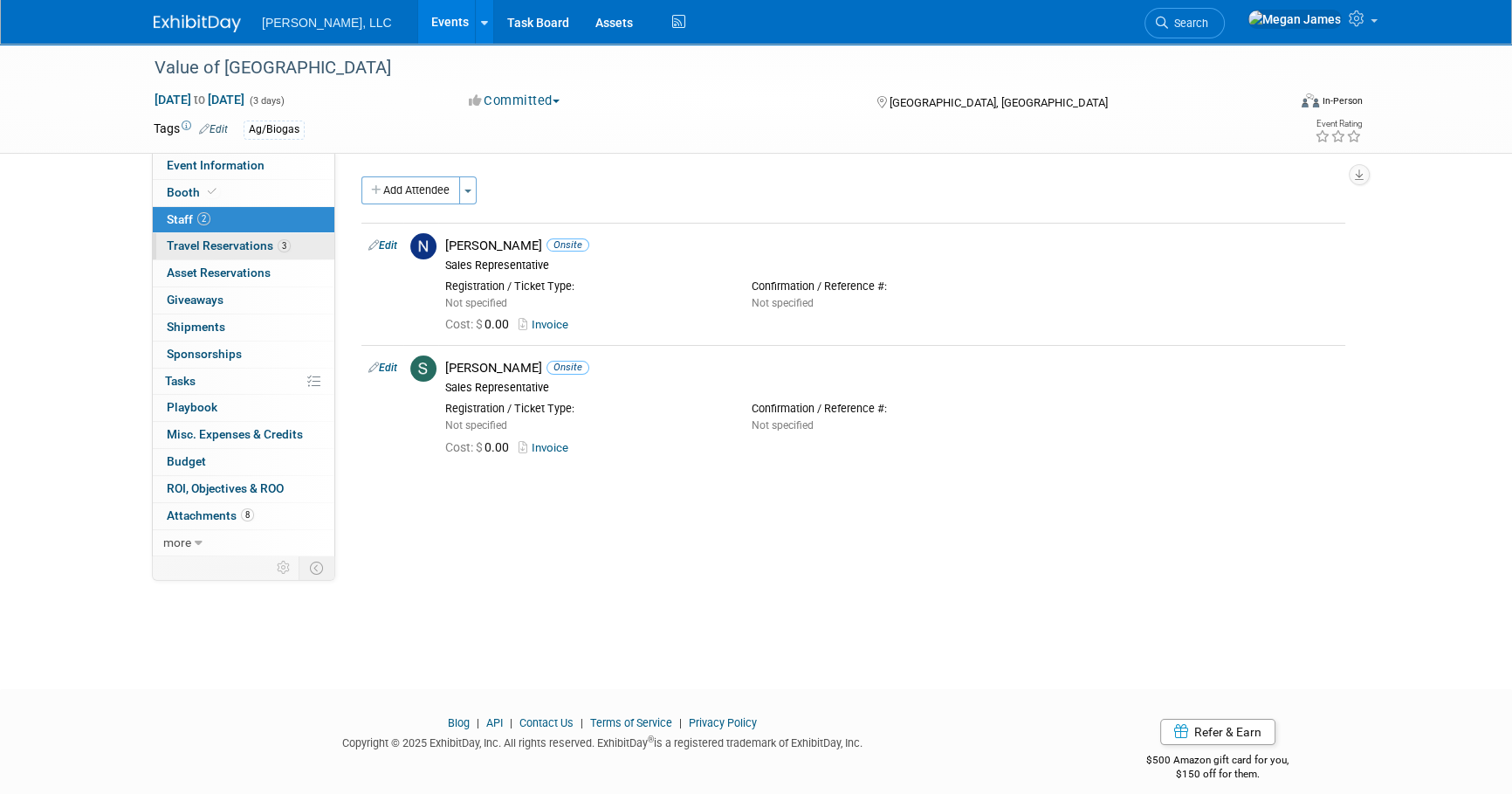
click at [267, 246] on span "Travel Reservations 3" at bounding box center [228, 246] width 124 height 14
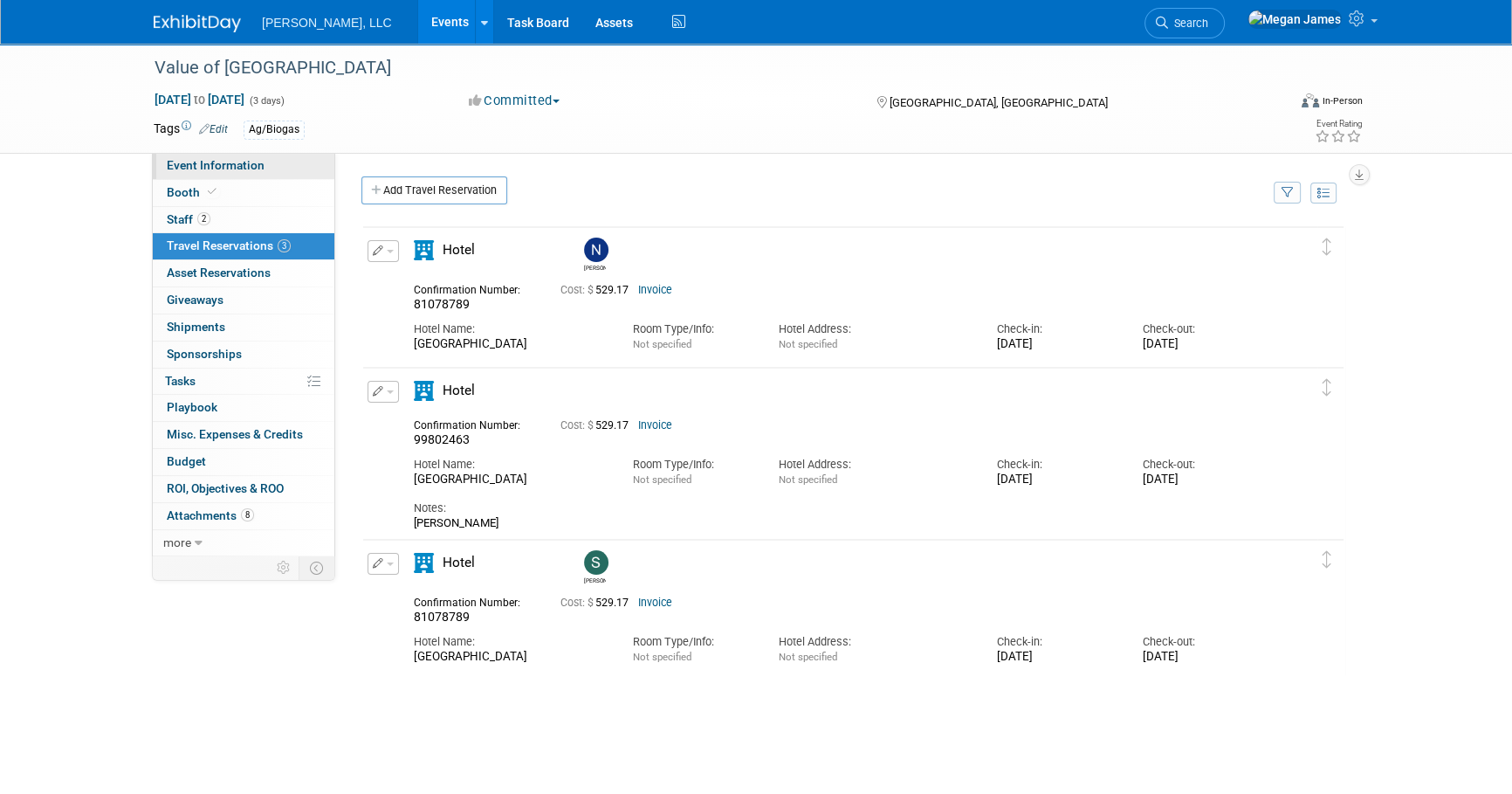
click at [283, 161] on link "Event Information" at bounding box center [242, 165] width 181 height 26
select select "Ag/Biogas"
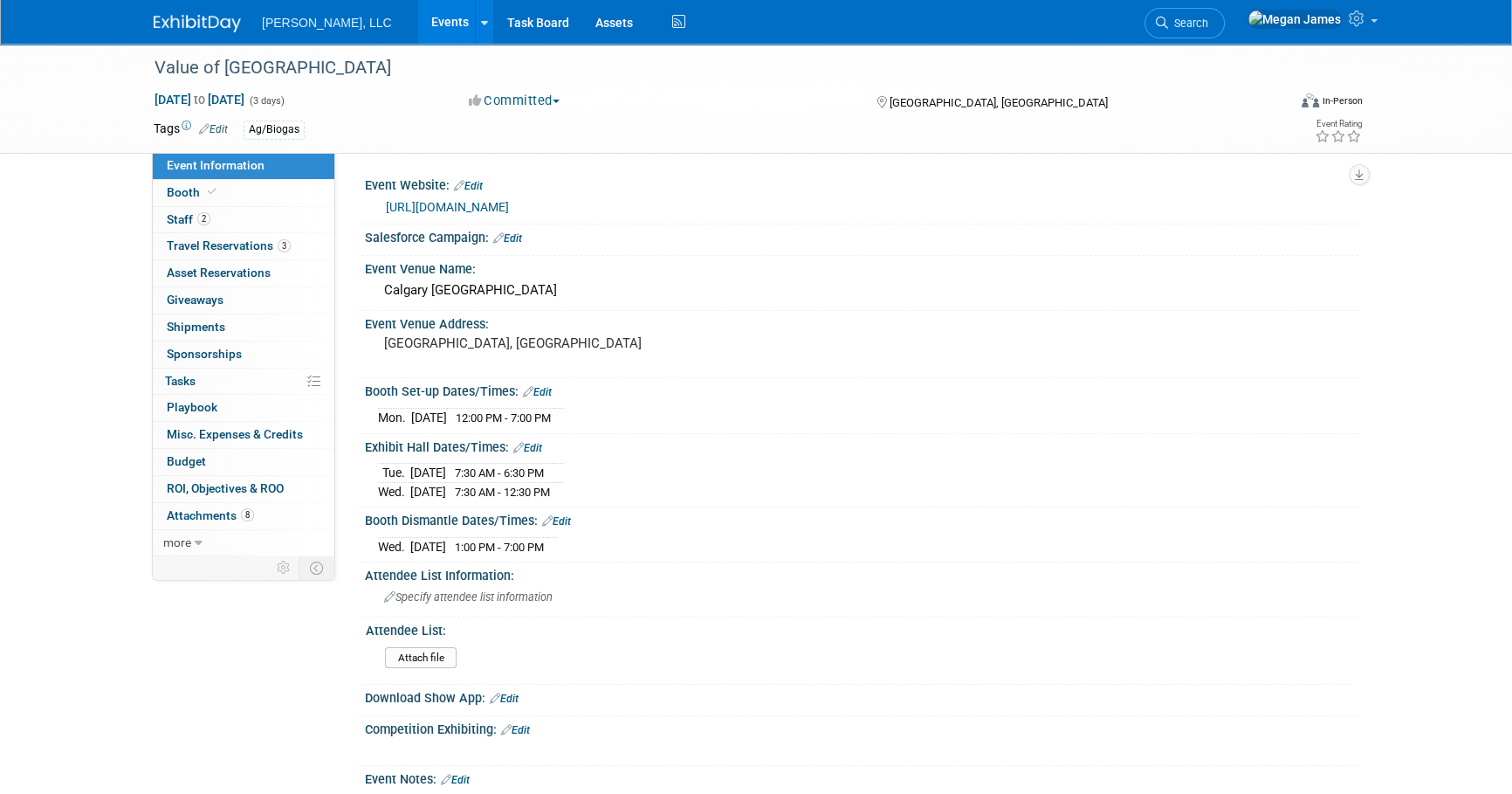
click at [509, 206] on link "[URL][DOMAIN_NAME]" at bounding box center [447, 207] width 123 height 14
click at [298, 196] on link "Booth" at bounding box center [242, 193] width 181 height 26
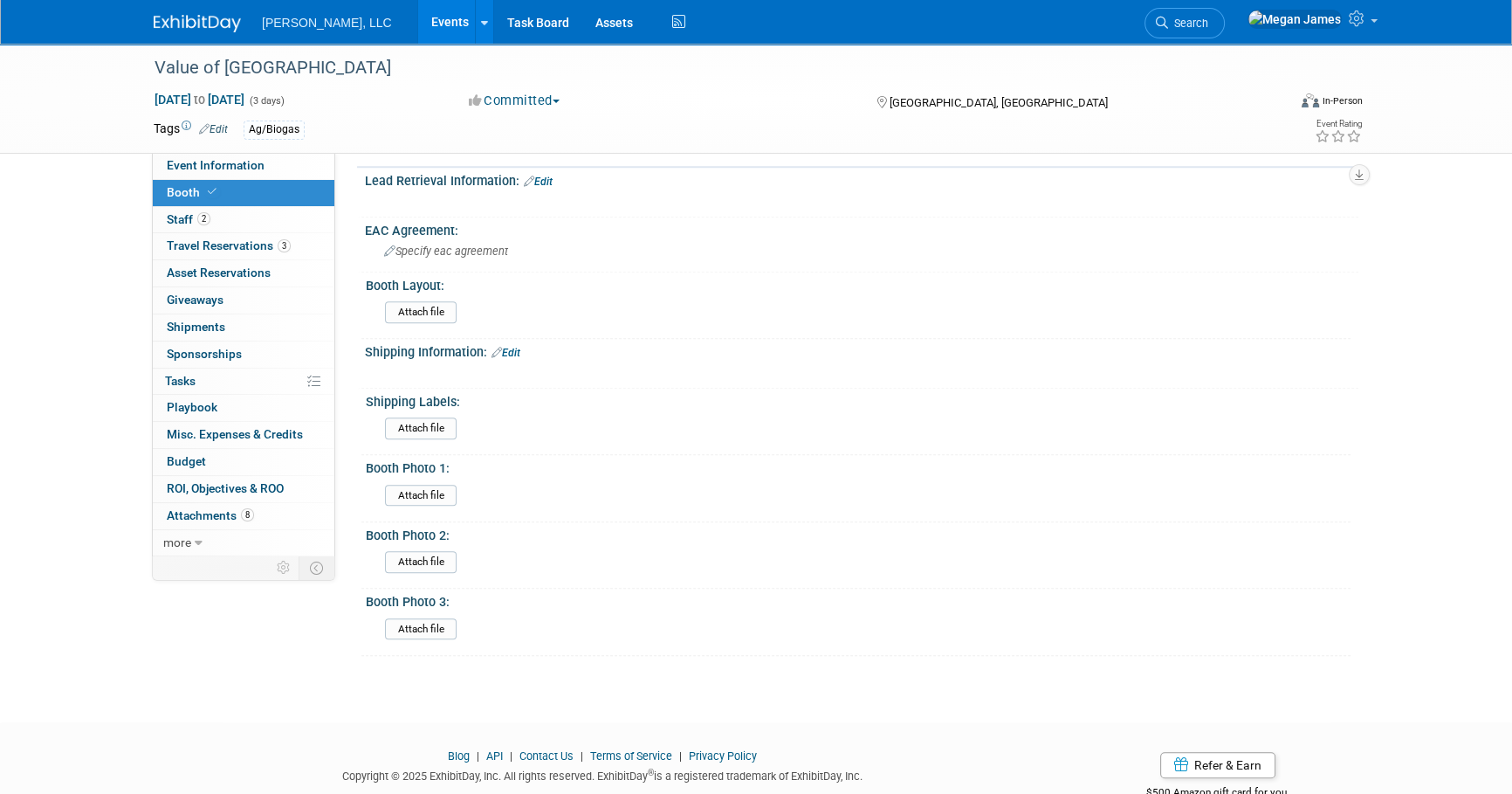
scroll to position [1952, 0]
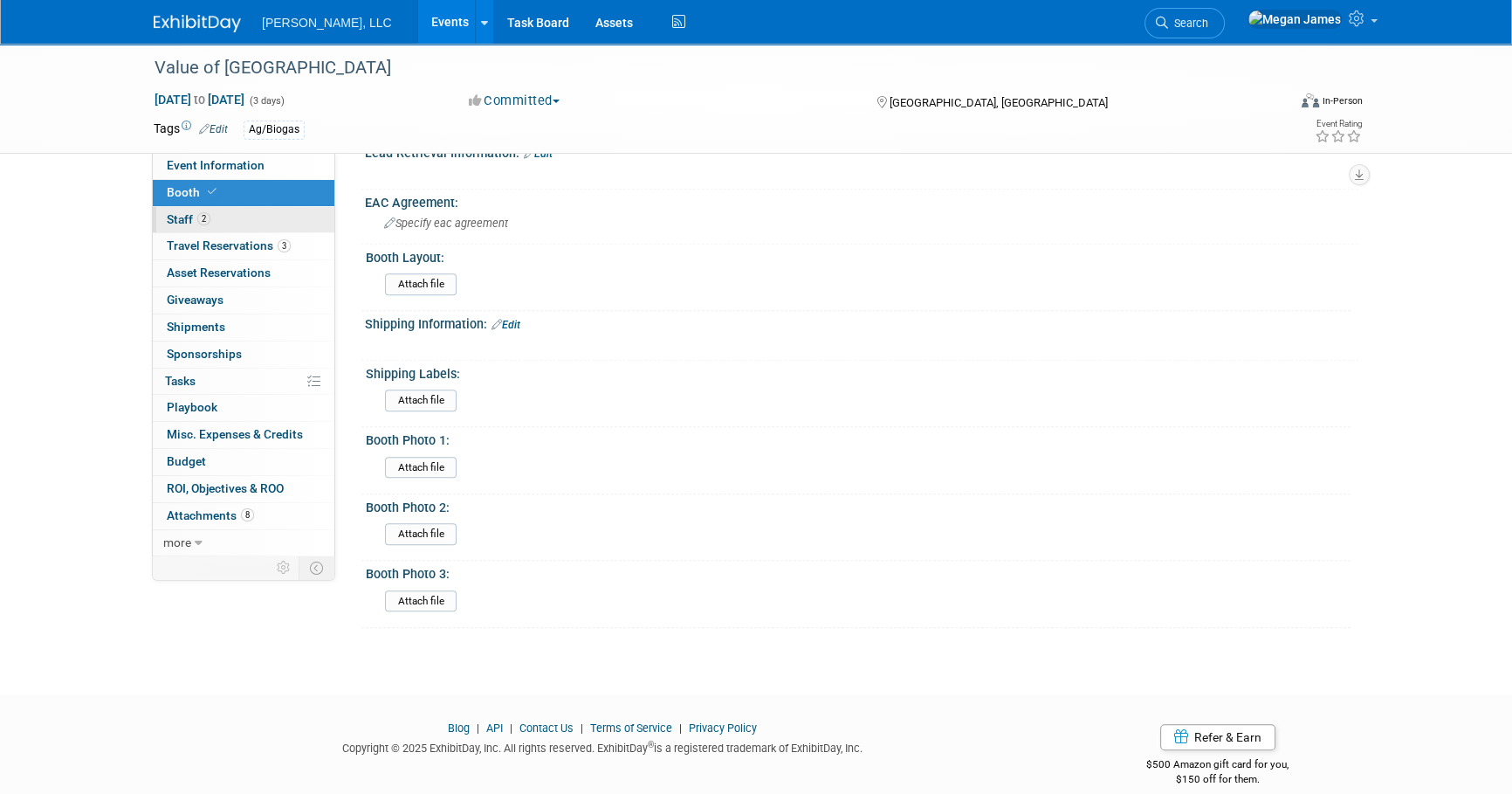
click at [270, 222] on link "2 Staff 2" at bounding box center [242, 220] width 181 height 26
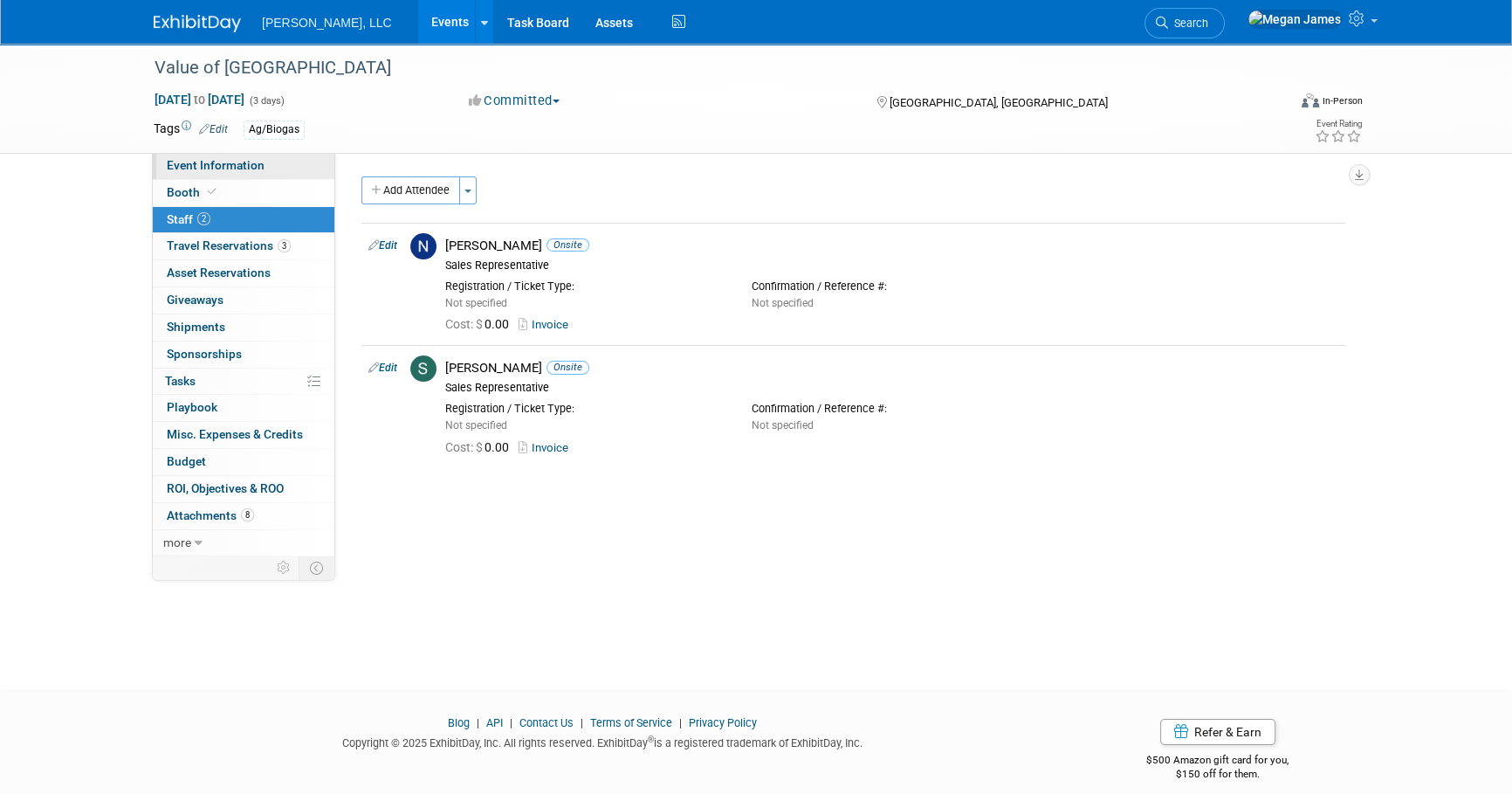
click at [291, 161] on link "Event Information" at bounding box center [242, 165] width 181 height 26
select select "Ag/Biogas"
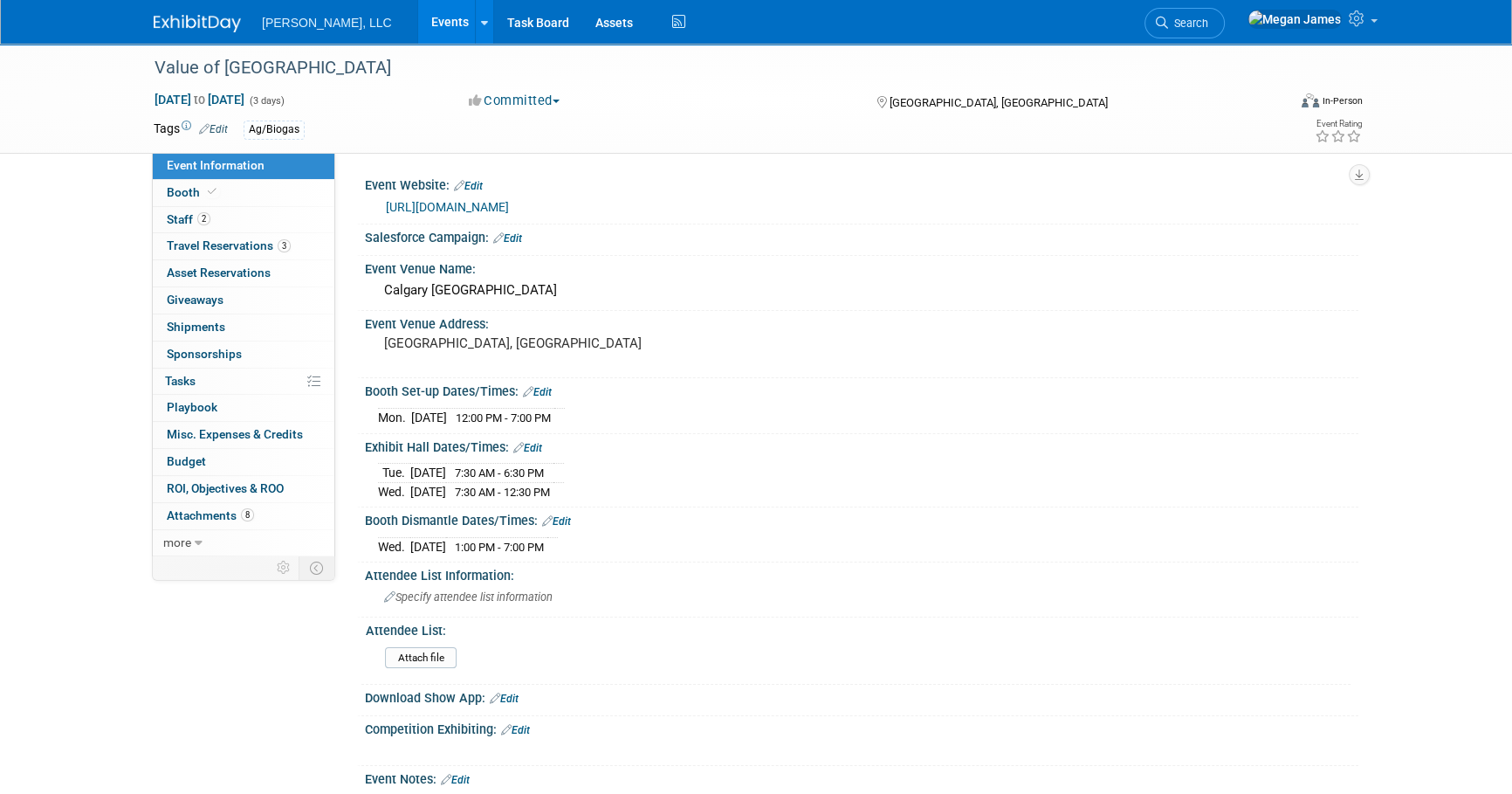
click at [509, 209] on link "[URL][DOMAIN_NAME]" at bounding box center [447, 207] width 123 height 14
click at [233, 184] on link "Booth" at bounding box center [242, 193] width 181 height 26
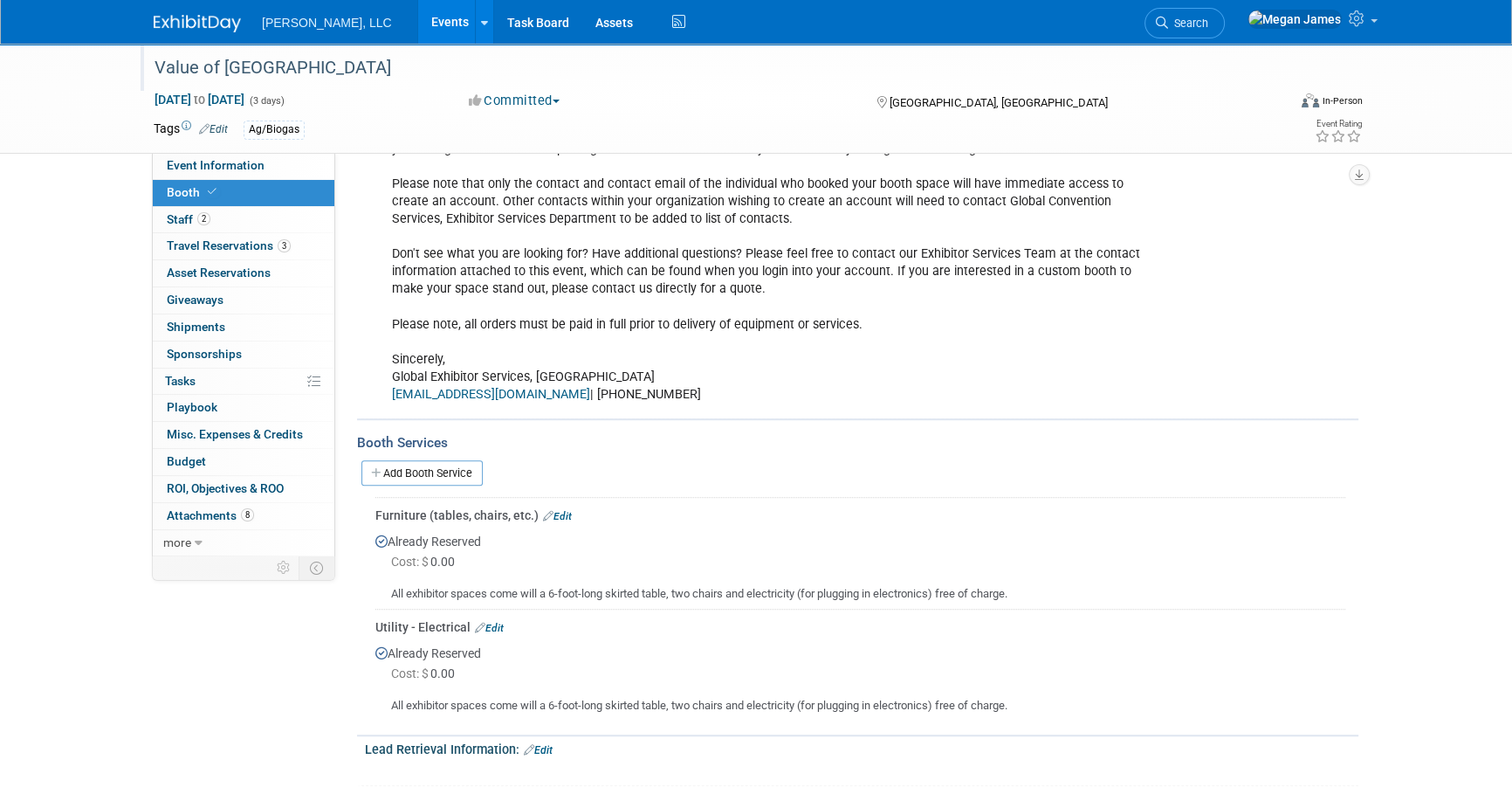
scroll to position [1508, 0]
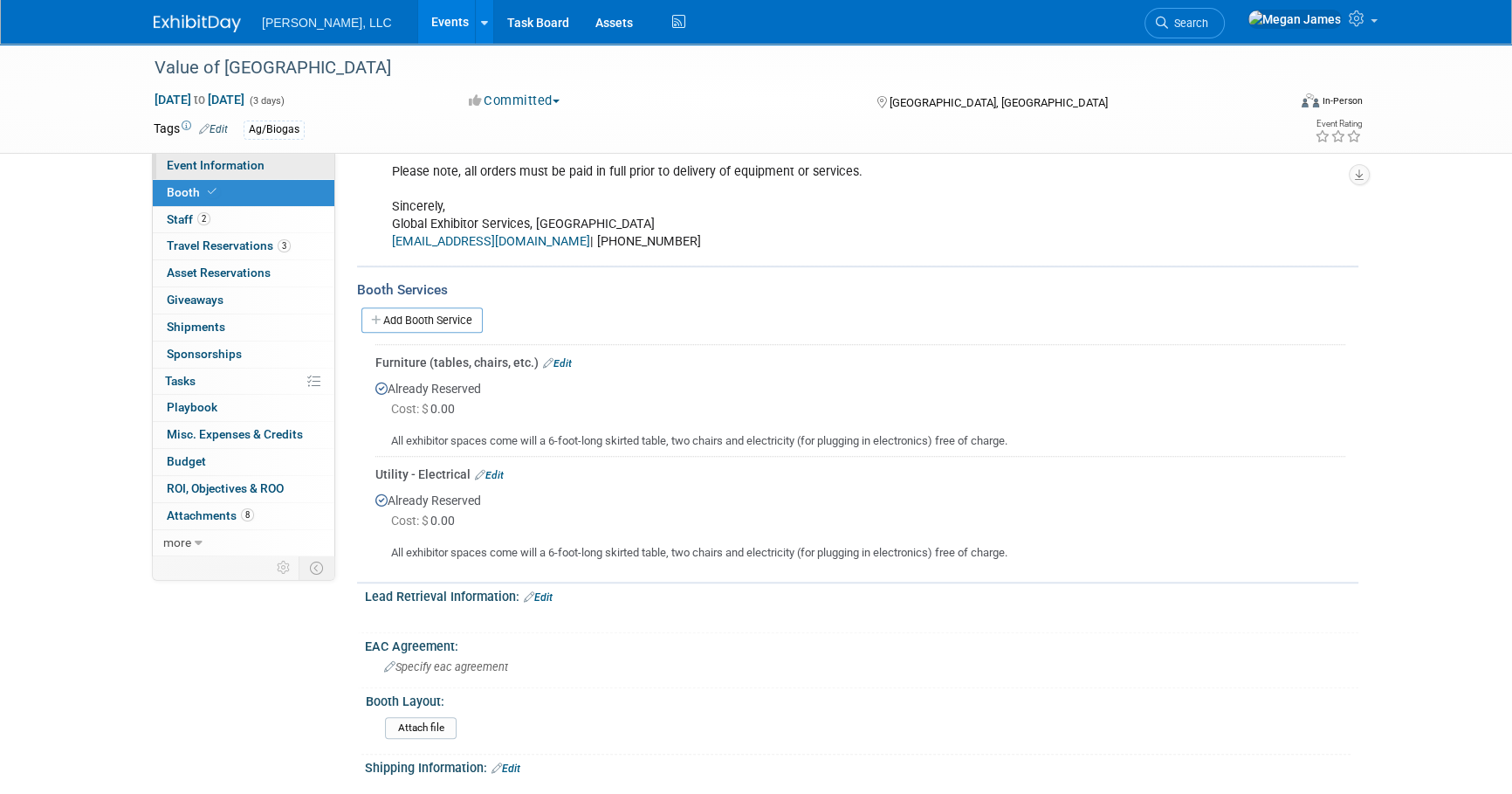
click at [253, 162] on span "Event Information" at bounding box center [215, 165] width 98 height 14
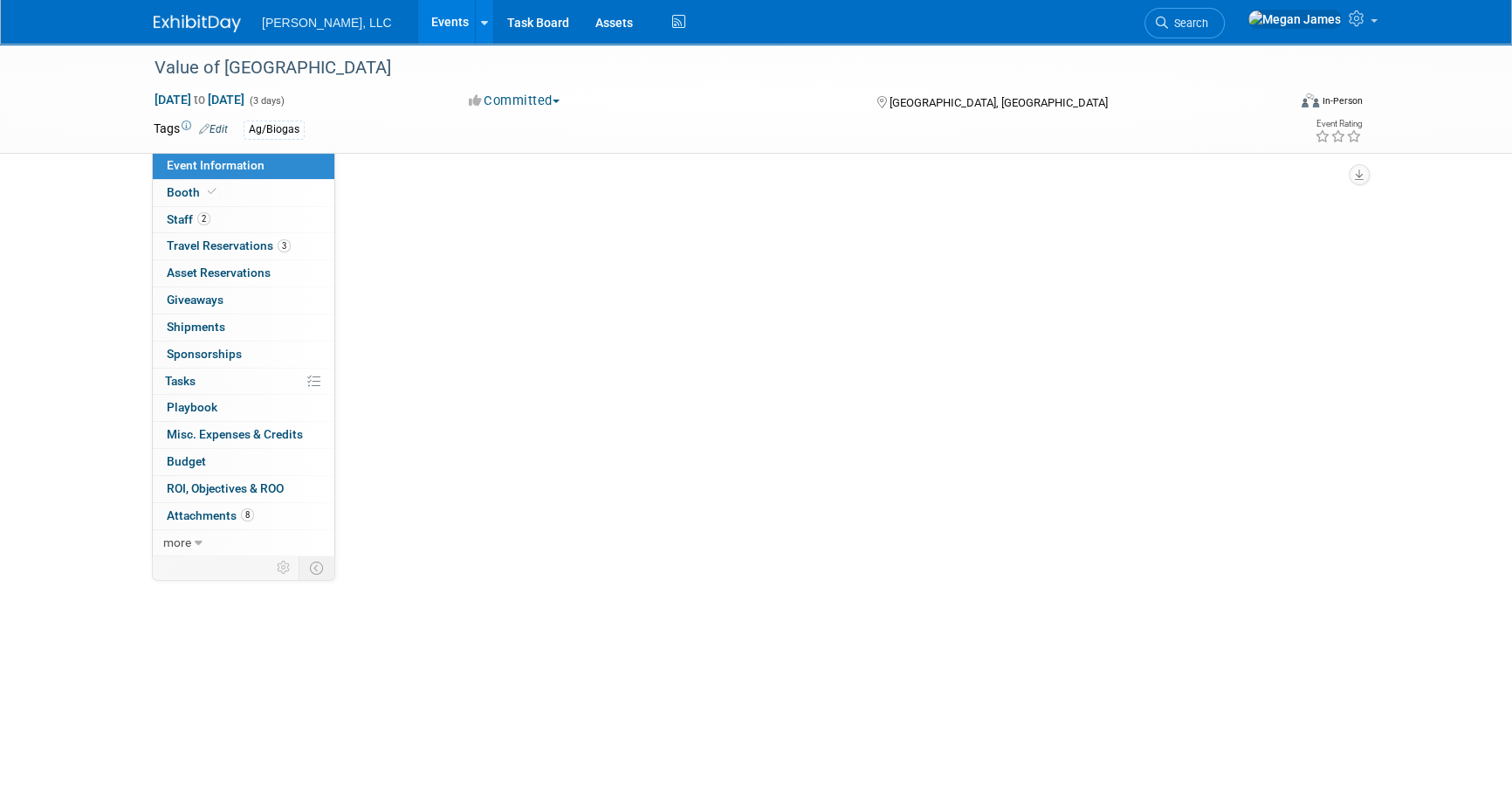
scroll to position [0, 0]
select select "Ag/Biogas"
